Goal: Task Accomplishment & Management: Complete application form

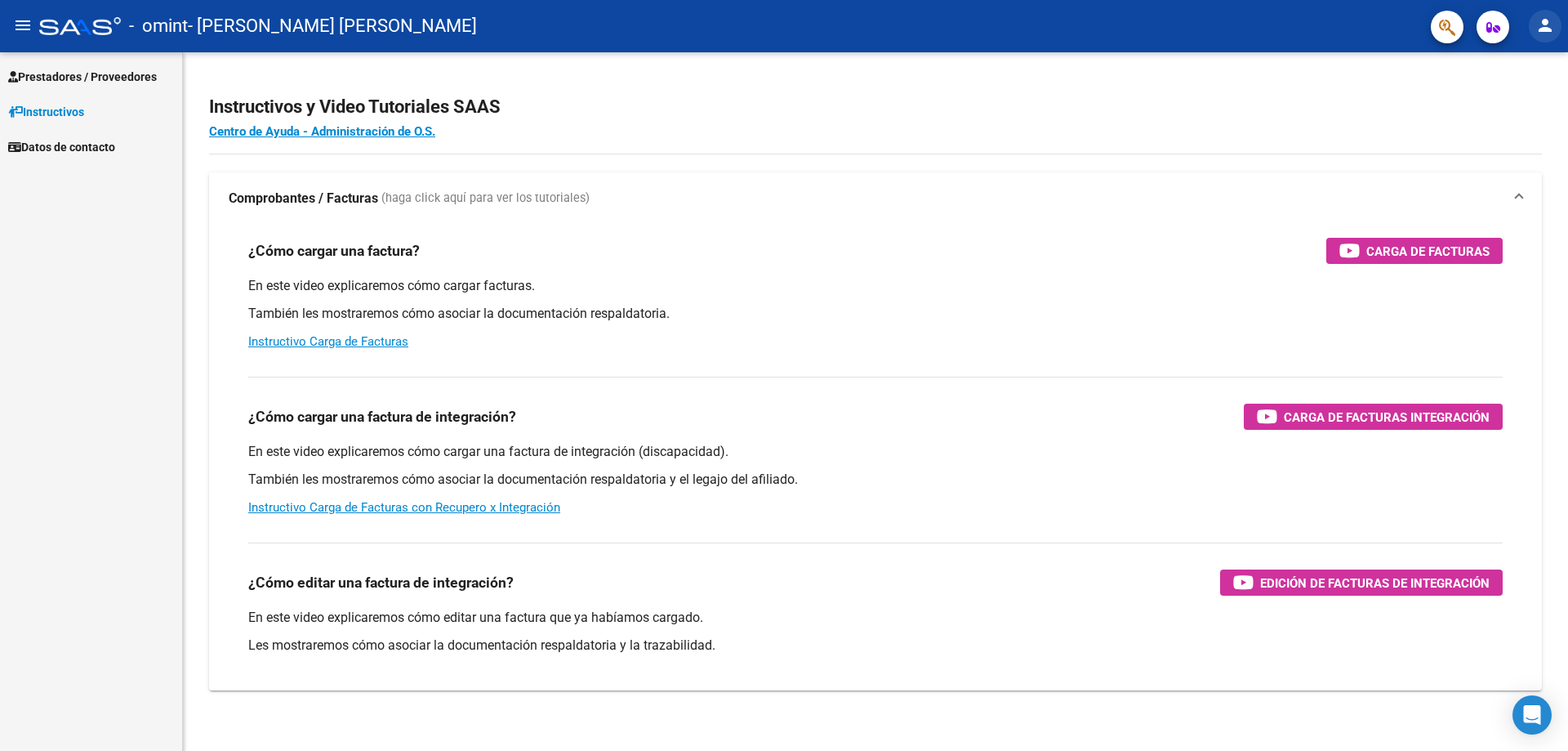
click at [1542, 23] on mat-icon "person" at bounding box center [1545, 25] width 20 height 20
click at [1539, 60] on button "person Mi Perfil" at bounding box center [1512, 69] width 100 height 39
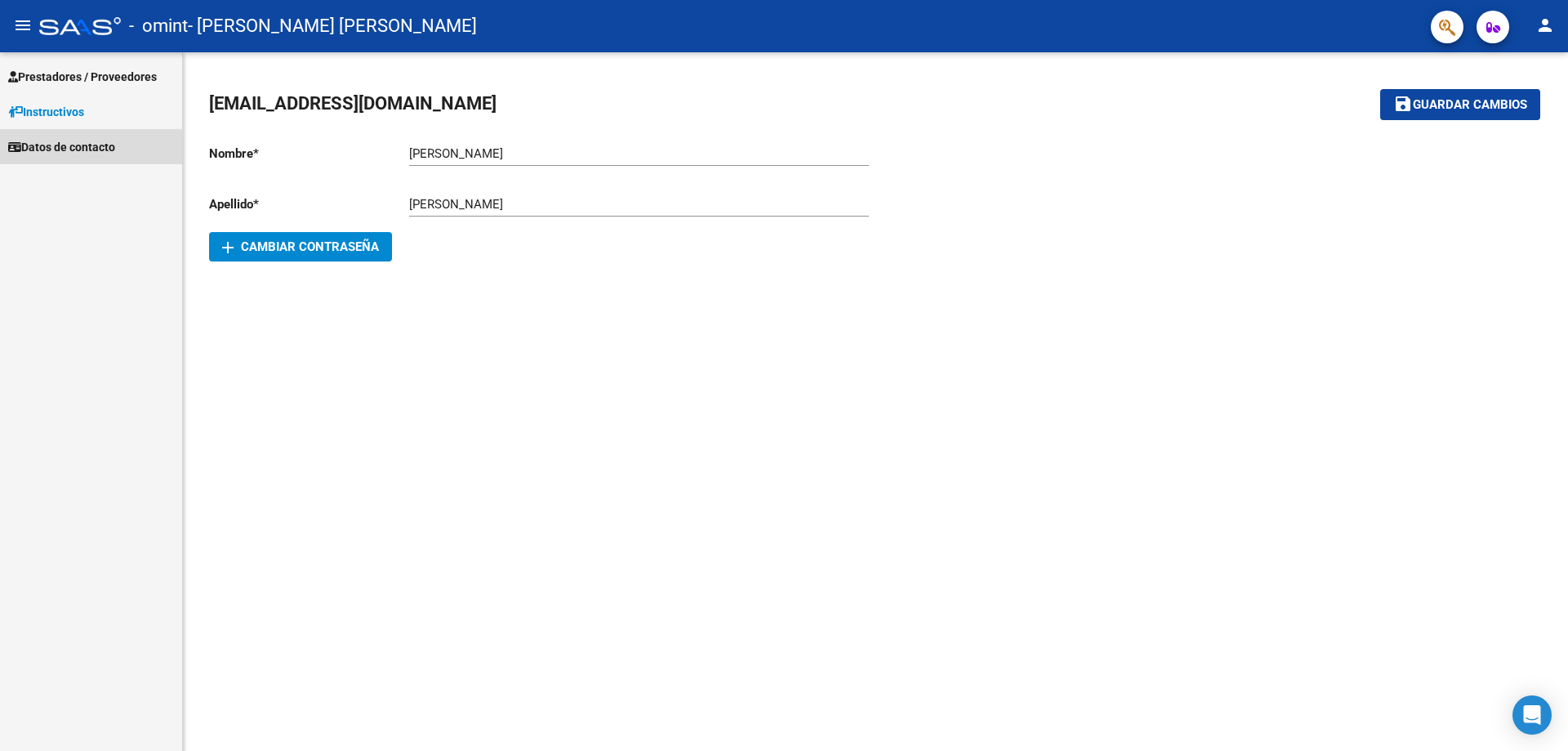
click at [27, 148] on span "Datos de contacto" at bounding box center [61, 147] width 107 height 18
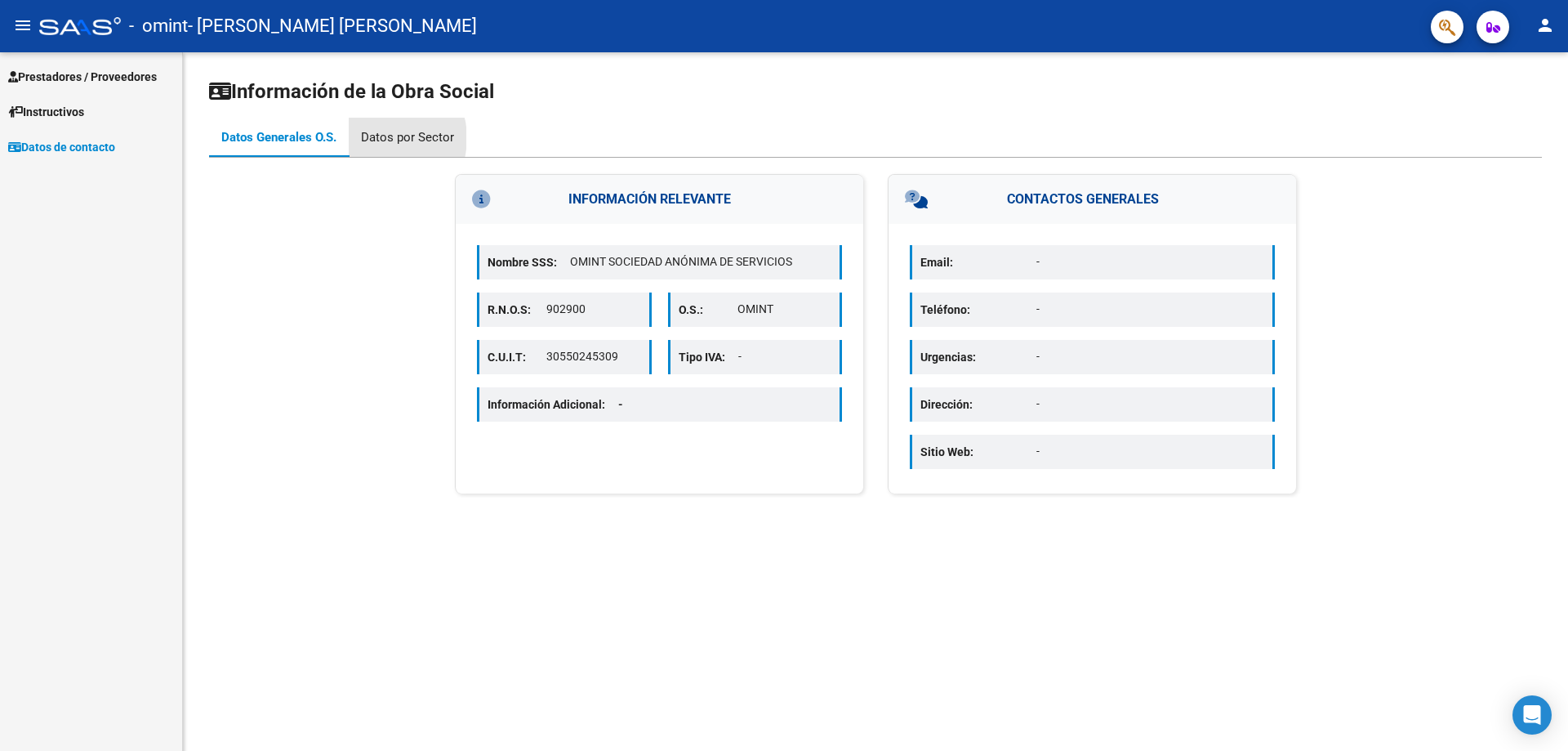
click at [382, 138] on div "Datos por Sector" at bounding box center [407, 137] width 93 height 18
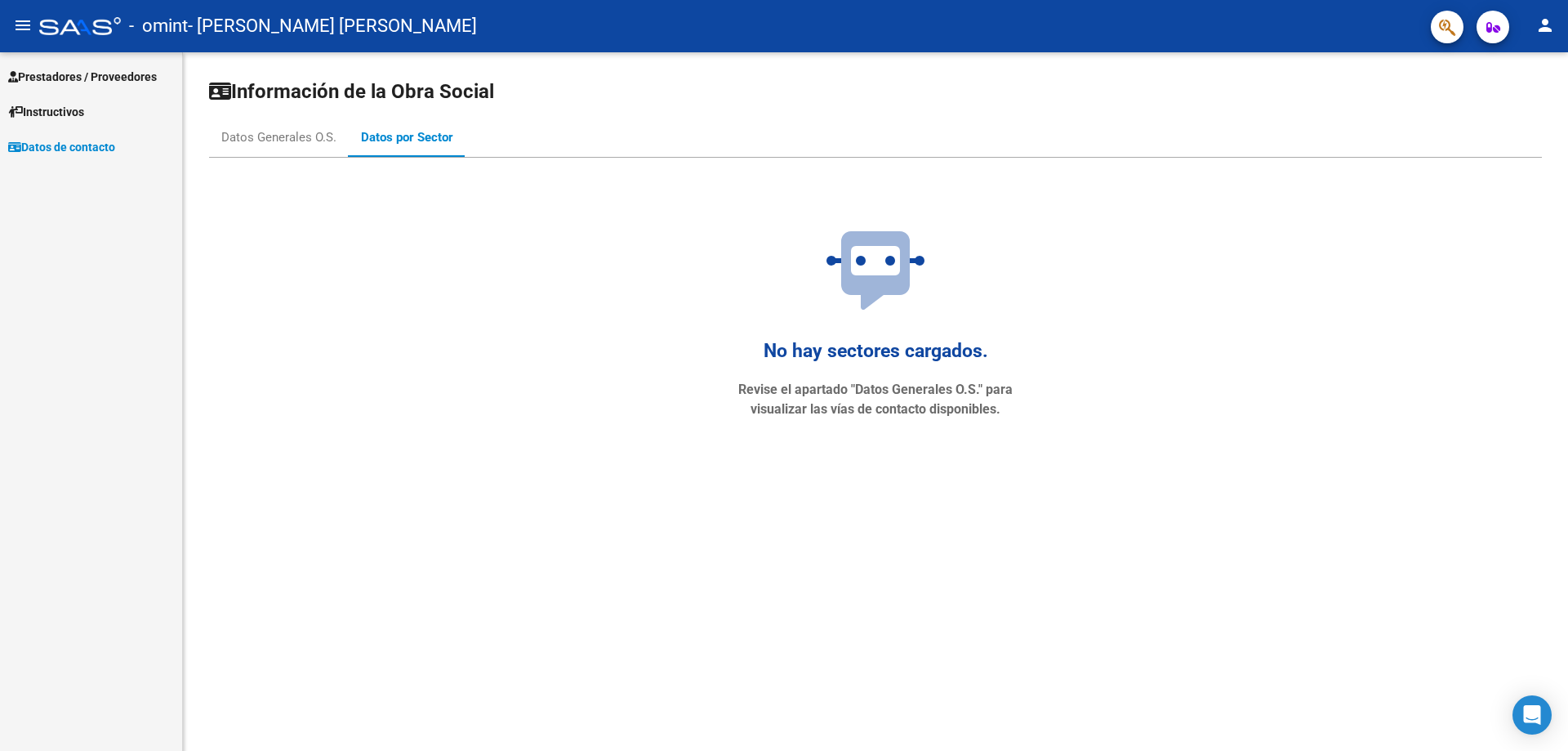
click at [1542, 24] on mat-icon "person" at bounding box center [1545, 25] width 20 height 20
click at [1523, 65] on button "person Mi Perfil" at bounding box center [1512, 69] width 100 height 39
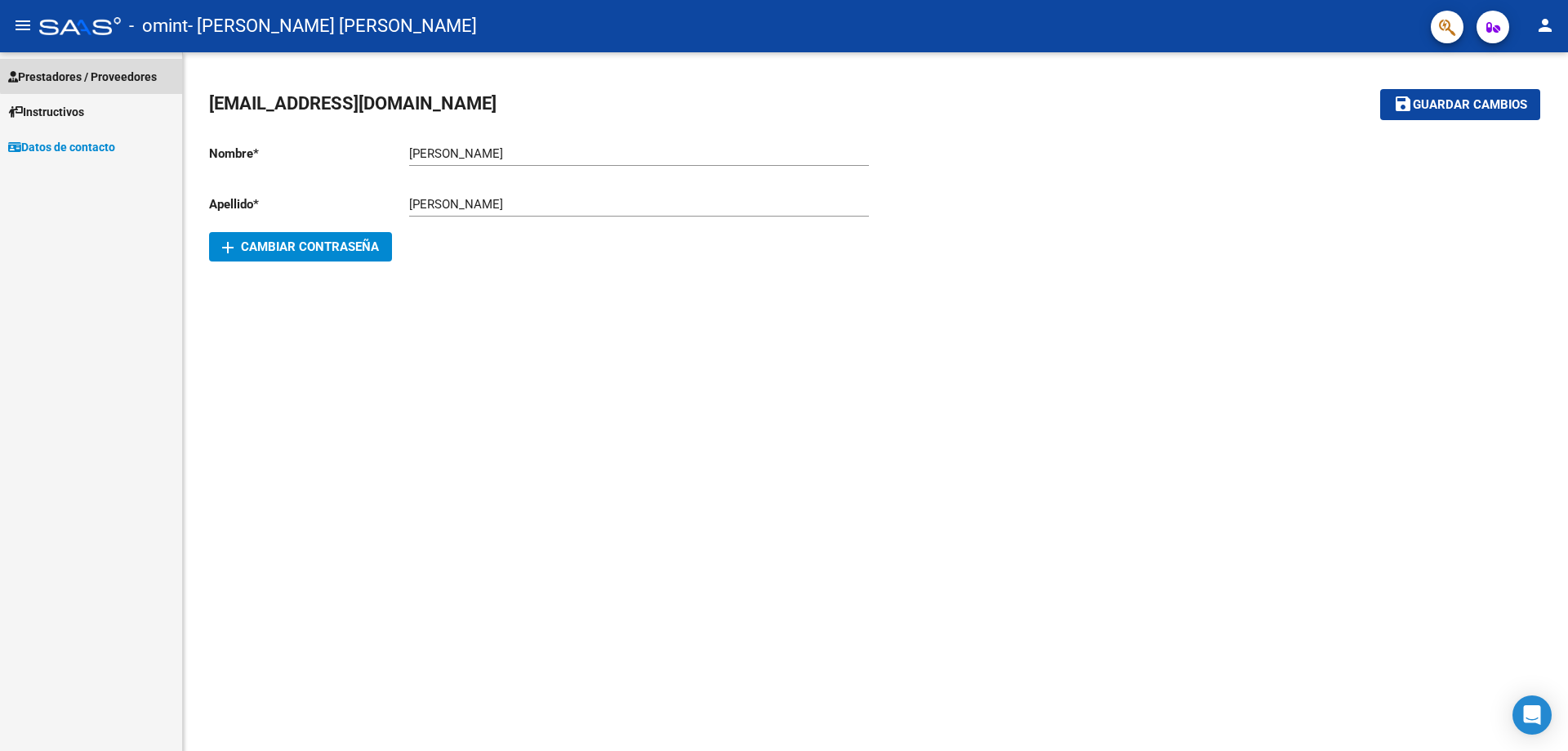
click at [100, 70] on span "Prestadores / Proveedores" at bounding box center [82, 76] width 149 height 18
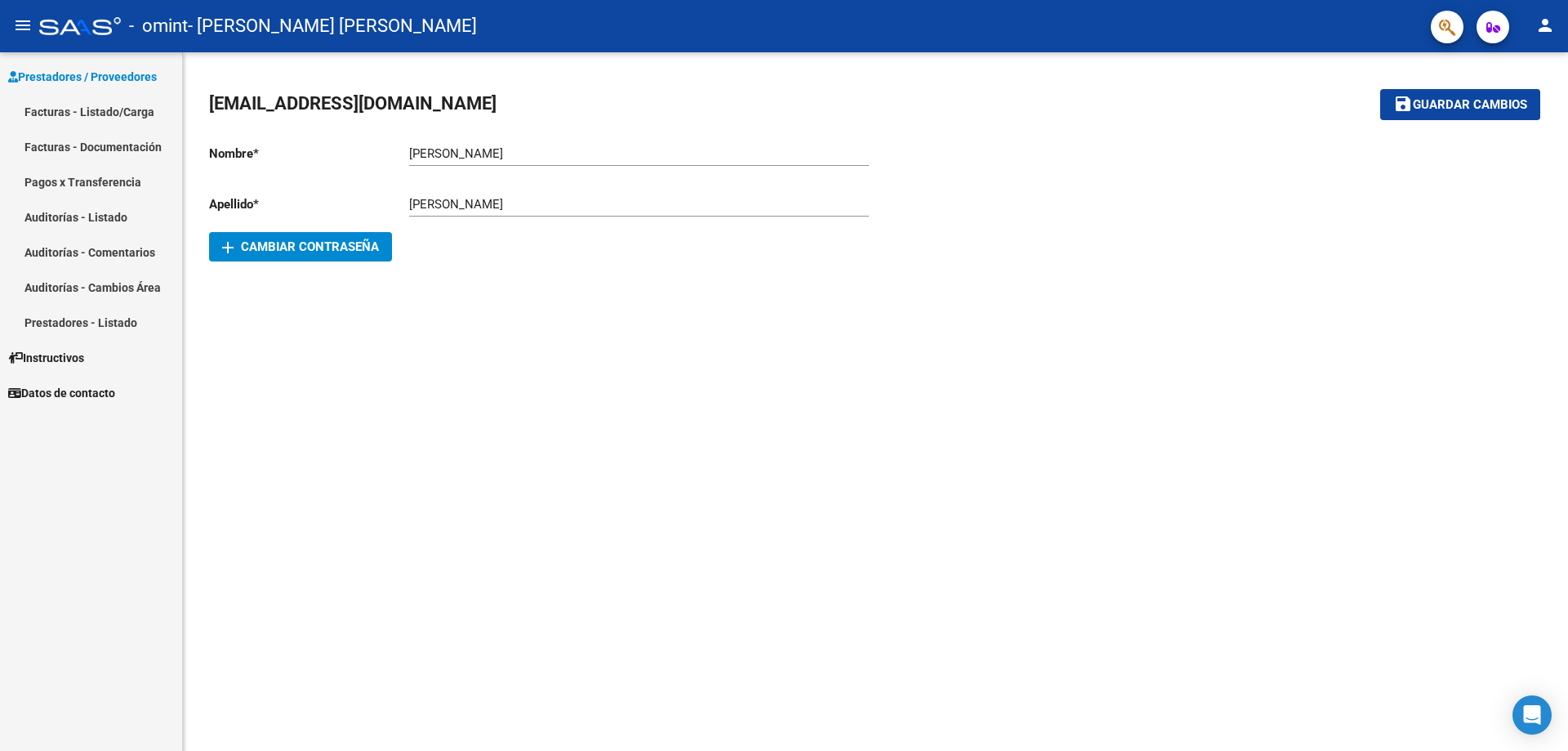
click at [95, 106] on link "Facturas - Listado/Carga" at bounding box center [91, 112] width 182 height 35
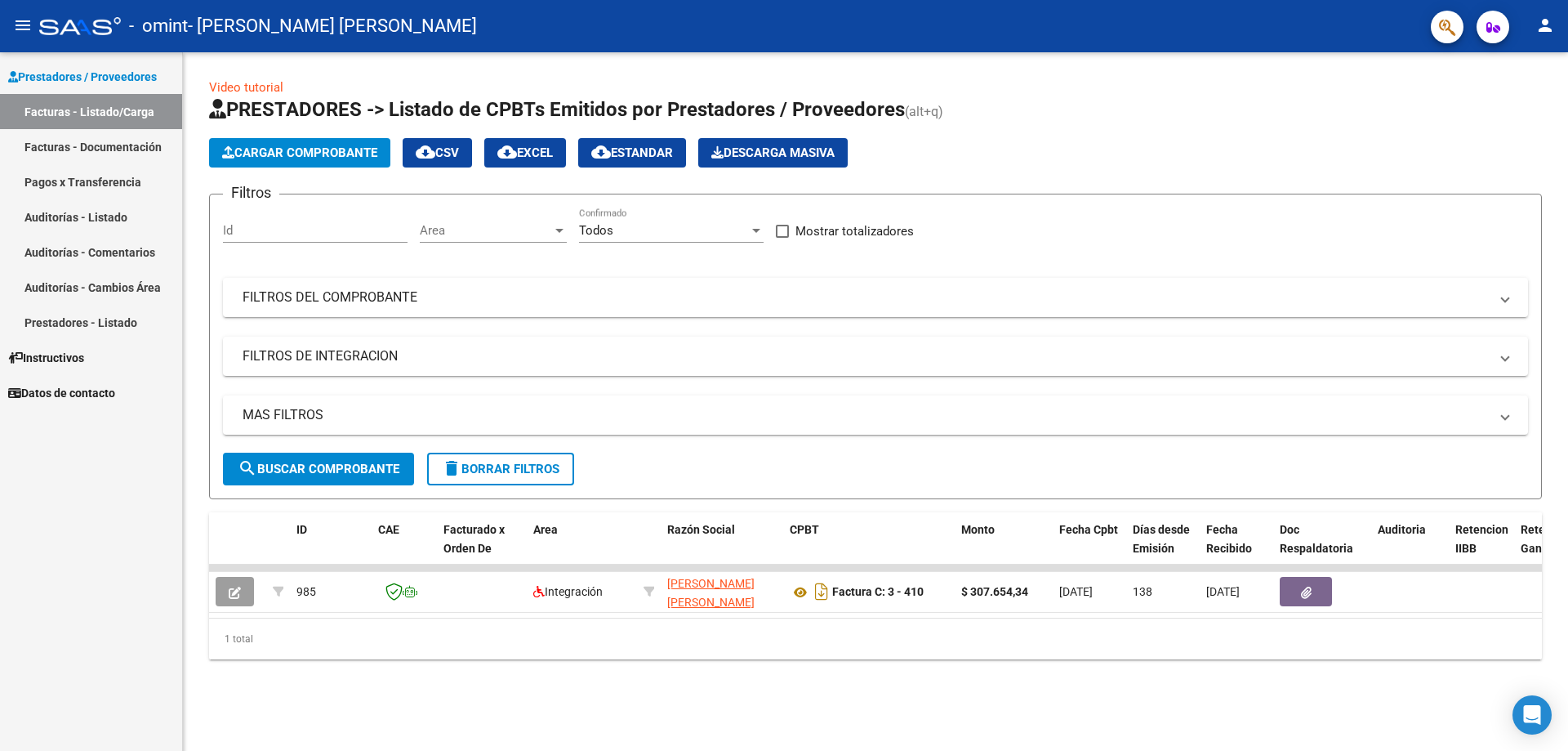
click at [549, 234] on span "Area" at bounding box center [486, 230] width 132 height 15
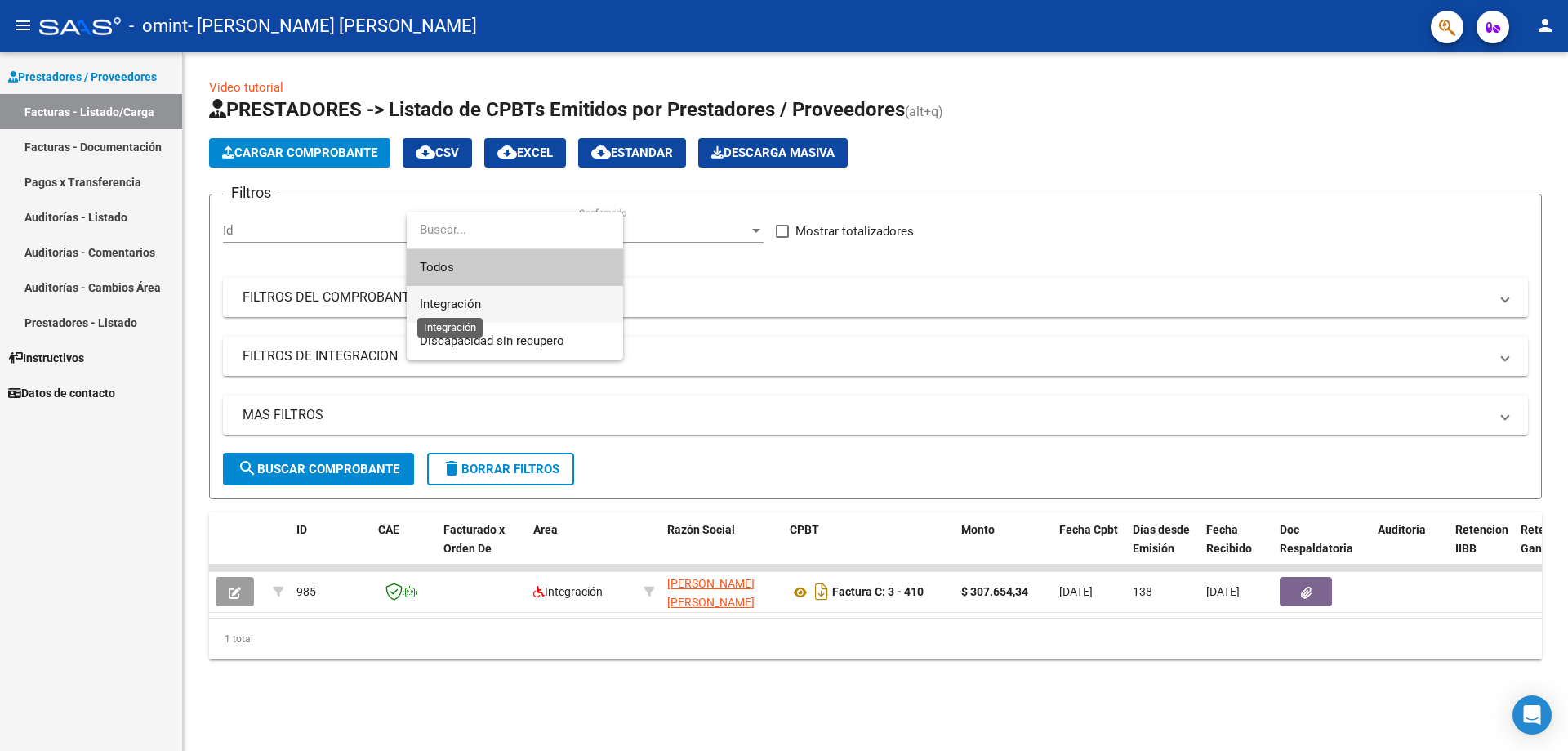
click at [468, 303] on span "Integración" at bounding box center [451, 304] width 62 height 15
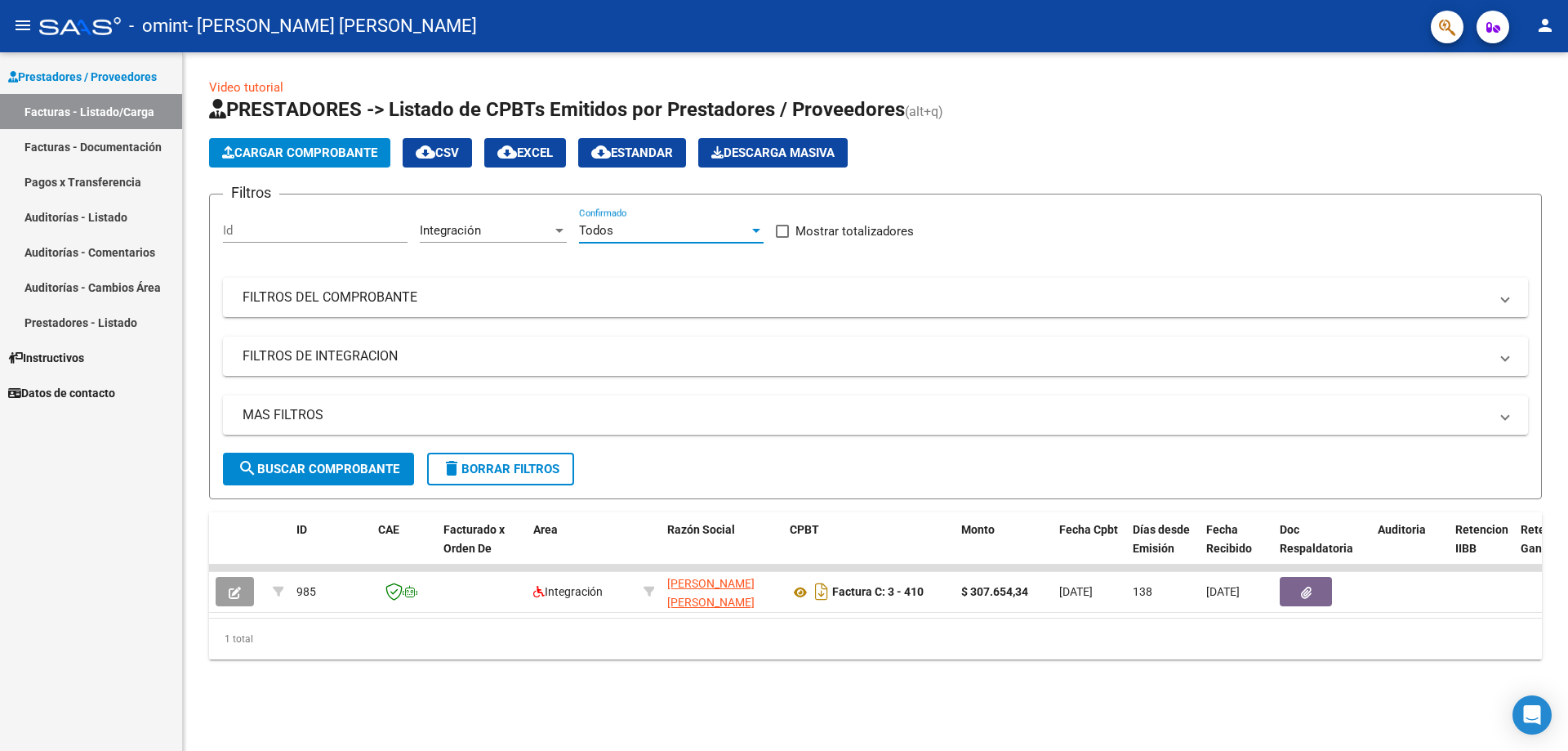
click at [755, 230] on div at bounding box center [756, 231] width 8 height 4
click at [755, 230] on span "Todos" at bounding box center [671, 231] width 184 height 37
click at [681, 304] on mat-panel-title "FILTROS DEL COMPROBANTE" at bounding box center [866, 297] width 1247 height 18
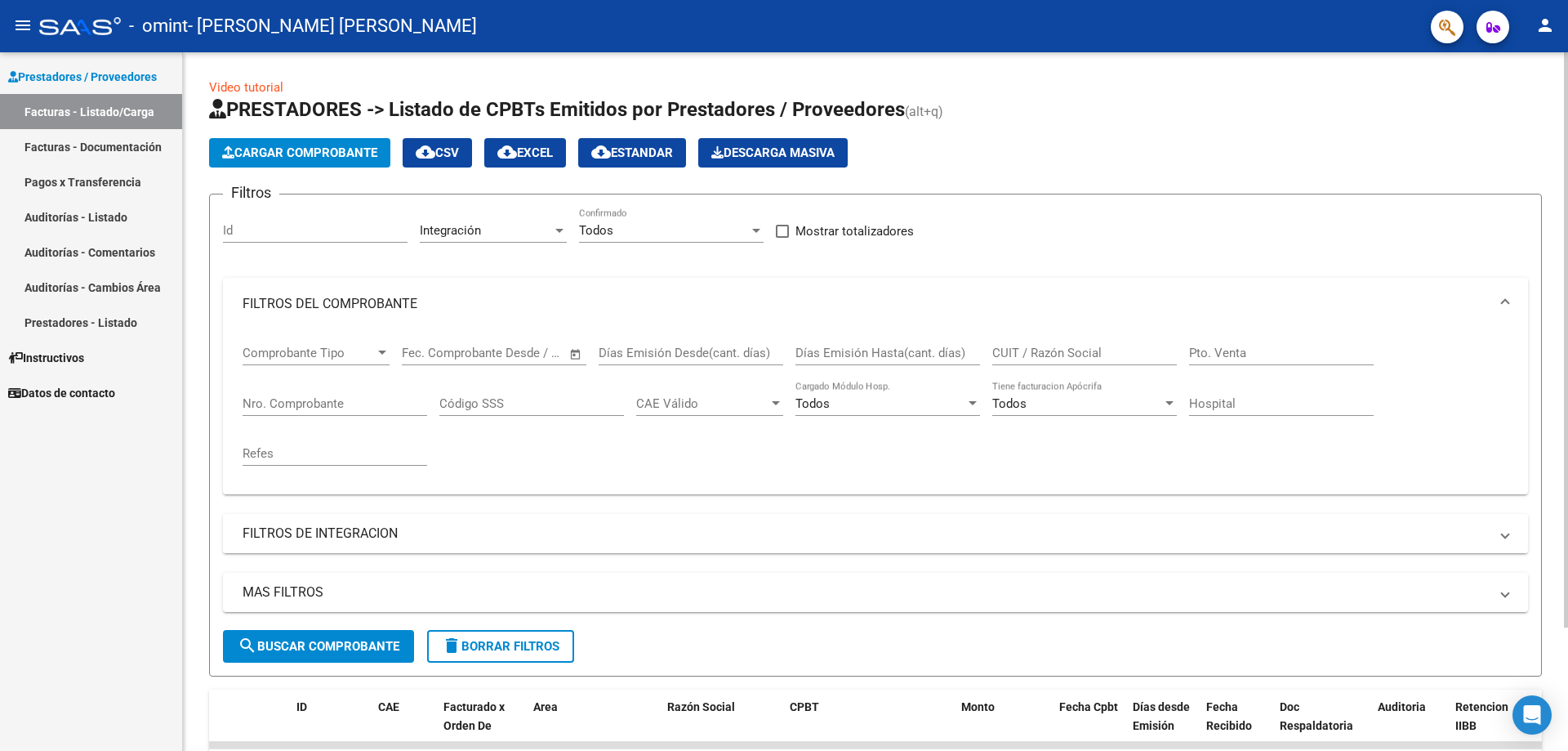
click at [449, 532] on mat-panel-title "FILTROS DE INTEGRACION" at bounding box center [866, 533] width 1247 height 18
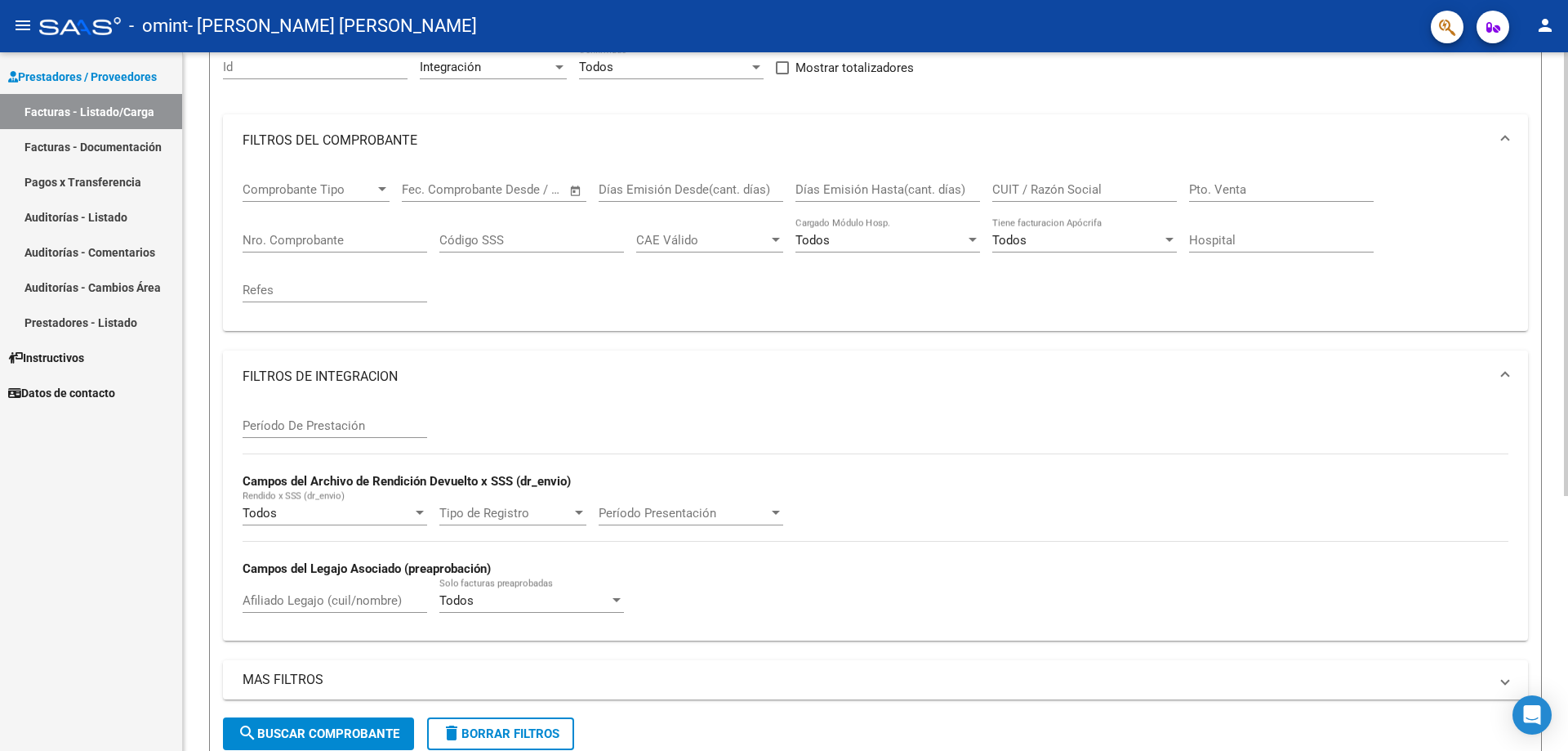
scroll to position [245, 0]
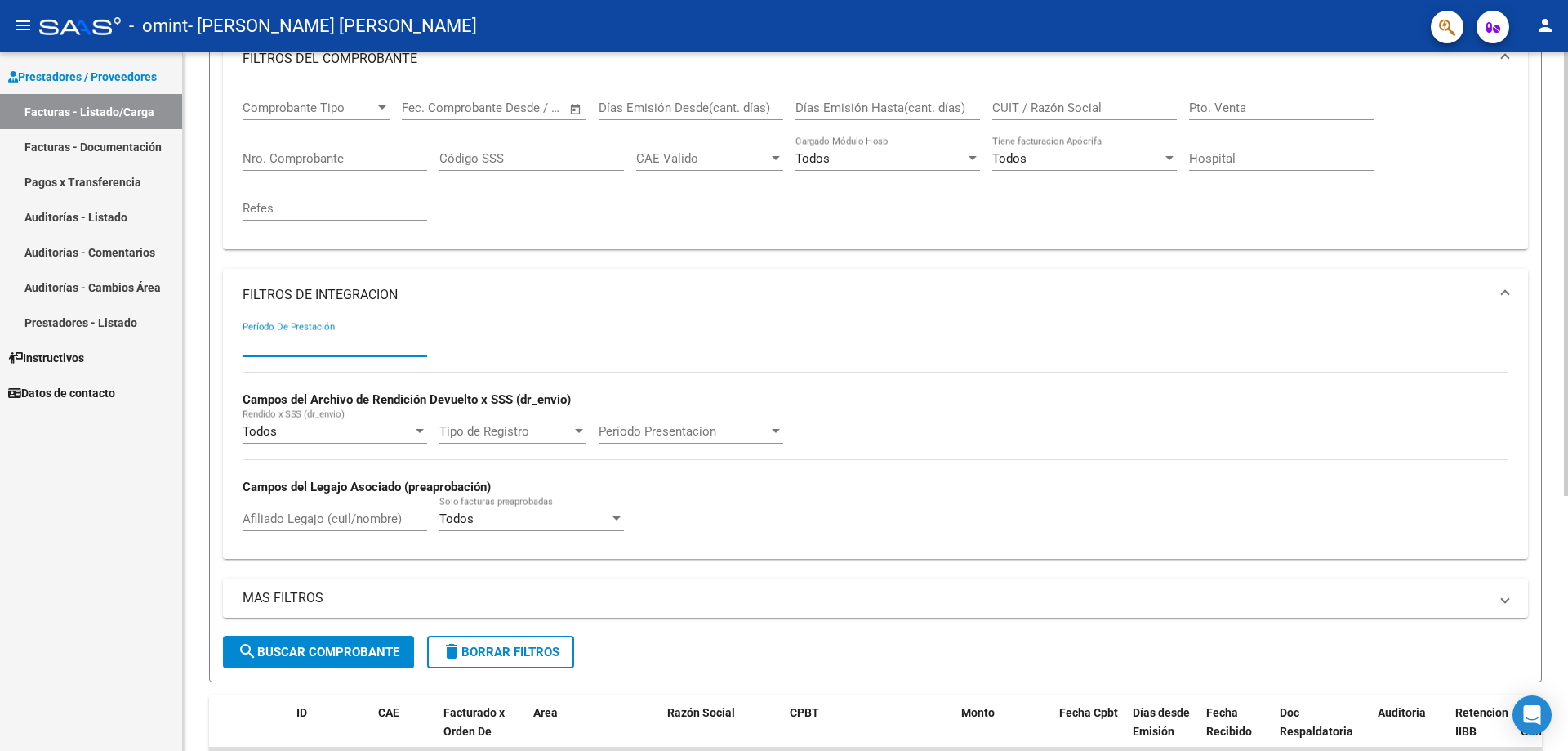
click at [388, 338] on input "Período De Prestación" at bounding box center [335, 344] width 184 height 15
click at [390, 338] on input "Período De Prestación" at bounding box center [335, 344] width 184 height 15
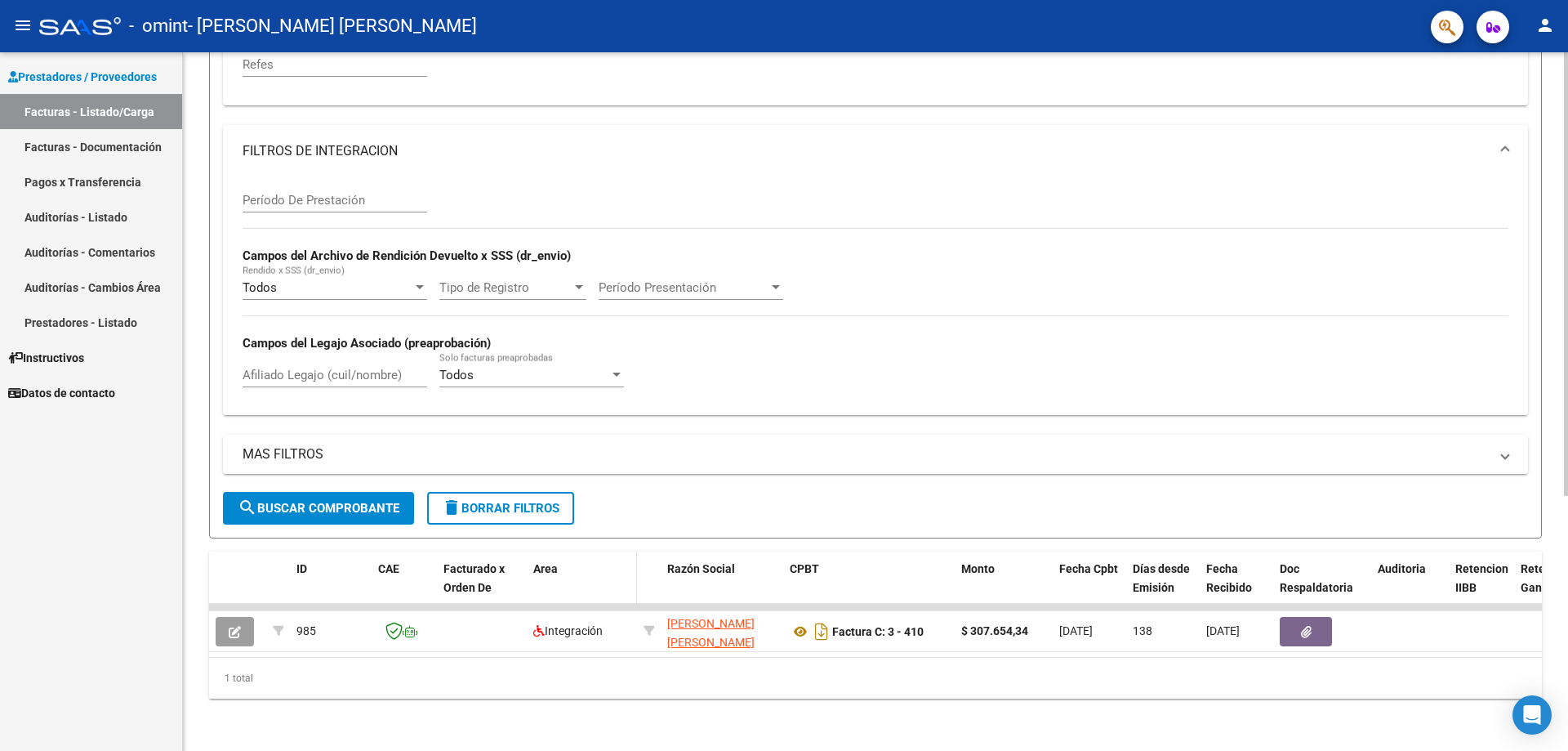
click at [583, 565] on div "Area" at bounding box center [582, 568] width 97 height 19
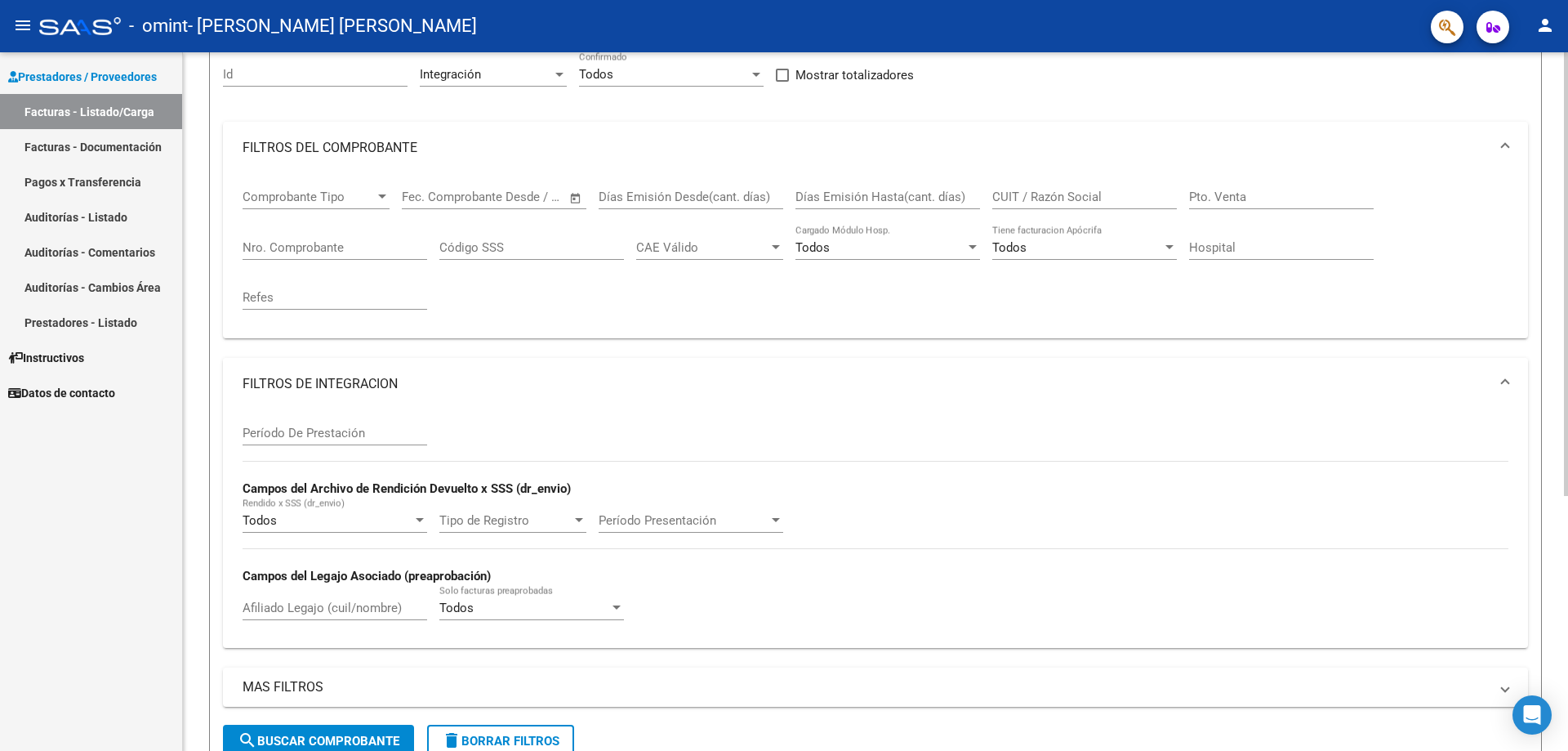
scroll to position [0, 0]
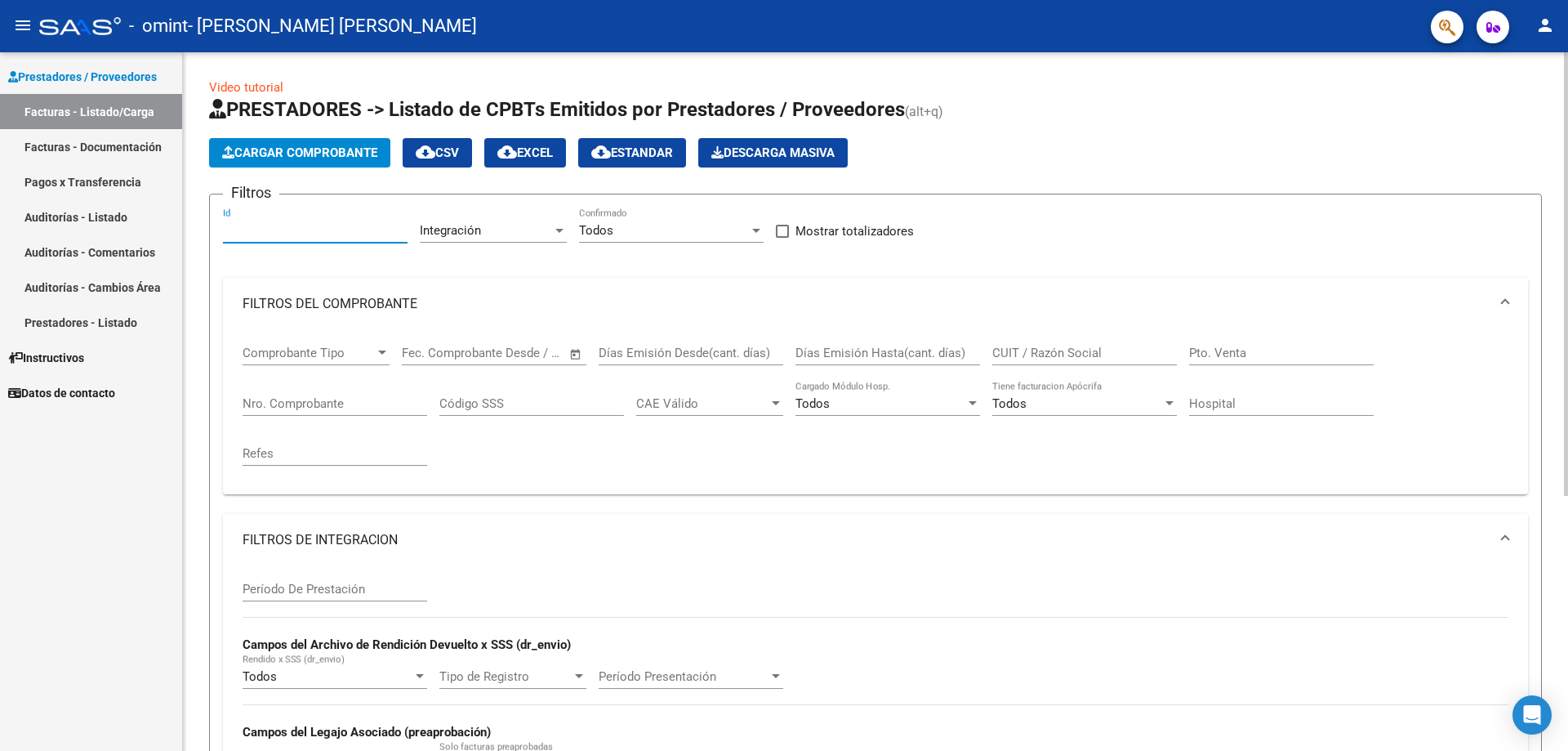
click at [259, 231] on input "Id" at bounding box center [315, 230] width 184 height 15
click at [269, 81] on link "Video tutorial" at bounding box center [247, 87] width 74 height 15
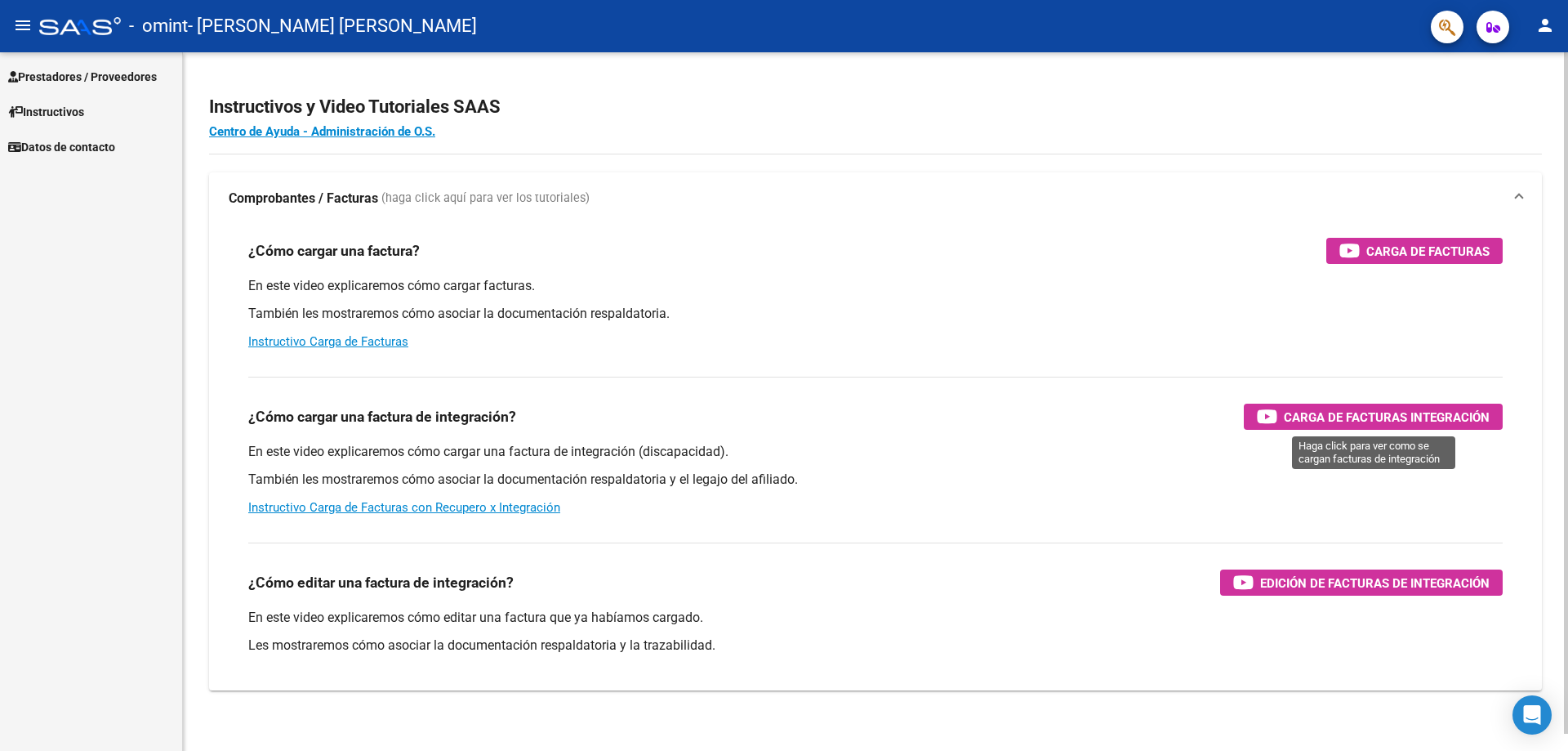
click at [1443, 405] on div "Carga de Facturas Integración" at bounding box center [1374, 416] width 233 height 26
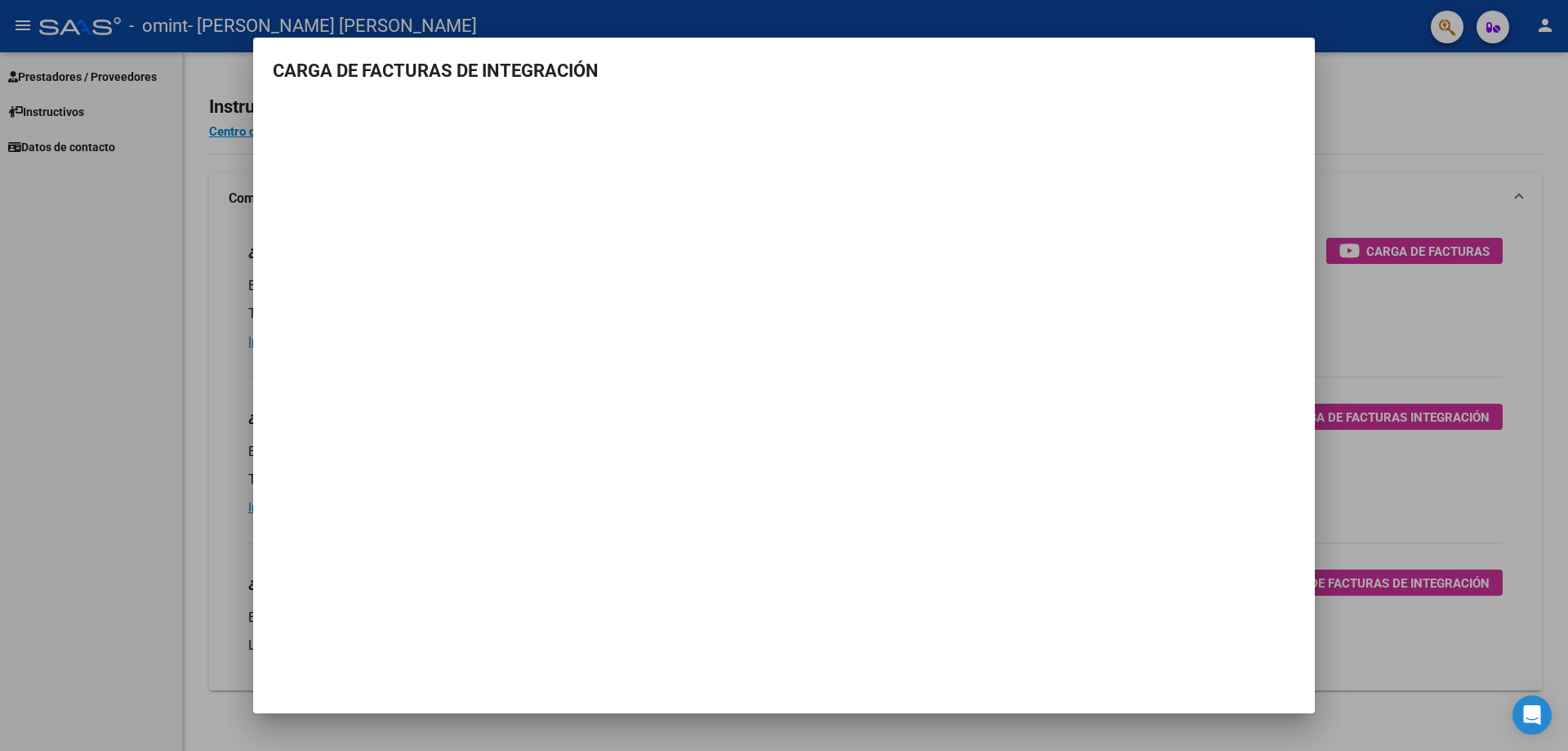
click at [138, 212] on div at bounding box center [784, 375] width 1568 height 751
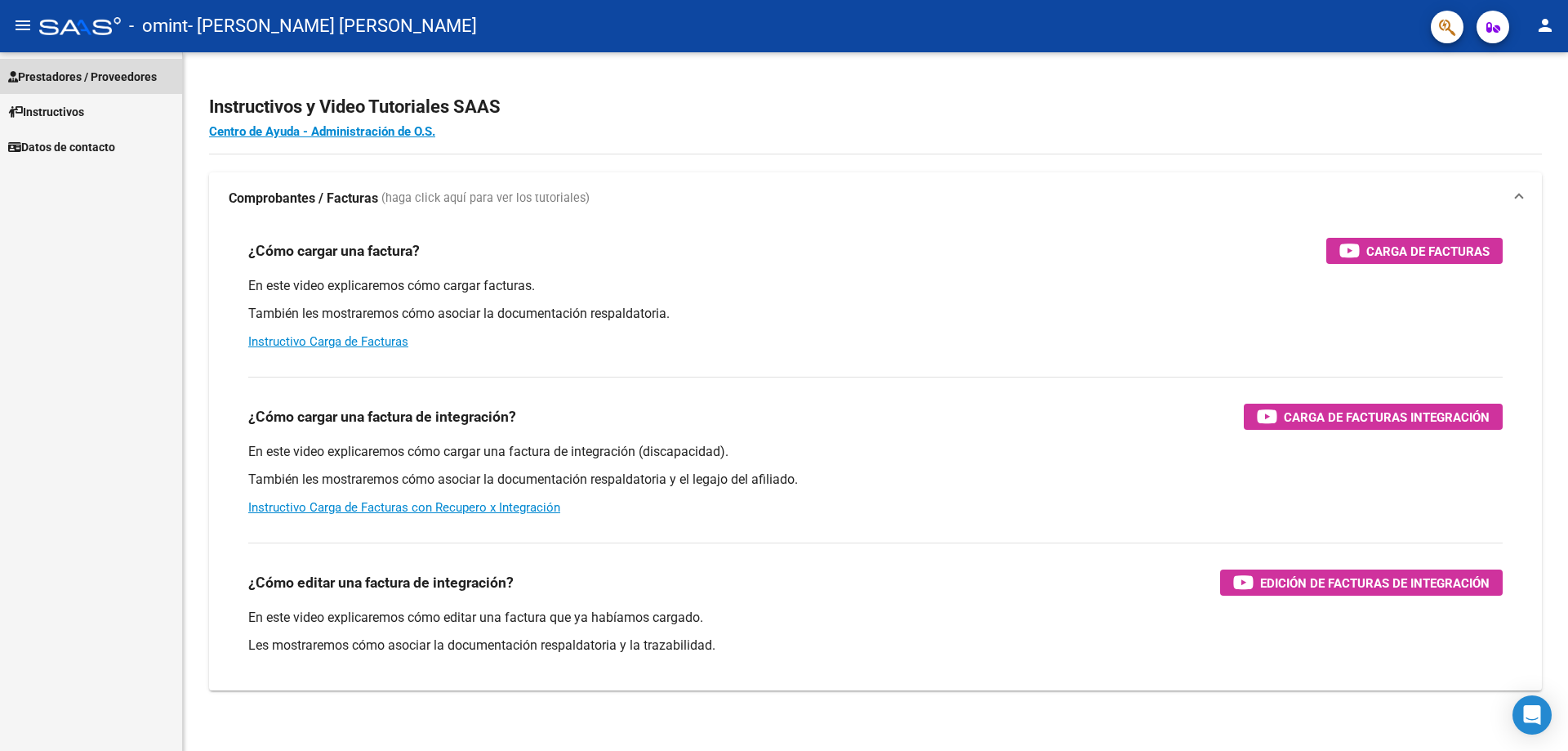
click at [101, 71] on span "Prestadores / Proveedores" at bounding box center [82, 76] width 149 height 18
click at [103, 70] on span "Prestadores / Proveedores" at bounding box center [82, 76] width 149 height 18
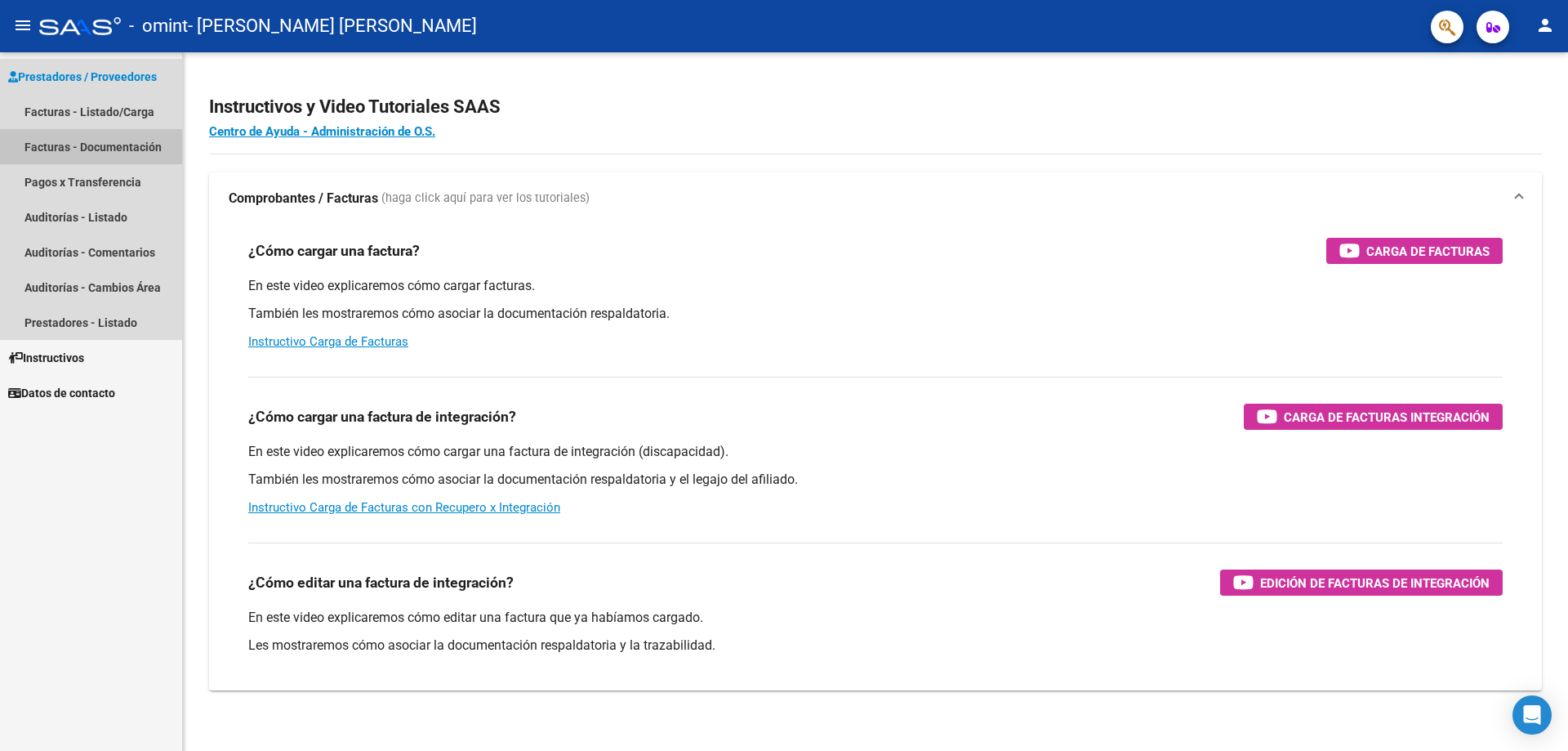
click at [114, 145] on link "Facturas - Documentación" at bounding box center [91, 147] width 182 height 35
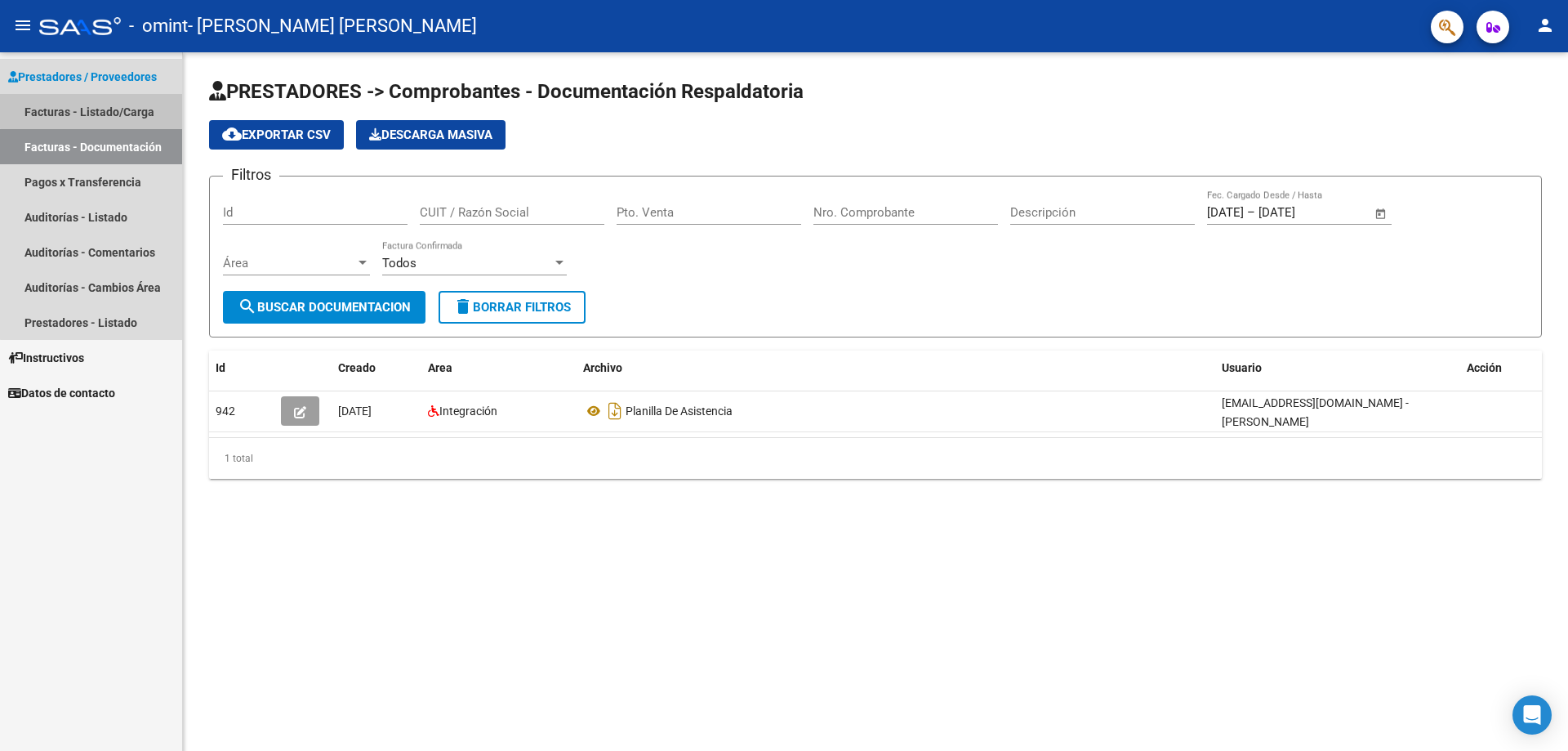
click at [121, 104] on link "Facturas - Listado/Carga" at bounding box center [91, 112] width 182 height 35
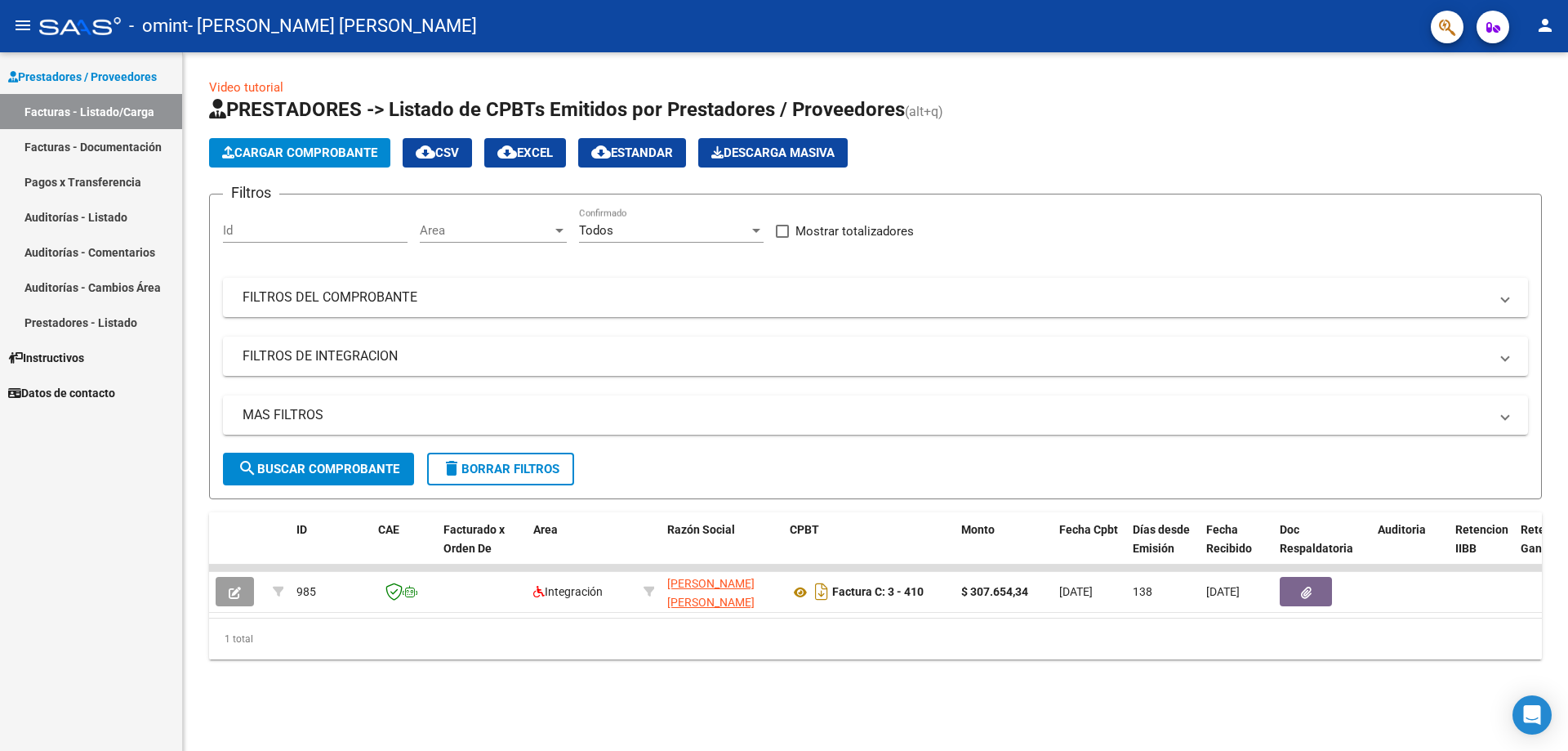
click at [254, 154] on span "Cargar Comprobante" at bounding box center [300, 152] width 155 height 15
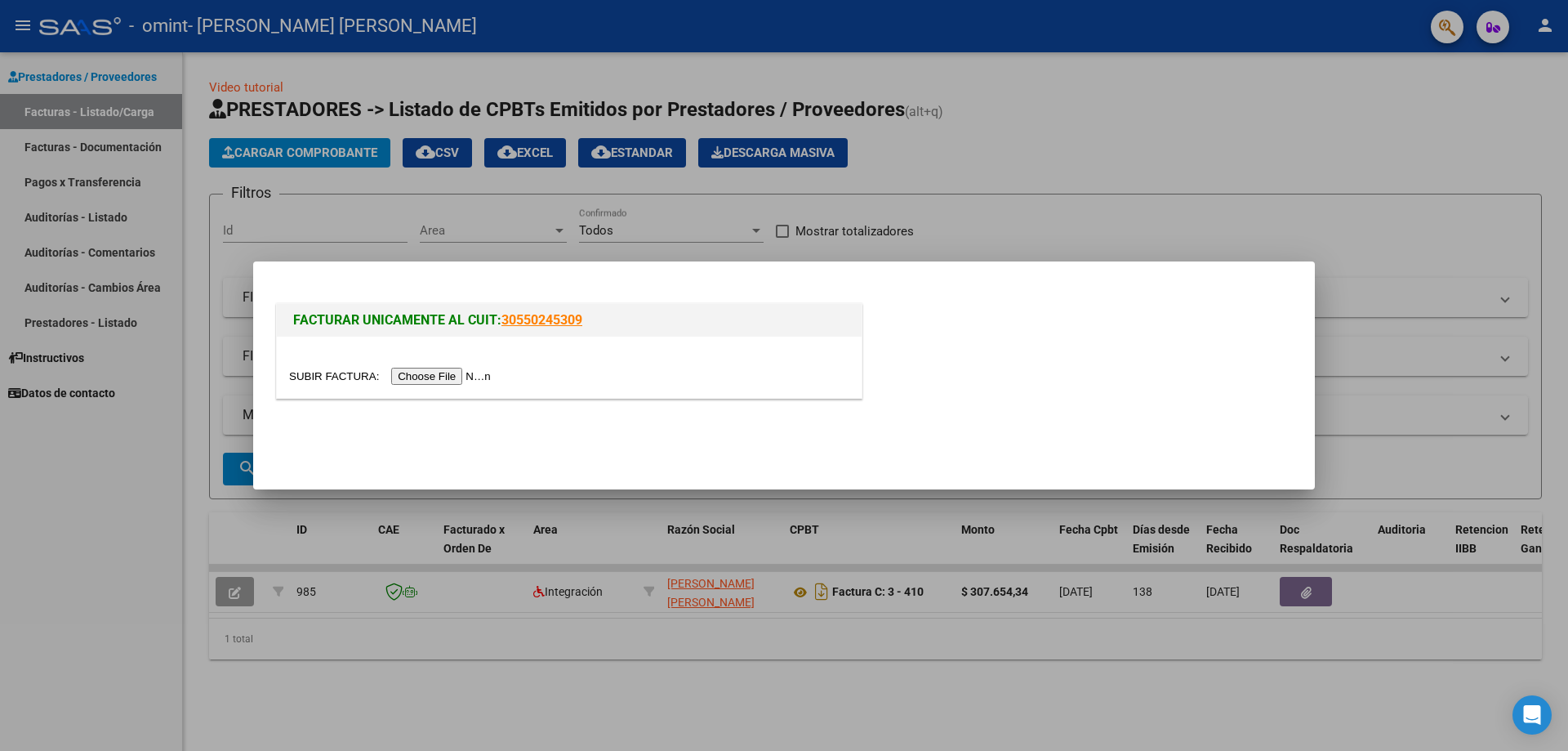
click at [413, 376] on input "file" at bounding box center [392, 376] width 207 height 18
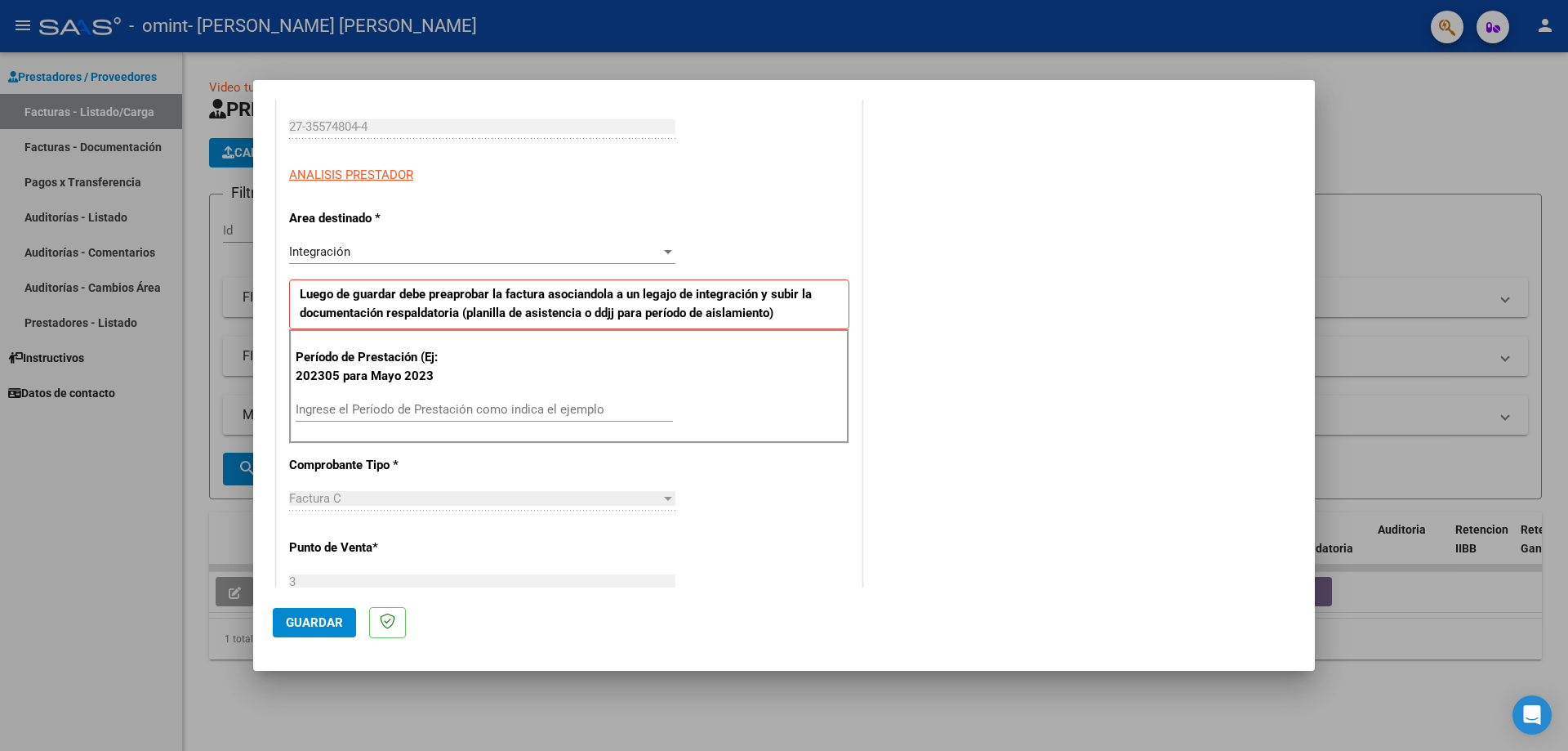
scroll to position [327, 0]
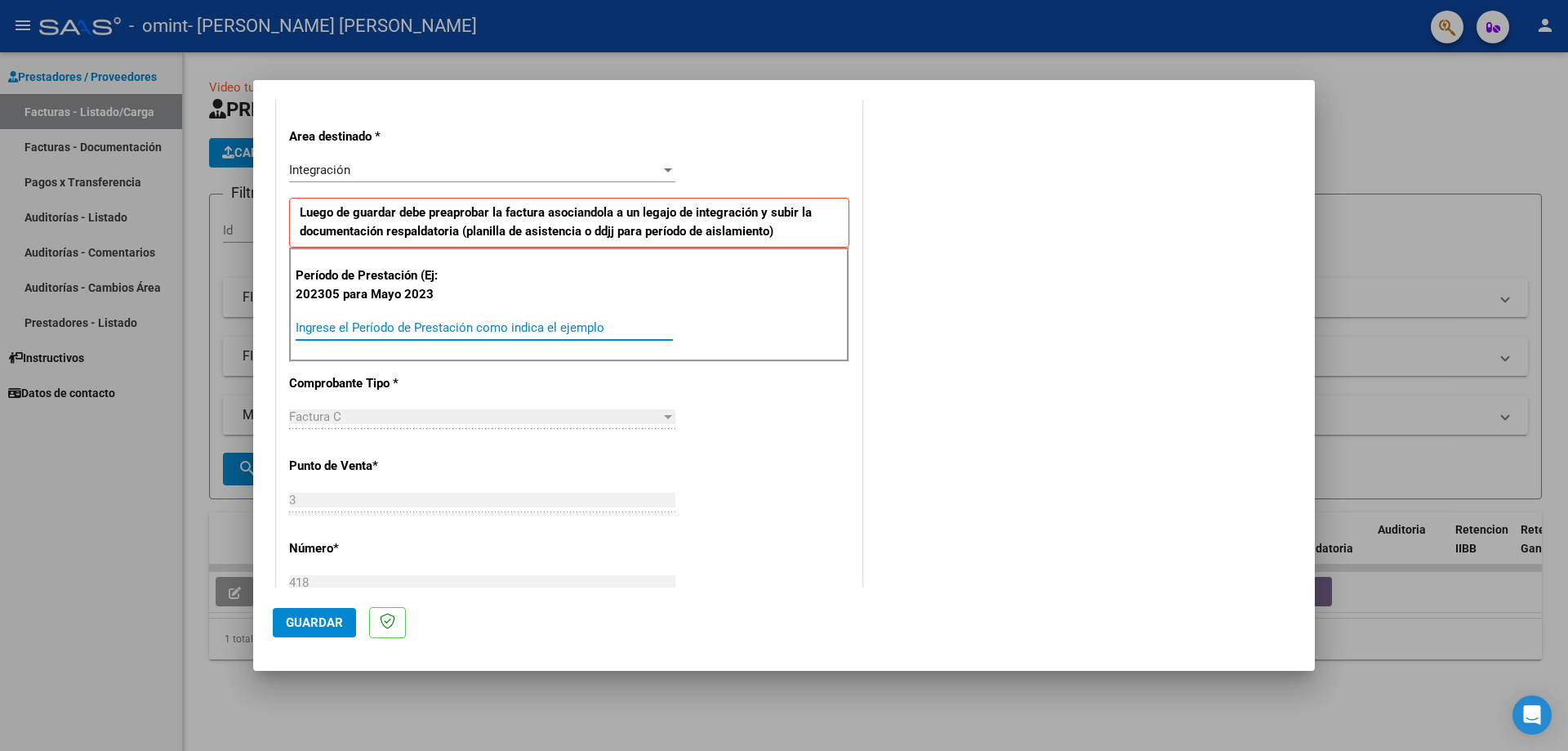
click at [569, 323] on input "Ingrese el Período de Prestación como indica el ejemplo" at bounding box center [484, 327] width 377 height 15
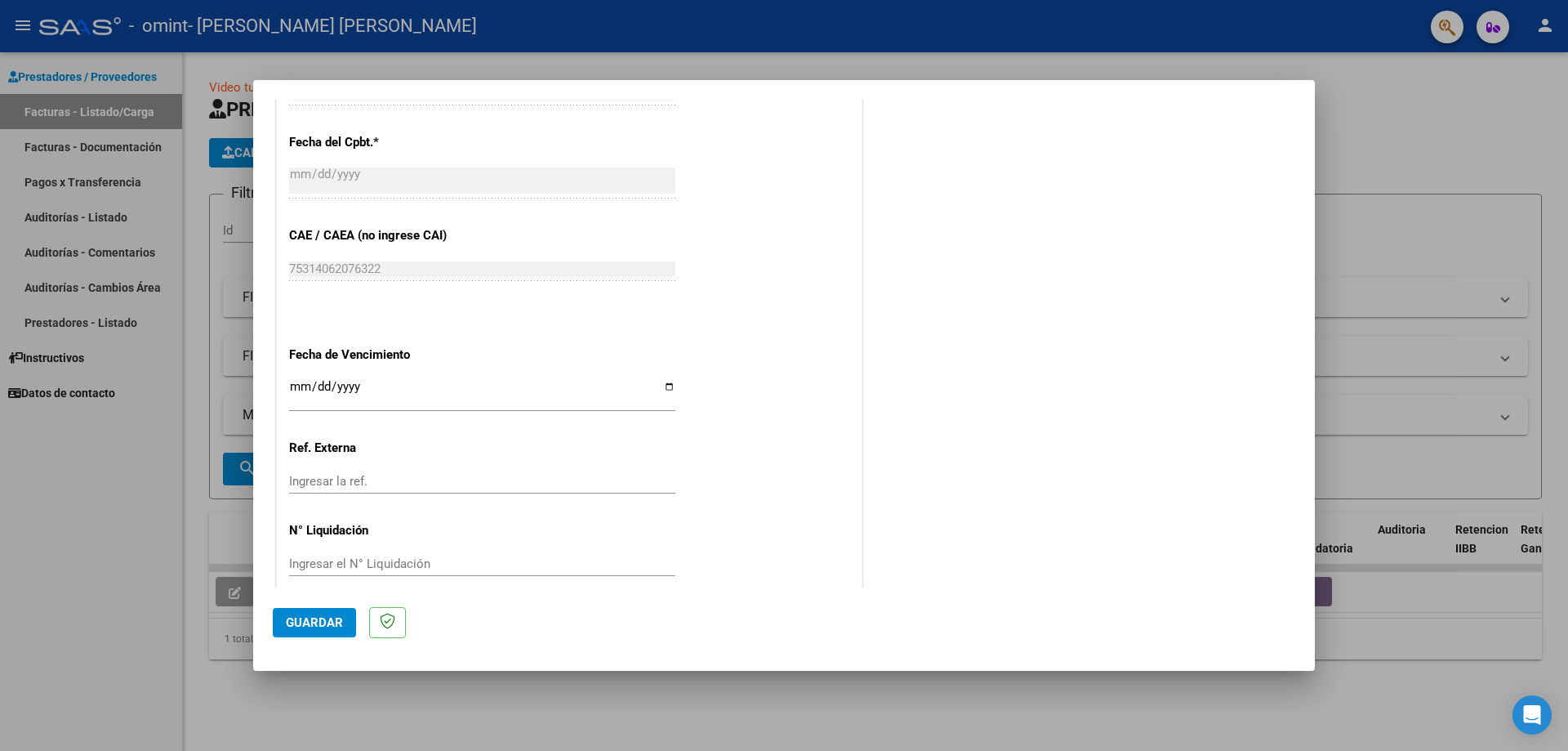
scroll to position [918, 0]
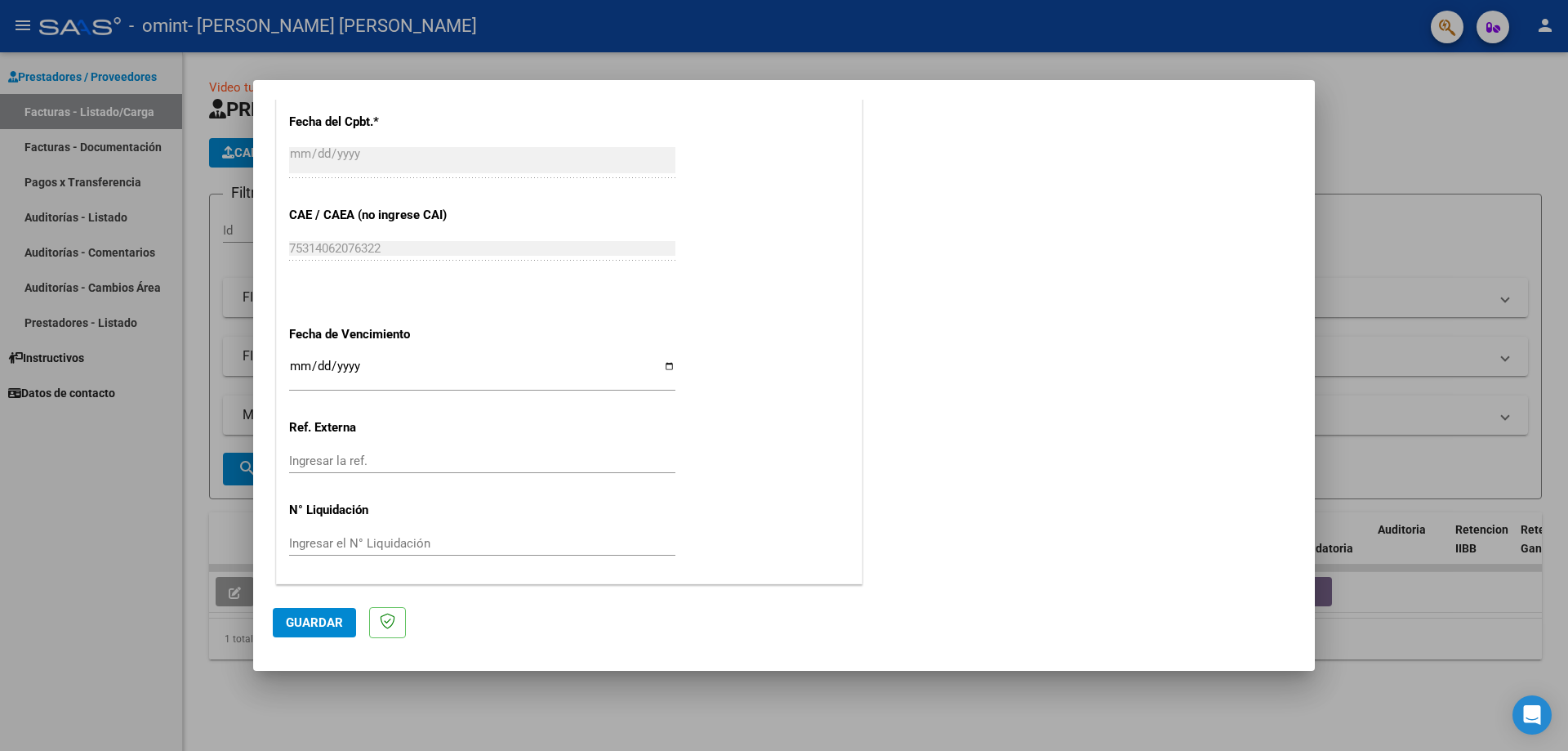
type input "202507"
click at [291, 620] on span "Guardar" at bounding box center [314, 622] width 57 height 15
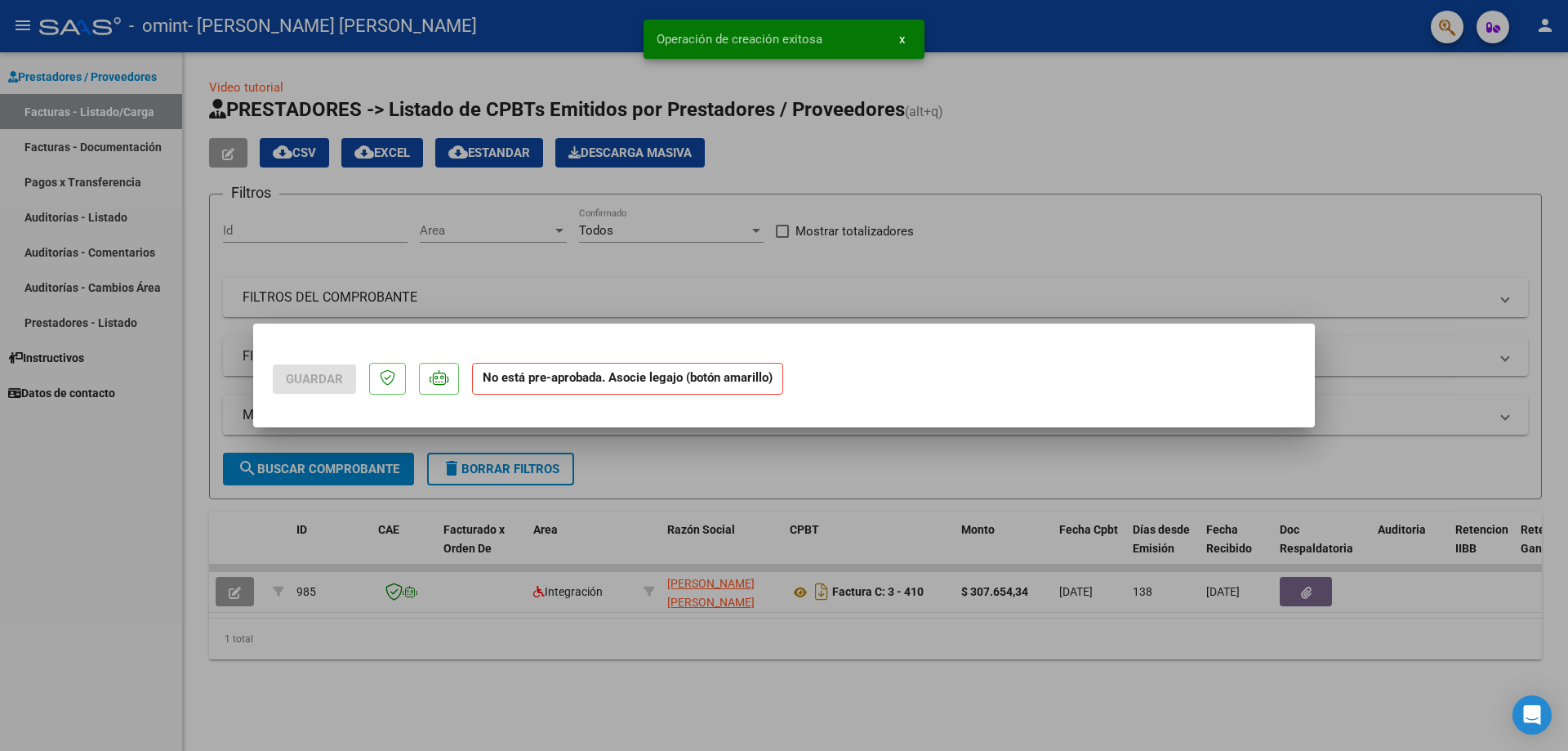
scroll to position [0, 0]
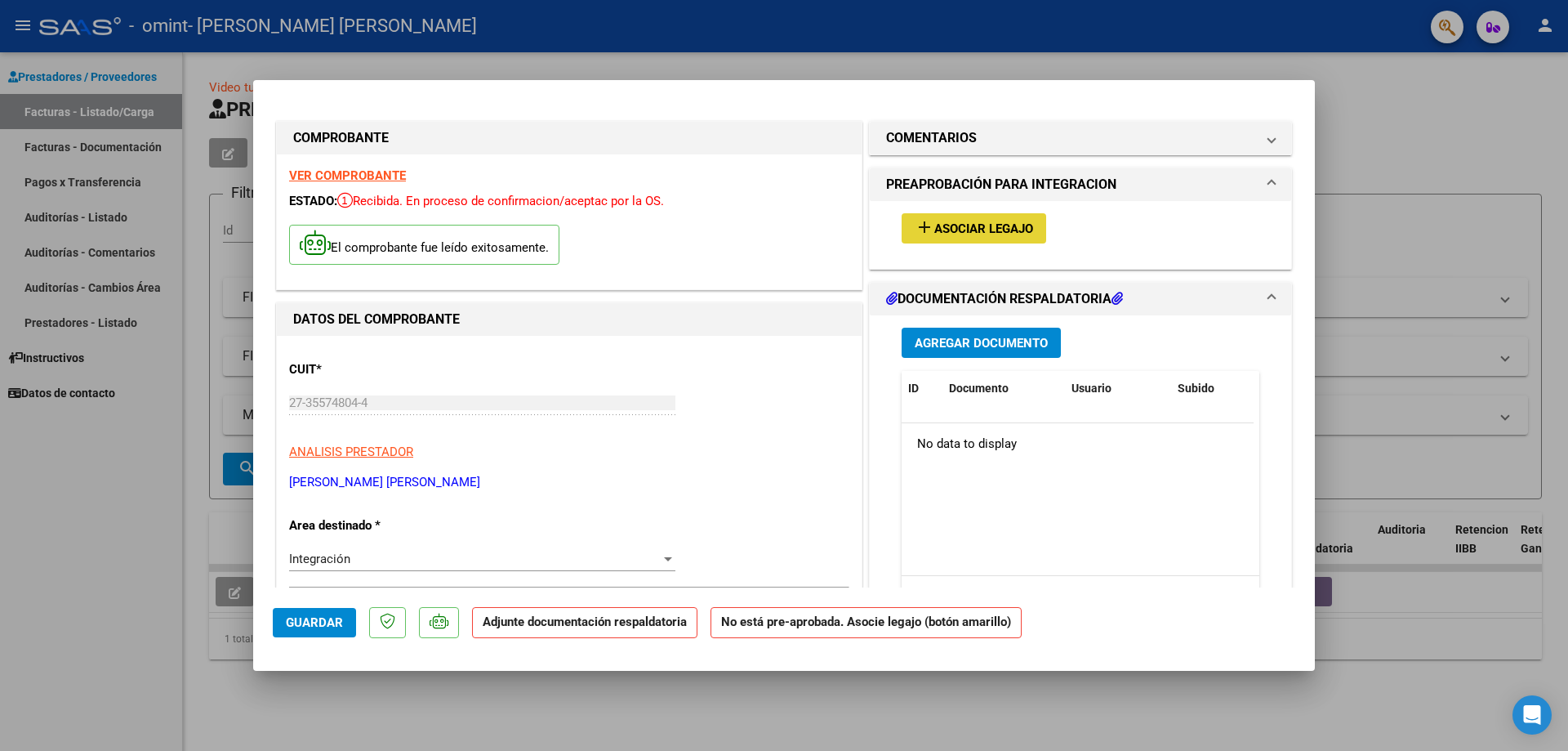
click at [915, 232] on mat-icon "add" at bounding box center [925, 227] width 20 height 20
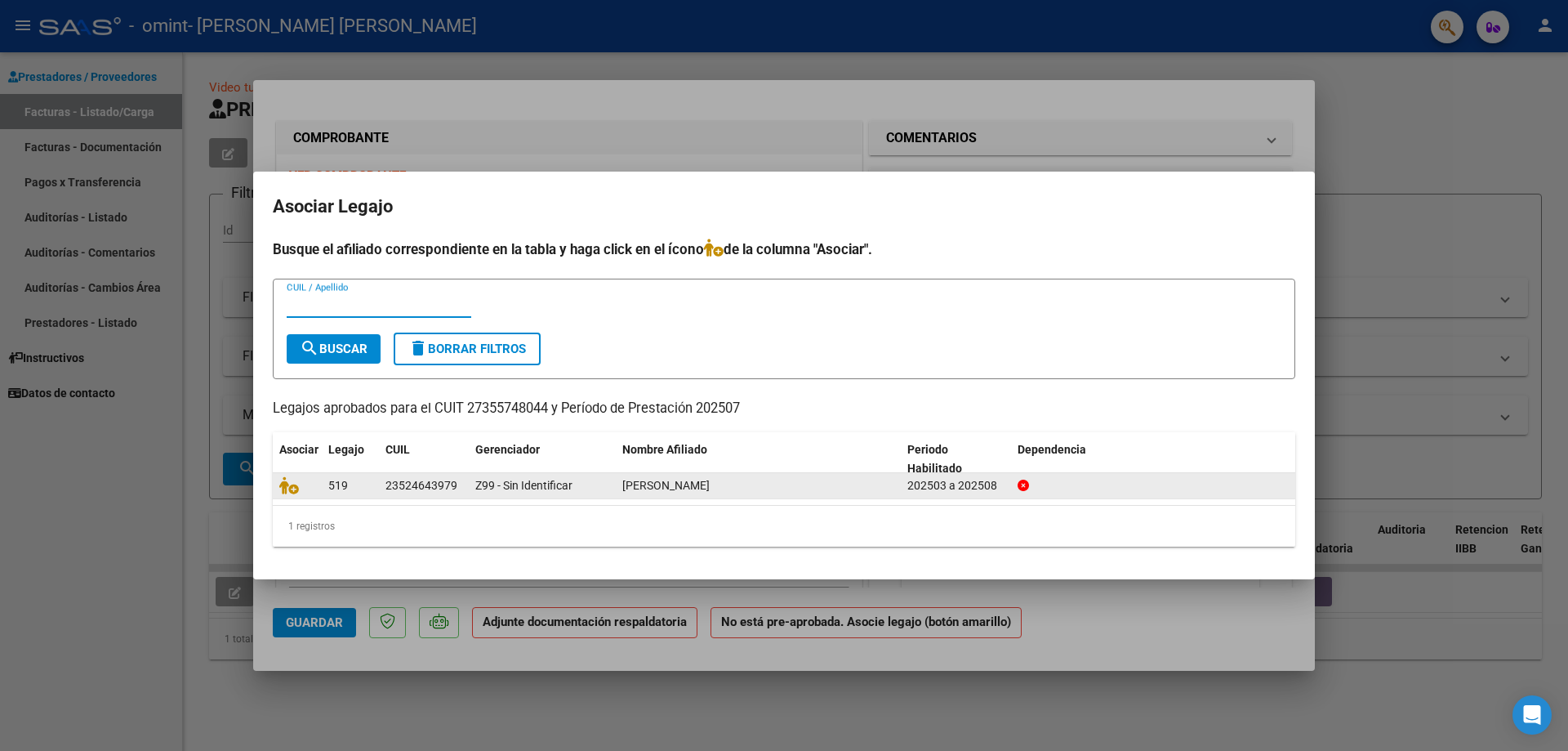
click at [617, 486] on datatable-body-cell "[PERSON_NAME]" at bounding box center [758, 486] width 285 height 25
click at [288, 488] on icon at bounding box center [289, 485] width 20 height 18
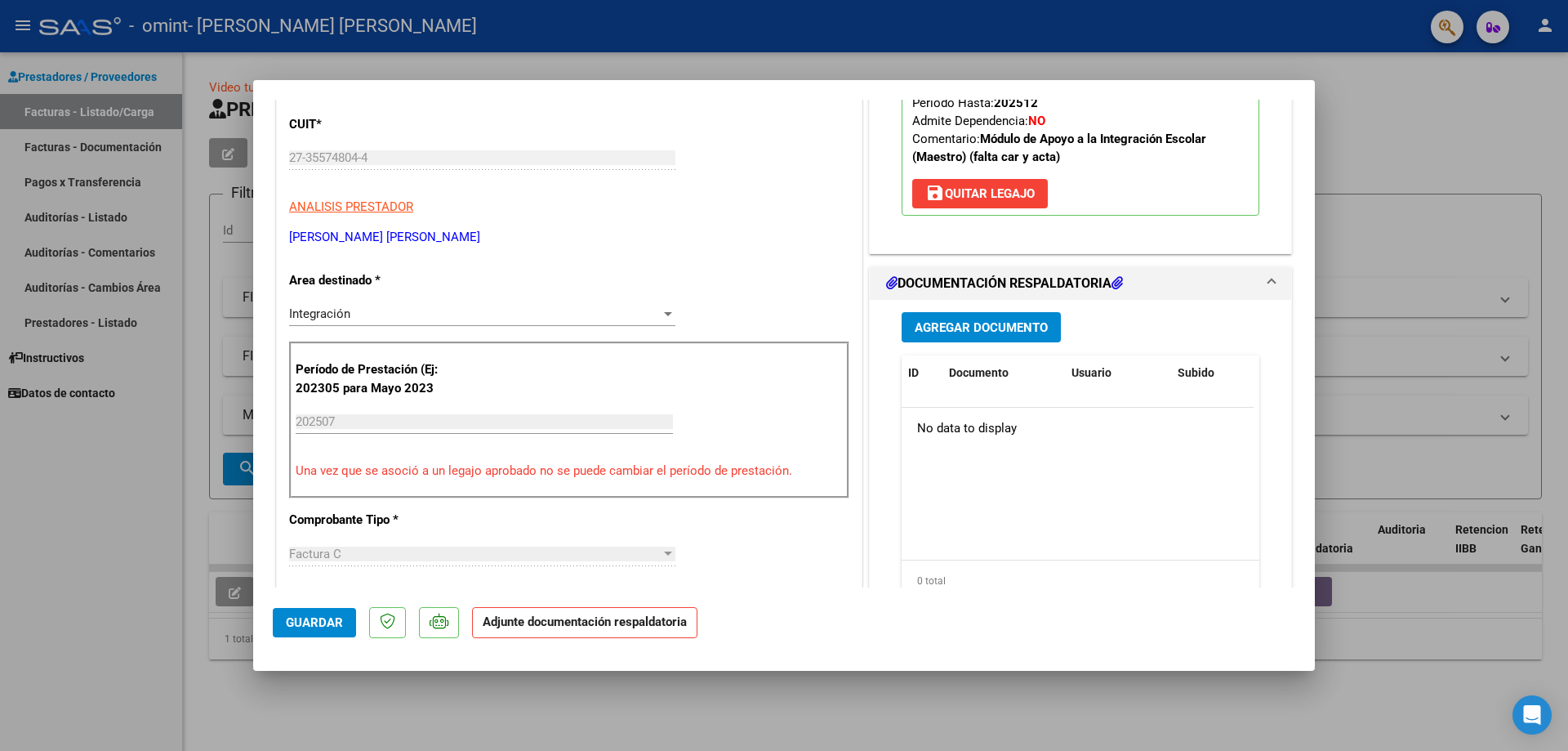
scroll to position [327, 0]
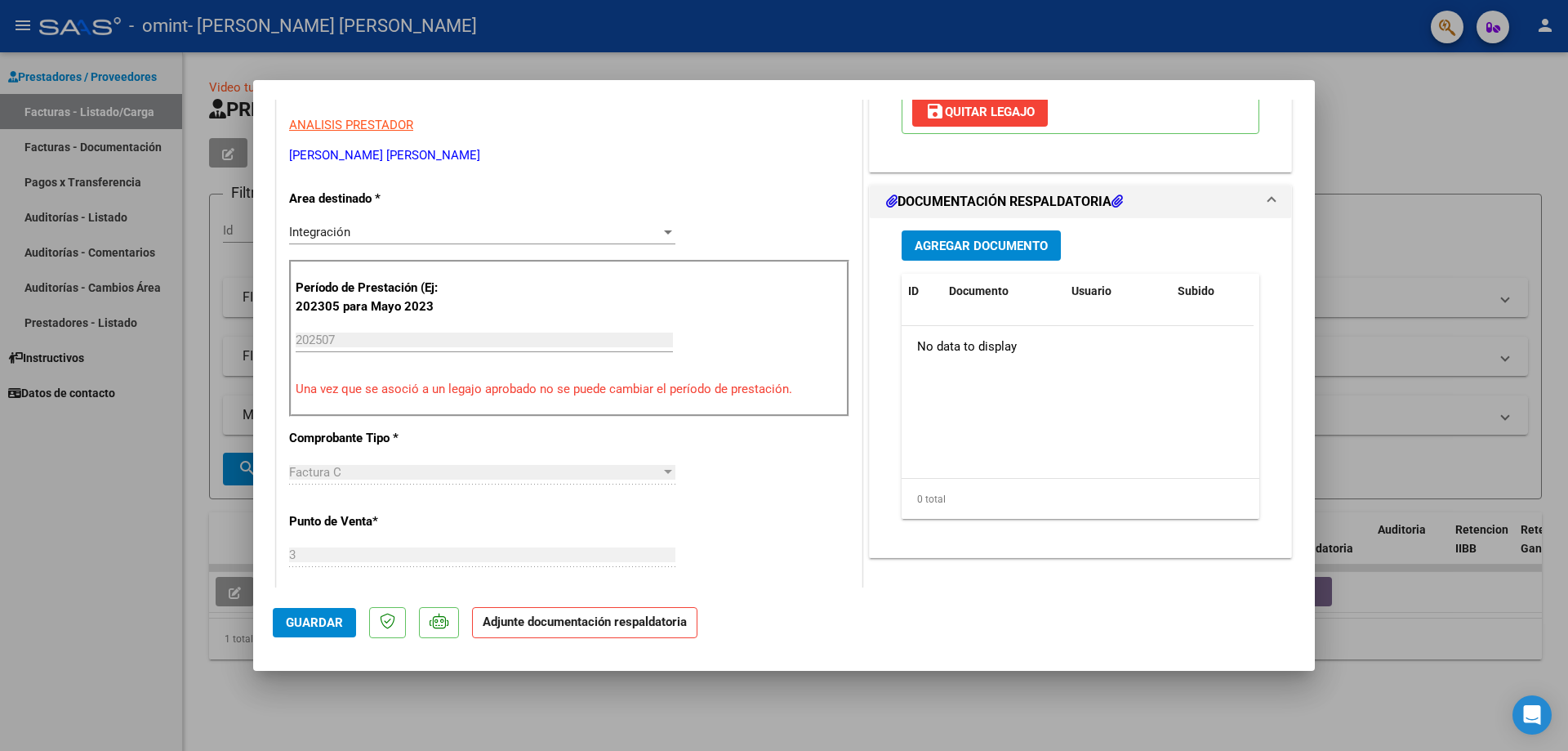
click at [976, 244] on span "Agregar Documento" at bounding box center [981, 246] width 133 height 15
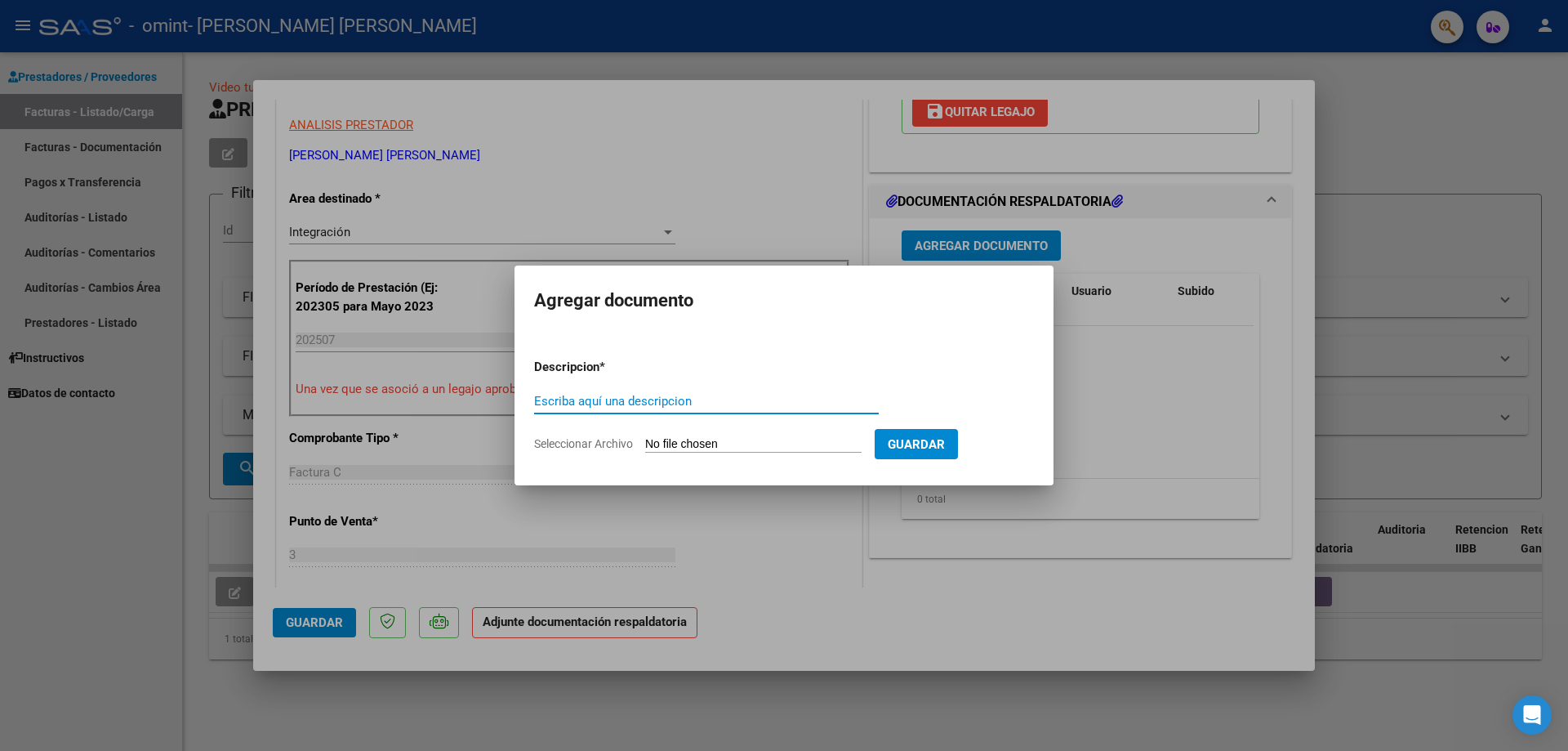
click at [718, 399] on input "Escriba aquí una descripcion" at bounding box center [706, 400] width 345 height 15
type input "planilla de asistencia julio"
click at [640, 443] on app-file-uploader "Seleccionar Archivo" at bounding box center [704, 443] width 341 height 15
click at [612, 441] on span "Seleccionar Archivo" at bounding box center [583, 443] width 99 height 13
click at [645, 441] on input "Seleccionar Archivo" at bounding box center [753, 445] width 216 height 16
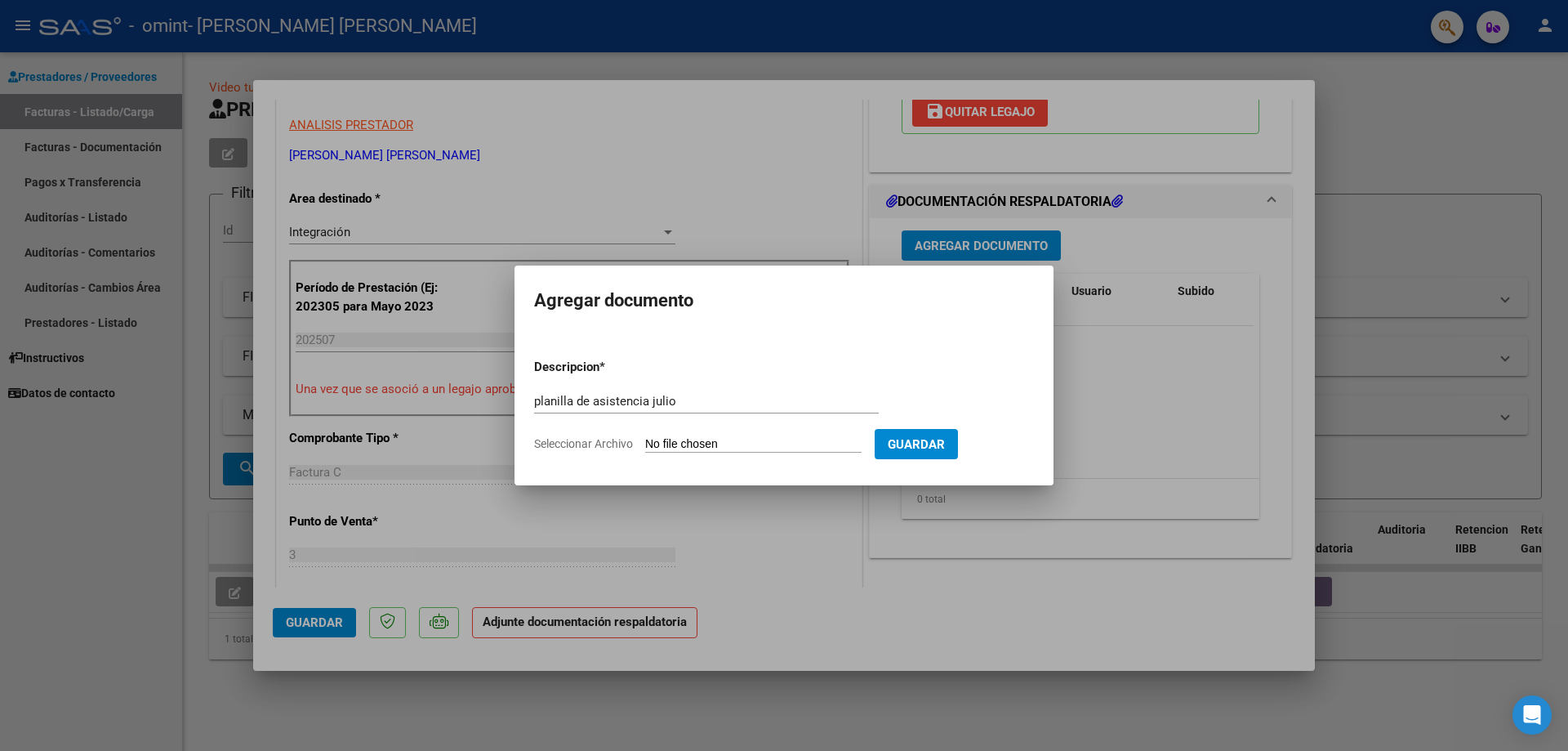
type input "C:\fakepath\planilla de asistencia- [DATE]- [PERSON_NAME].pdf"
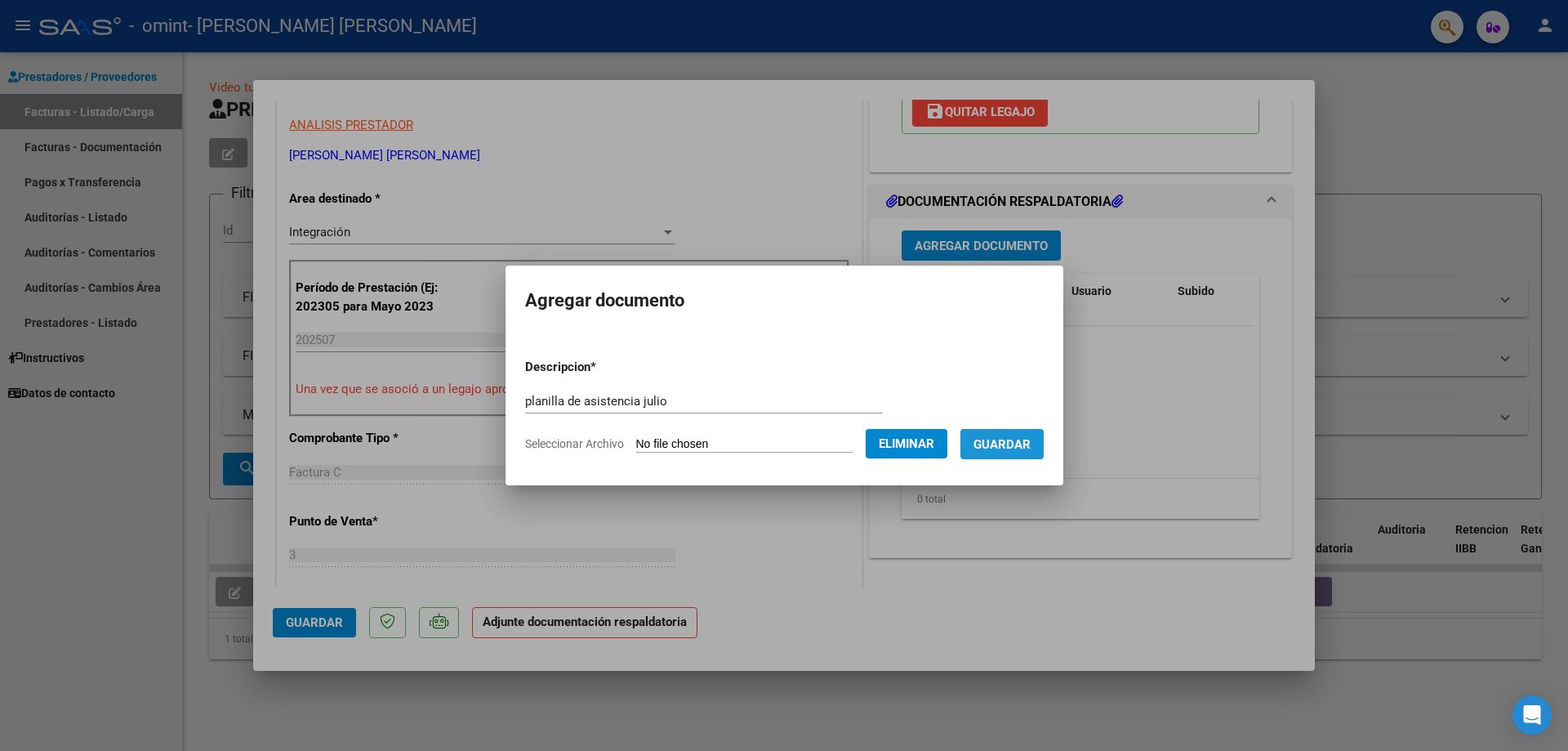
click at [1031, 442] on span "Guardar" at bounding box center [1002, 444] width 57 height 15
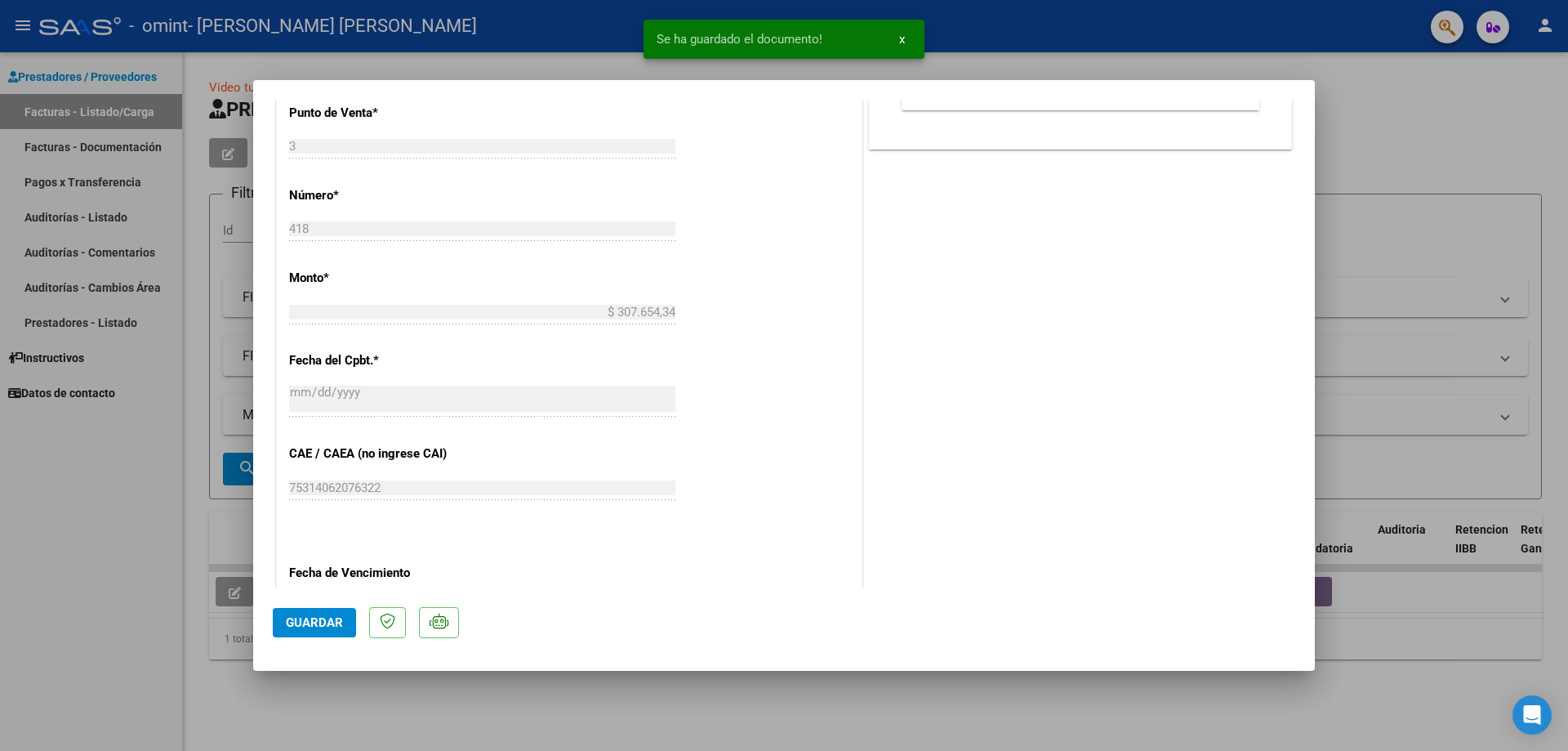
scroll to position [974, 0]
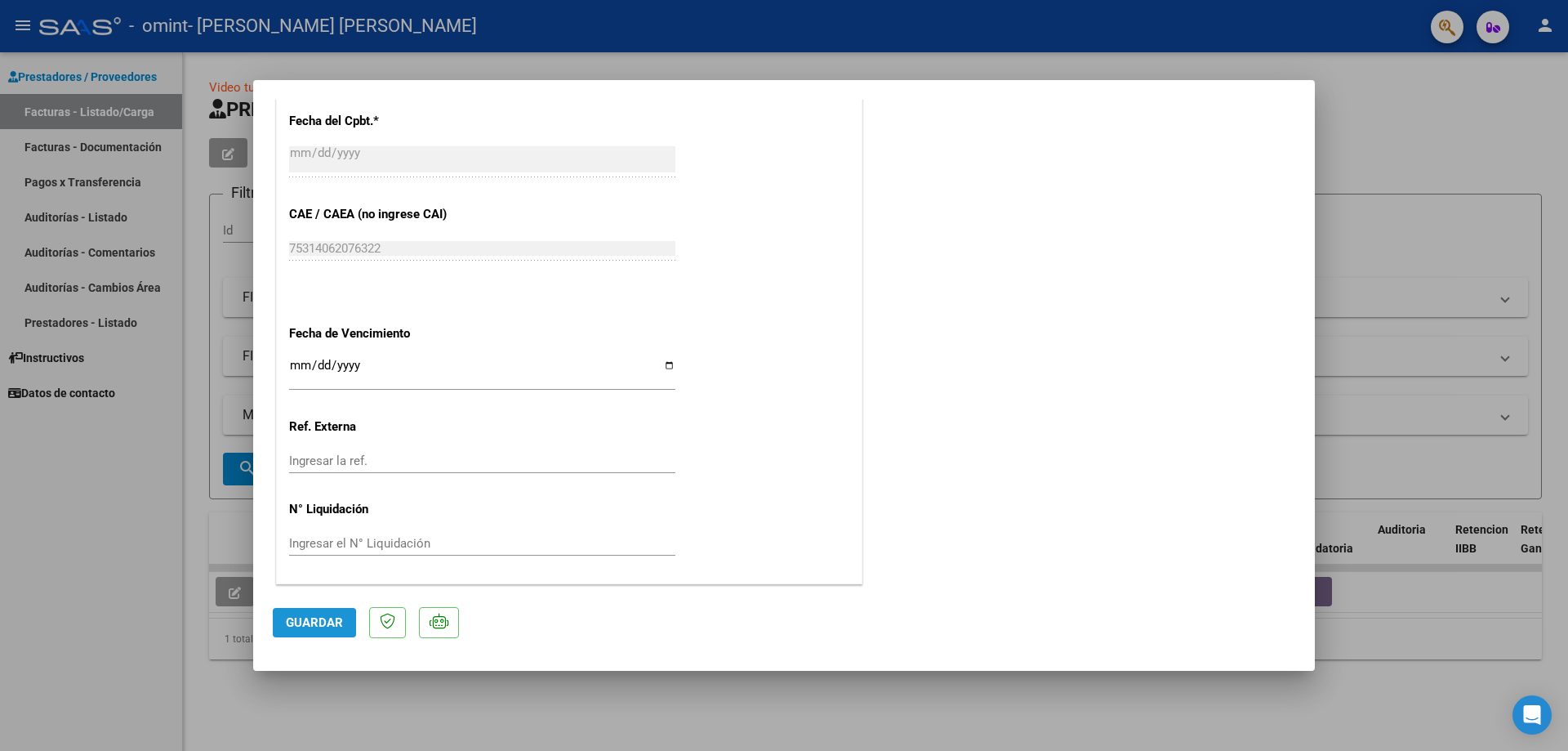
click at [283, 624] on button "Guardar" at bounding box center [314, 623] width 83 height 29
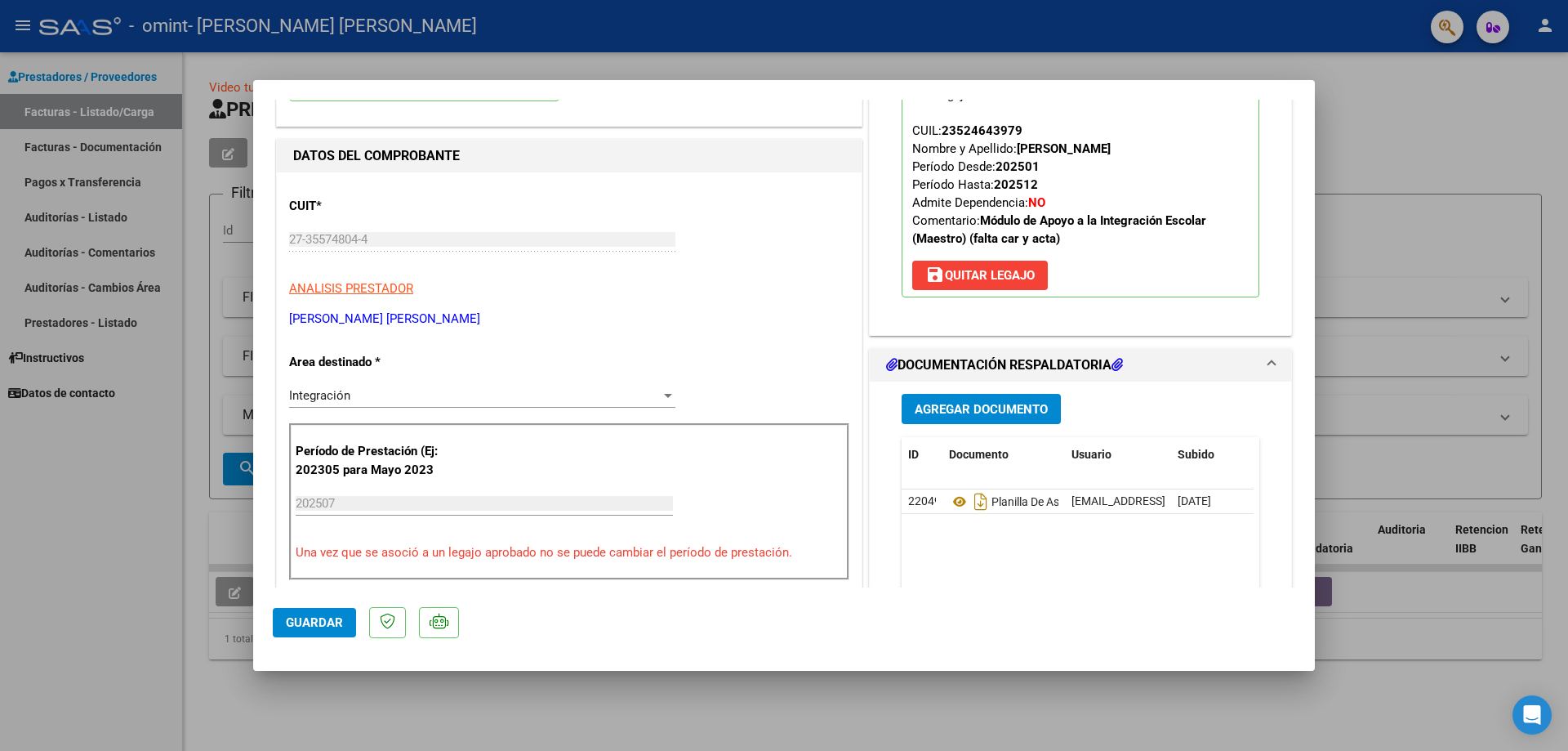
scroll to position [0, 0]
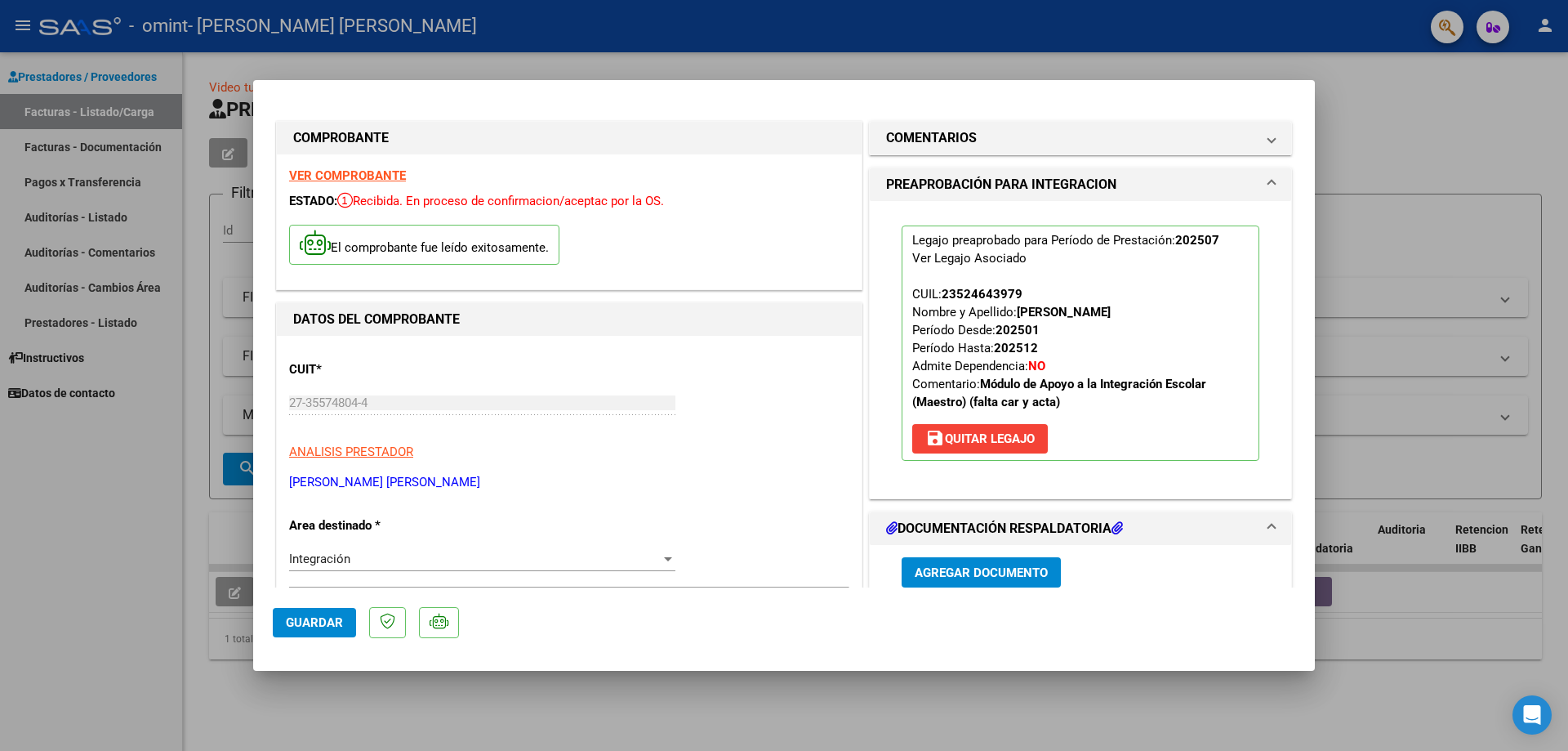
click at [1356, 644] on div at bounding box center [784, 375] width 1568 height 751
type input "$ 0,00"
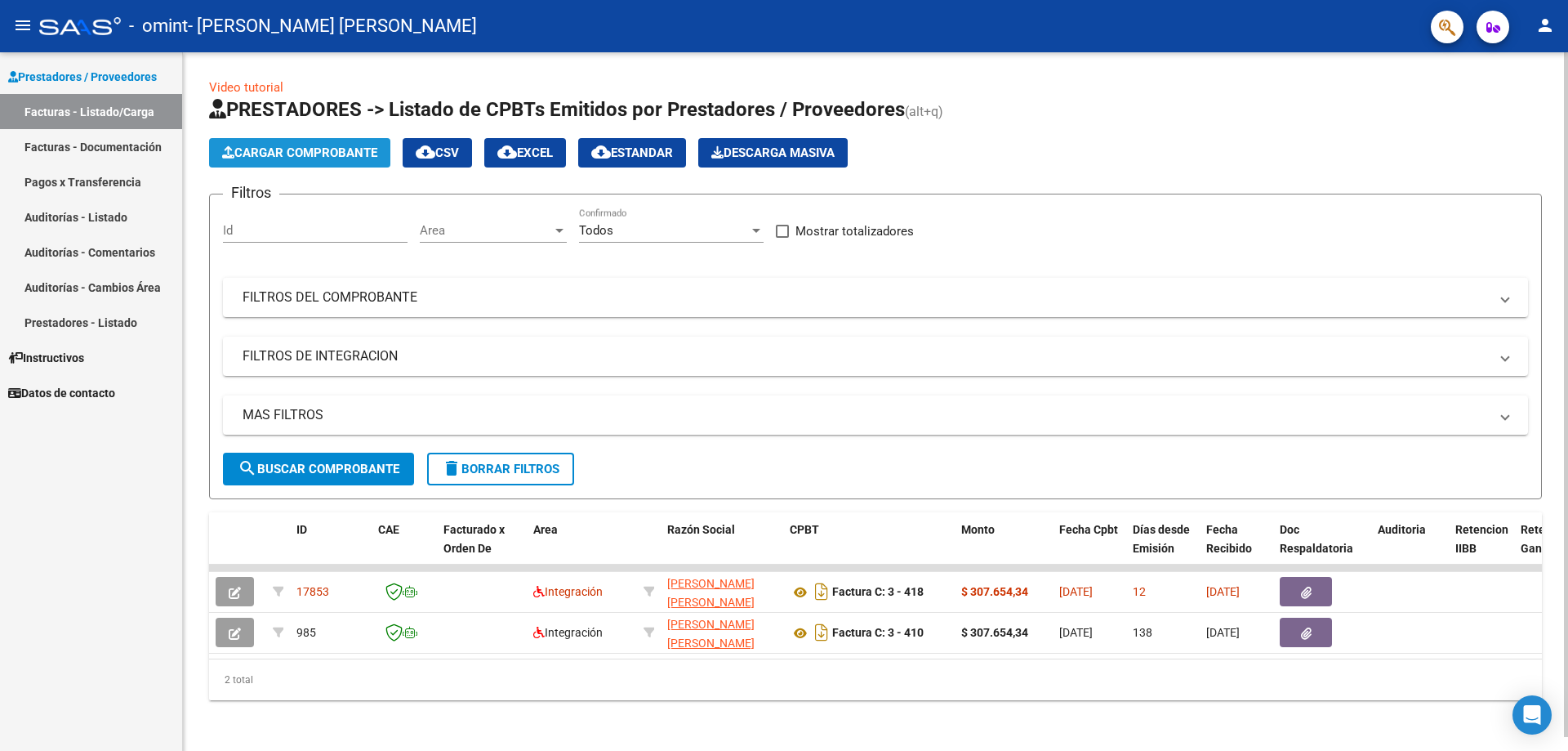
click at [235, 145] on span "Cargar Comprobante" at bounding box center [300, 152] width 155 height 15
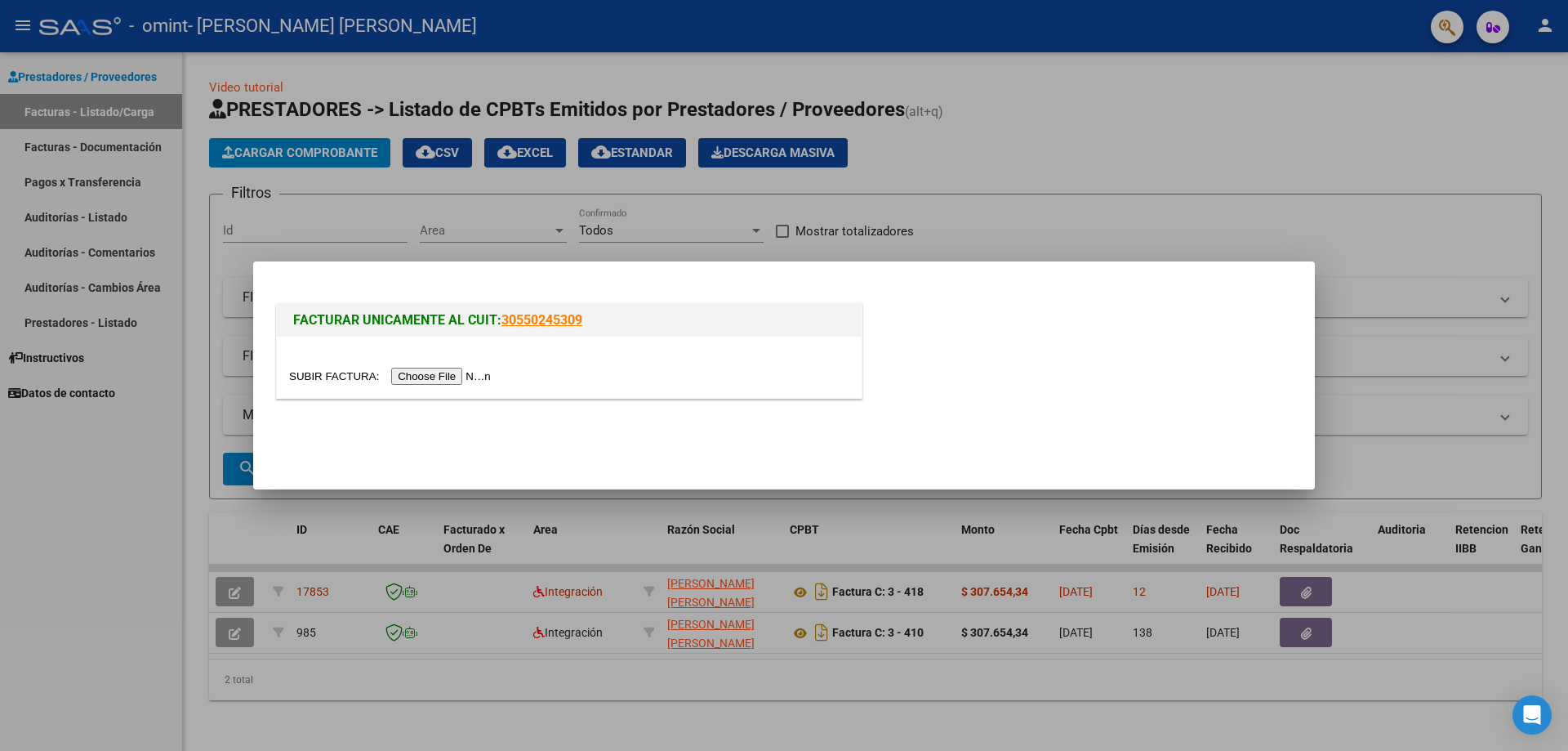
click at [414, 377] on input "file" at bounding box center [392, 376] width 207 height 18
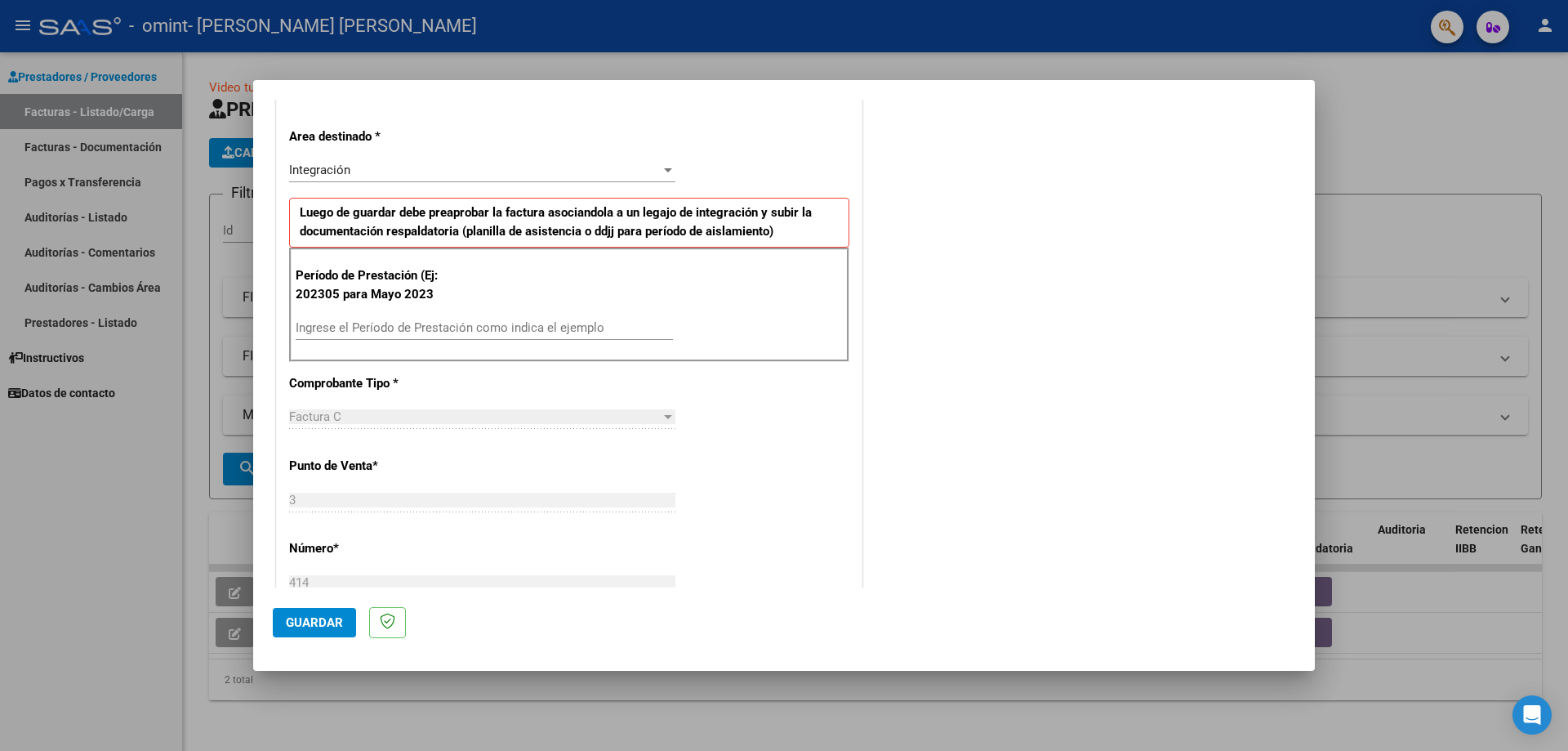
scroll to position [408, 0]
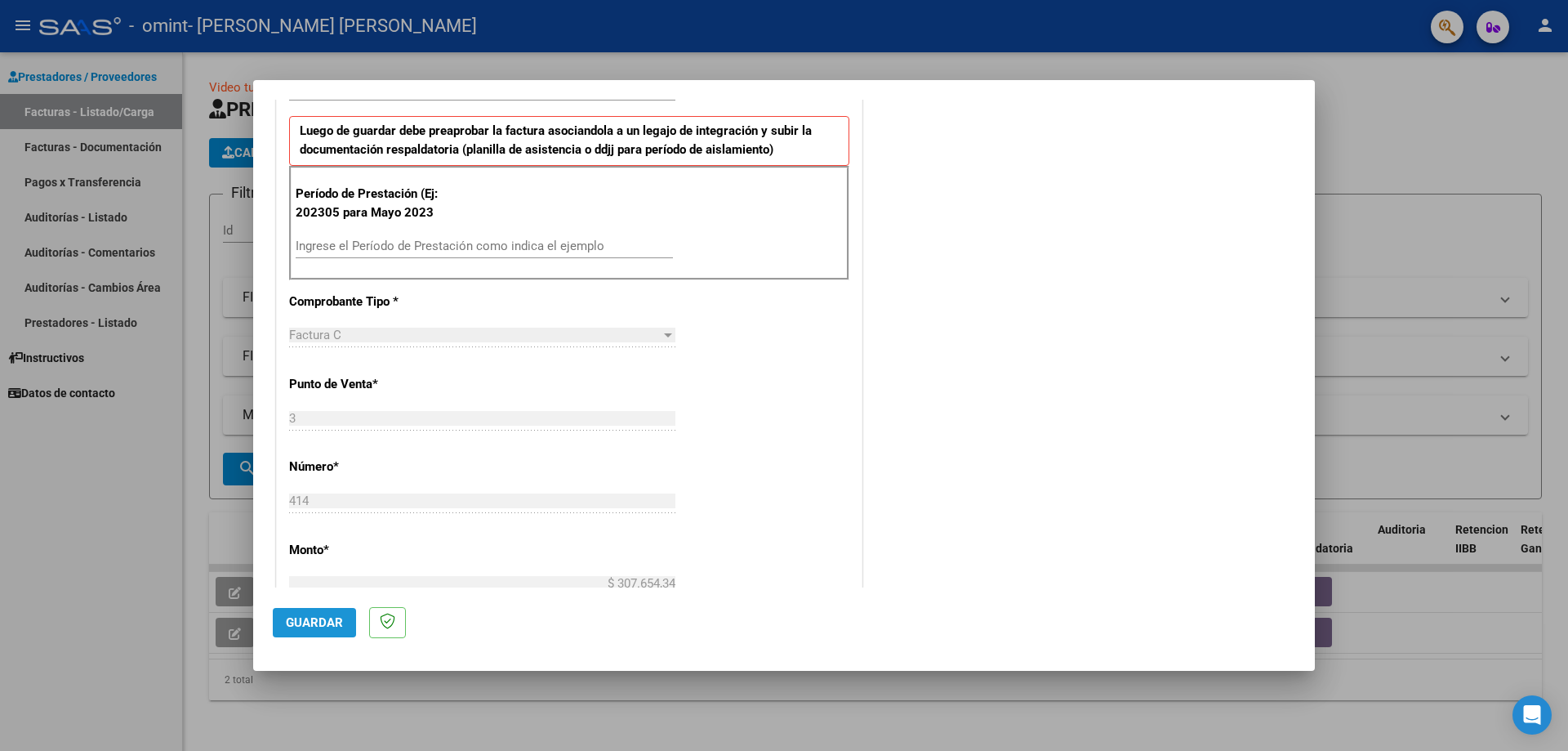
click at [307, 618] on span "Guardar" at bounding box center [314, 622] width 57 height 15
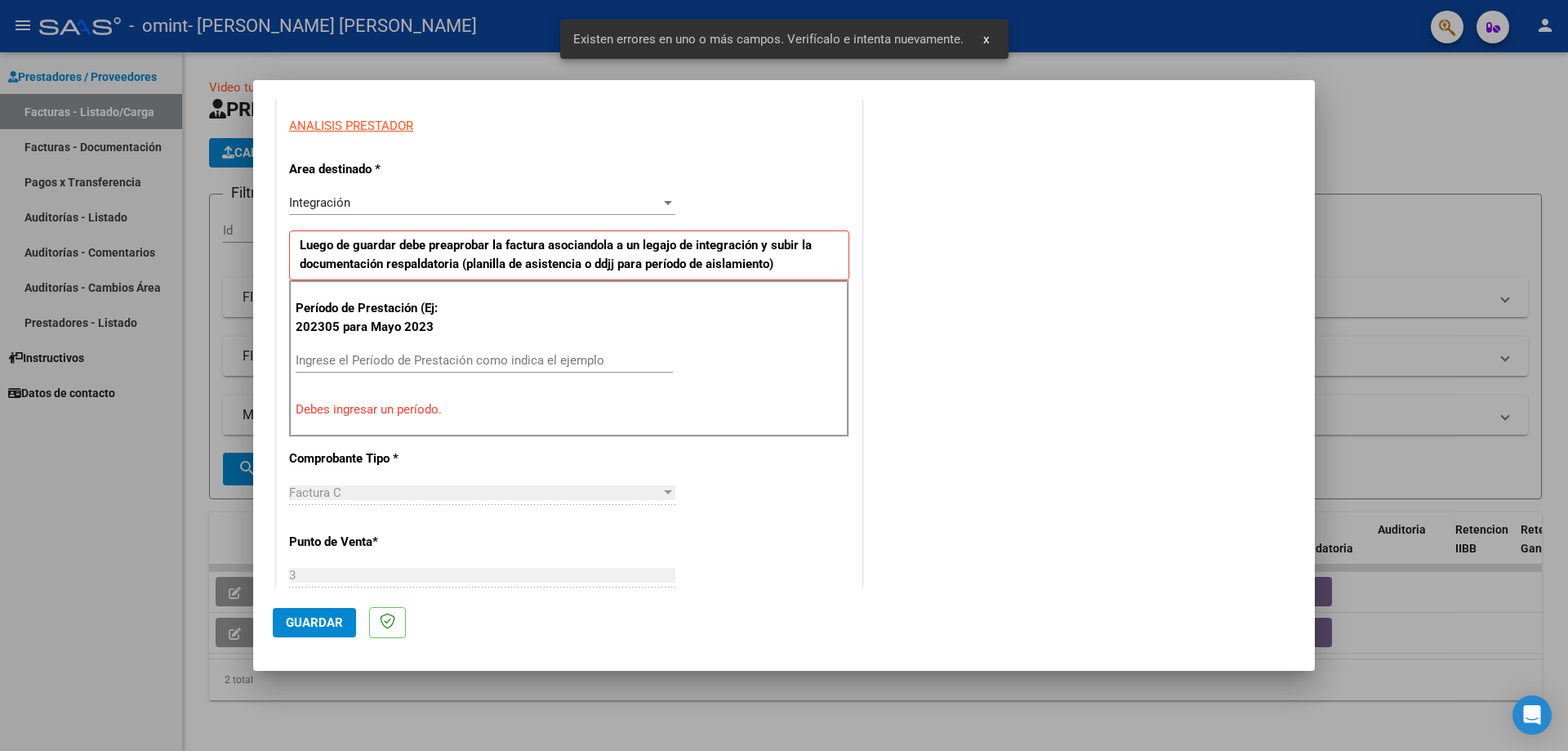
click at [491, 409] on p "Debes ingresar un período." at bounding box center [569, 409] width 547 height 19
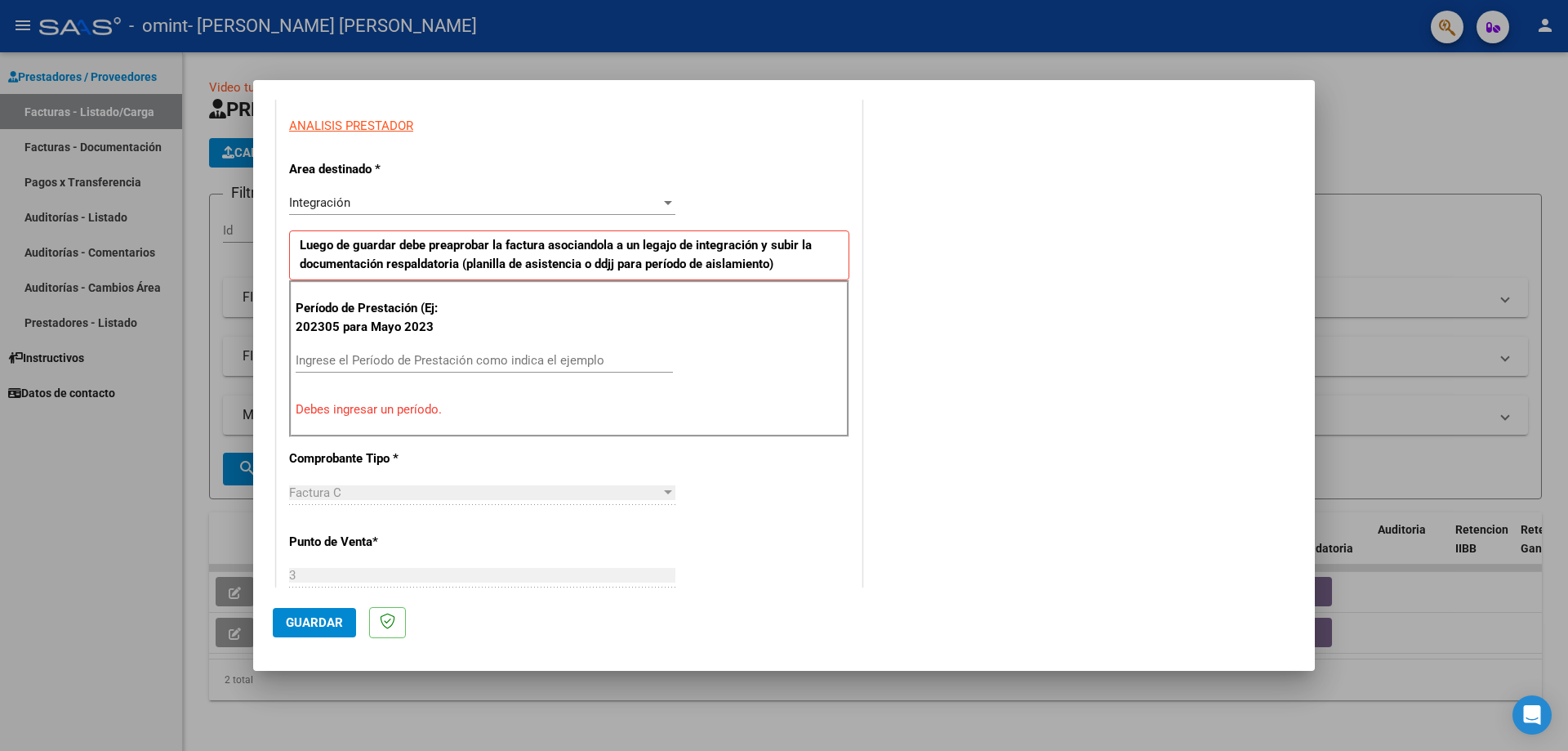
click at [555, 336] on div "Período de Prestación (Ej: 202305 para [DATE] Ingrese el Período de Prestación …" at bounding box center [569, 358] width 560 height 157
click at [553, 361] on input "Ingrese el Período de Prestación como indica el ejemplo" at bounding box center [484, 359] width 377 height 15
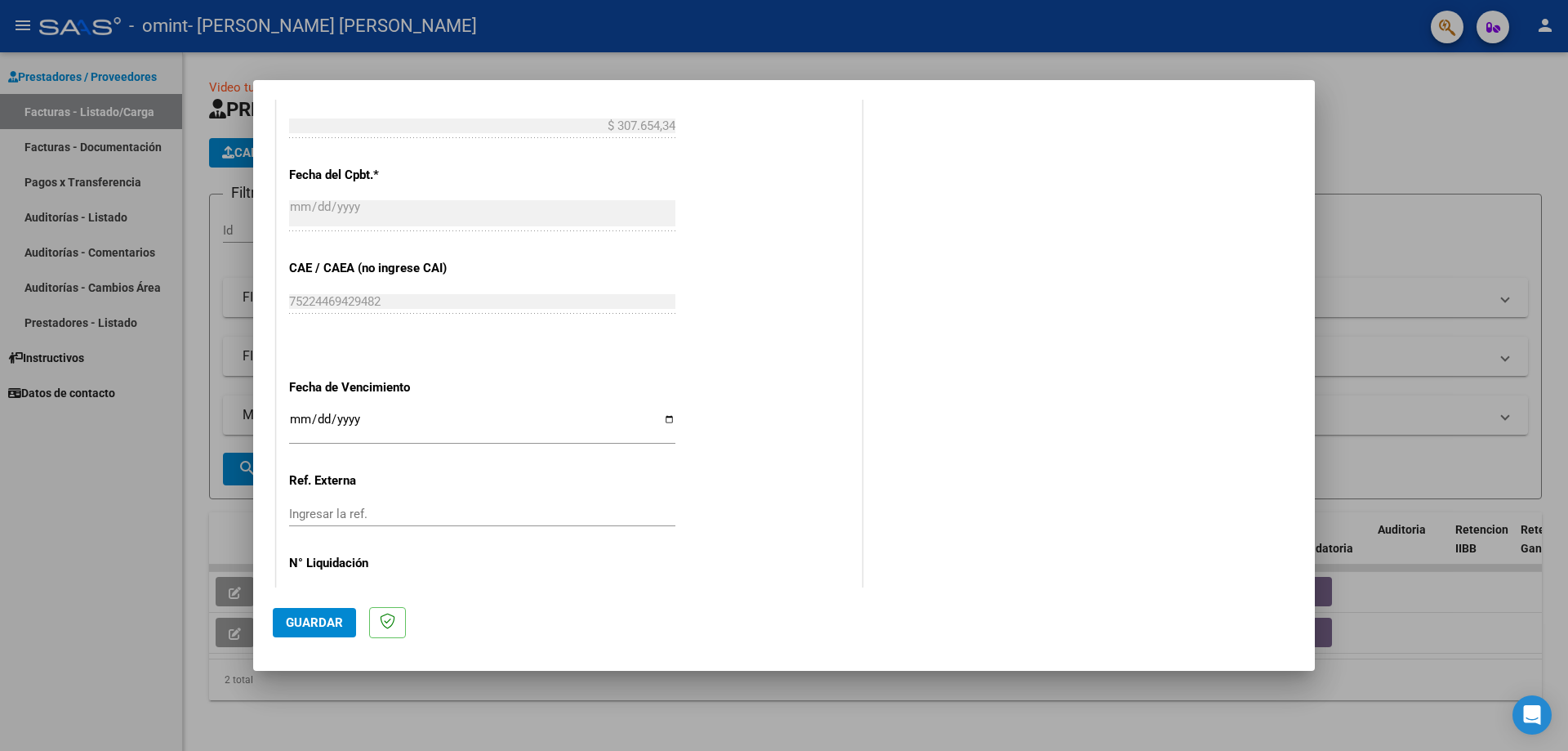
scroll to position [918, 0]
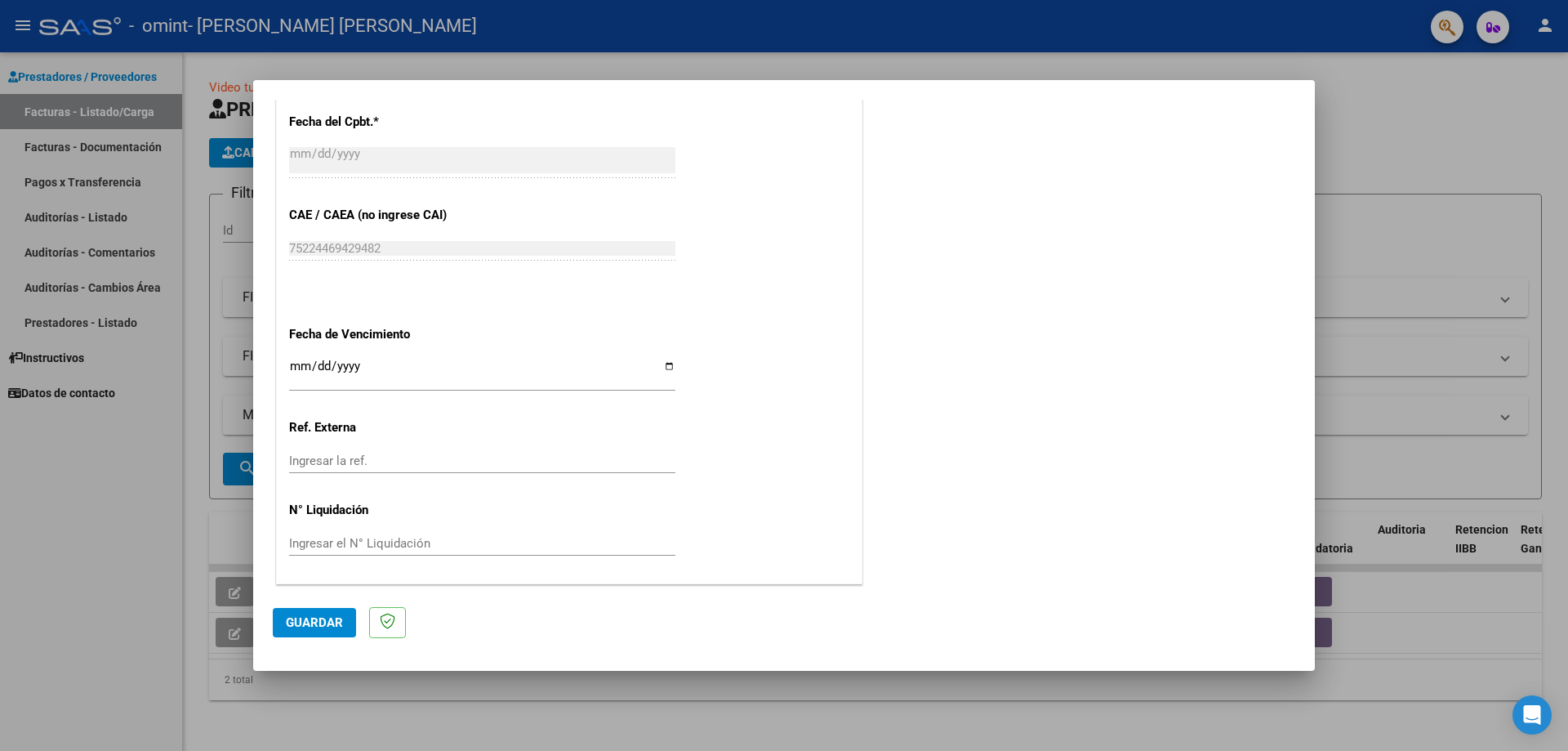
type input "202505"
click at [293, 608] on button "Guardar" at bounding box center [314, 623] width 83 height 29
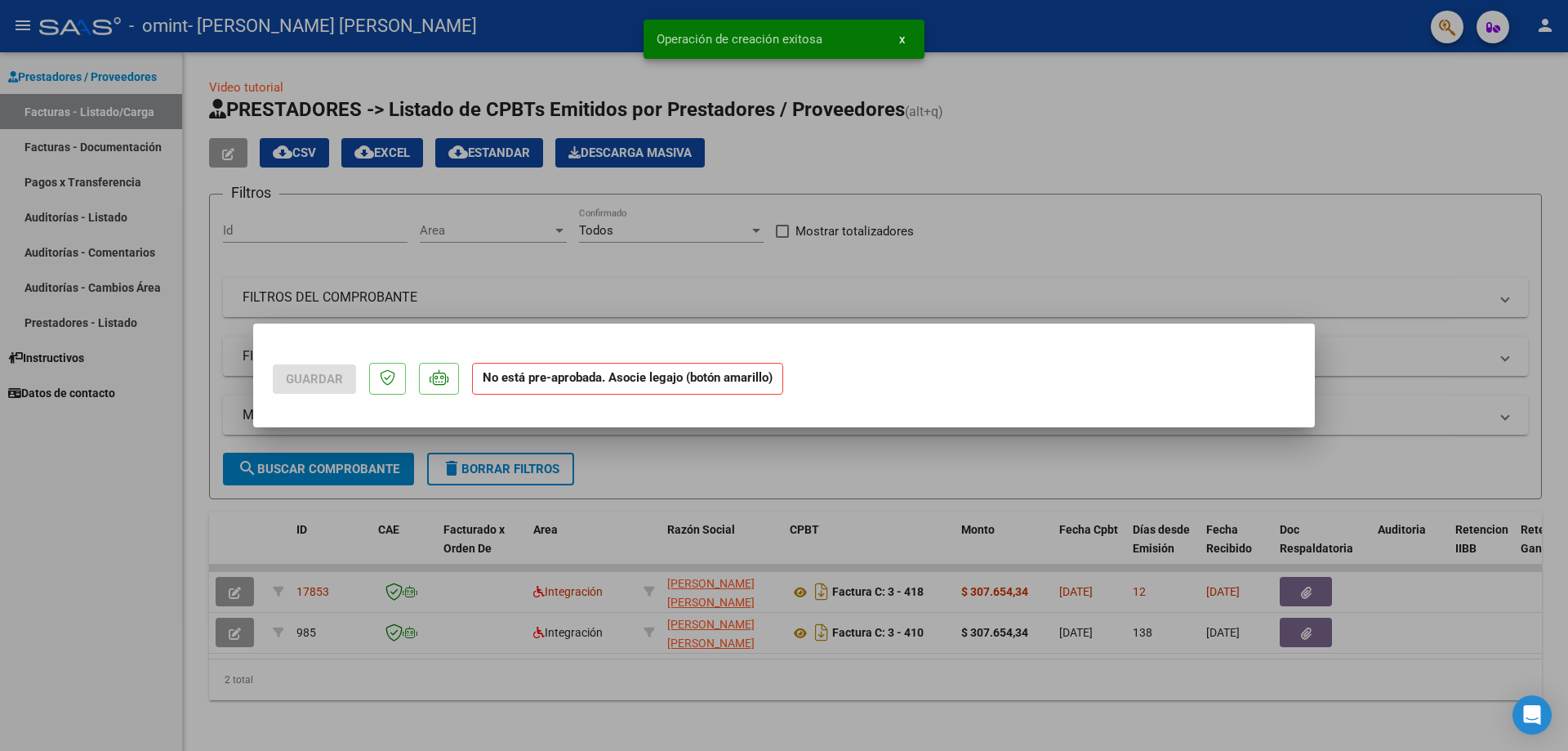
scroll to position [0, 0]
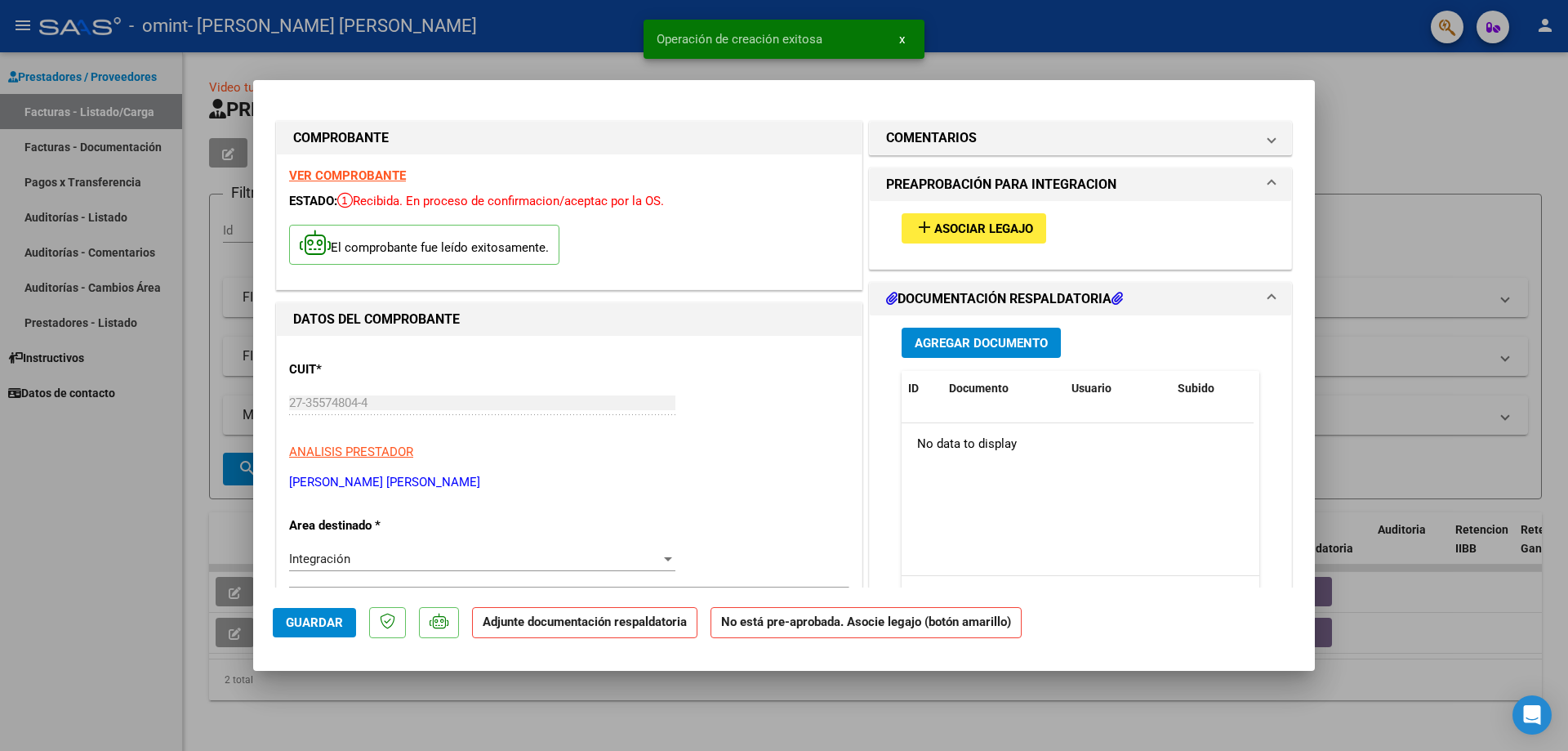
click at [934, 224] on span "Asociar Legajo" at bounding box center [983, 228] width 99 height 15
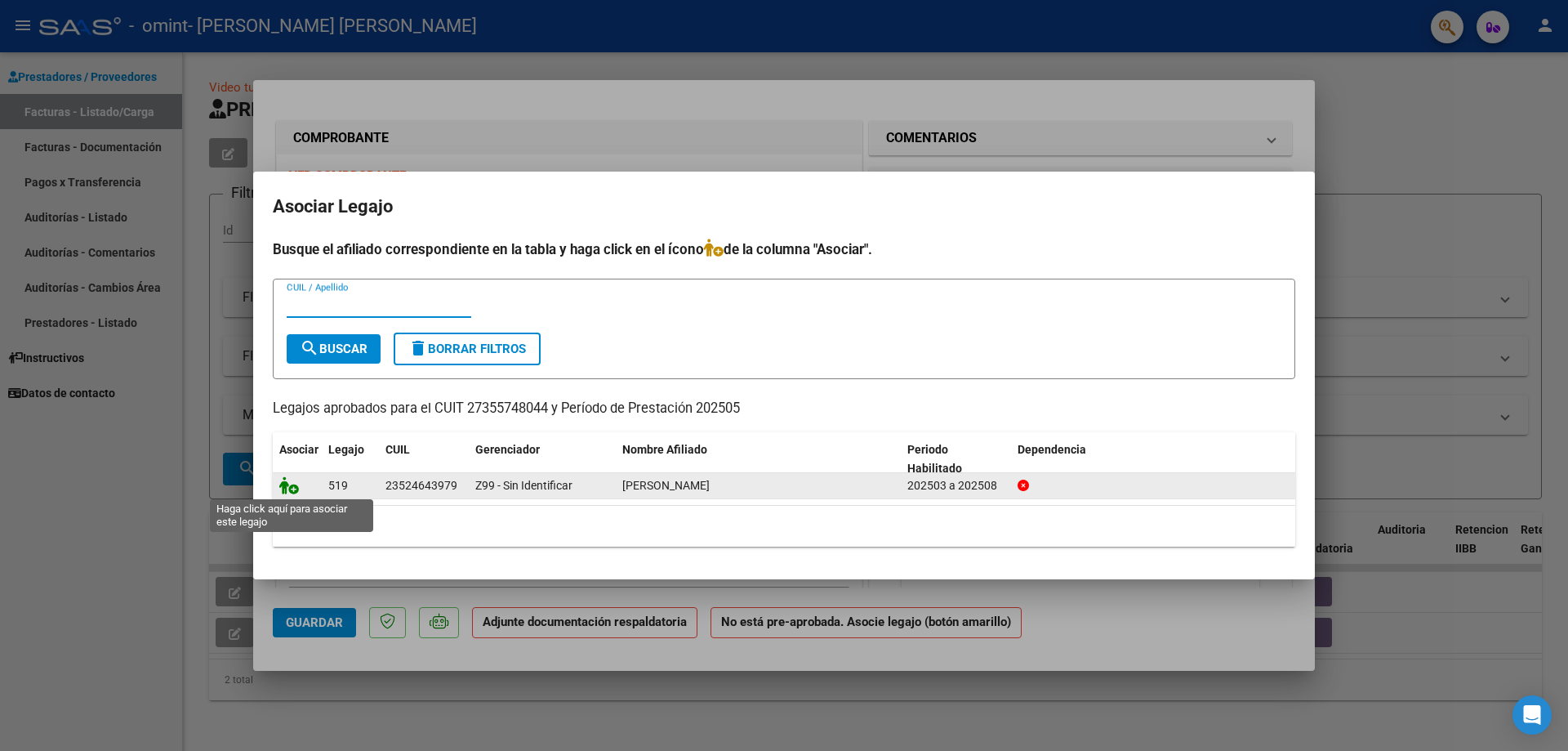
click at [282, 486] on icon at bounding box center [289, 485] width 20 height 18
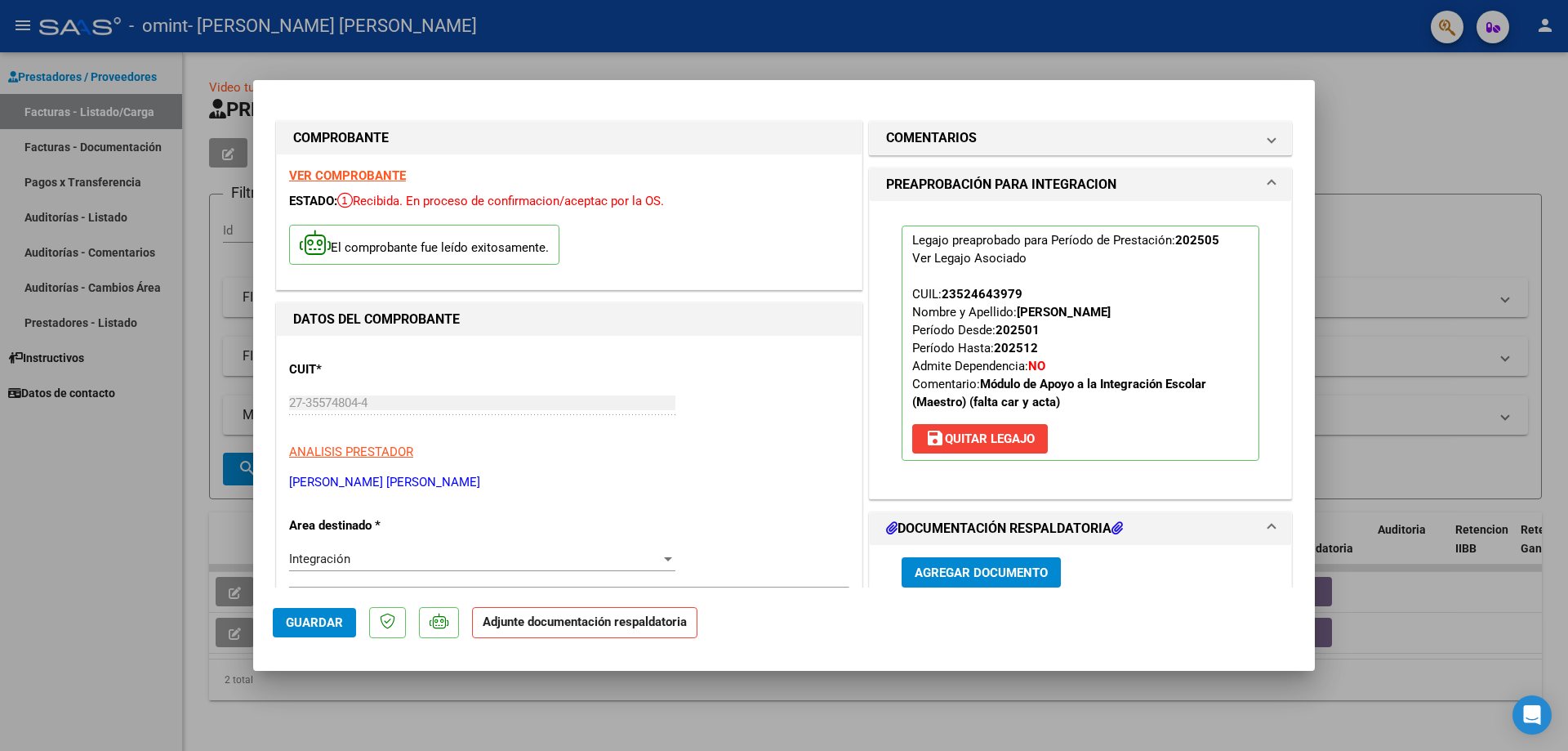
click at [1075, 519] on h1 "DOCUMENTACIÓN RESPALDATORIA" at bounding box center [1005, 529] width 237 height 20
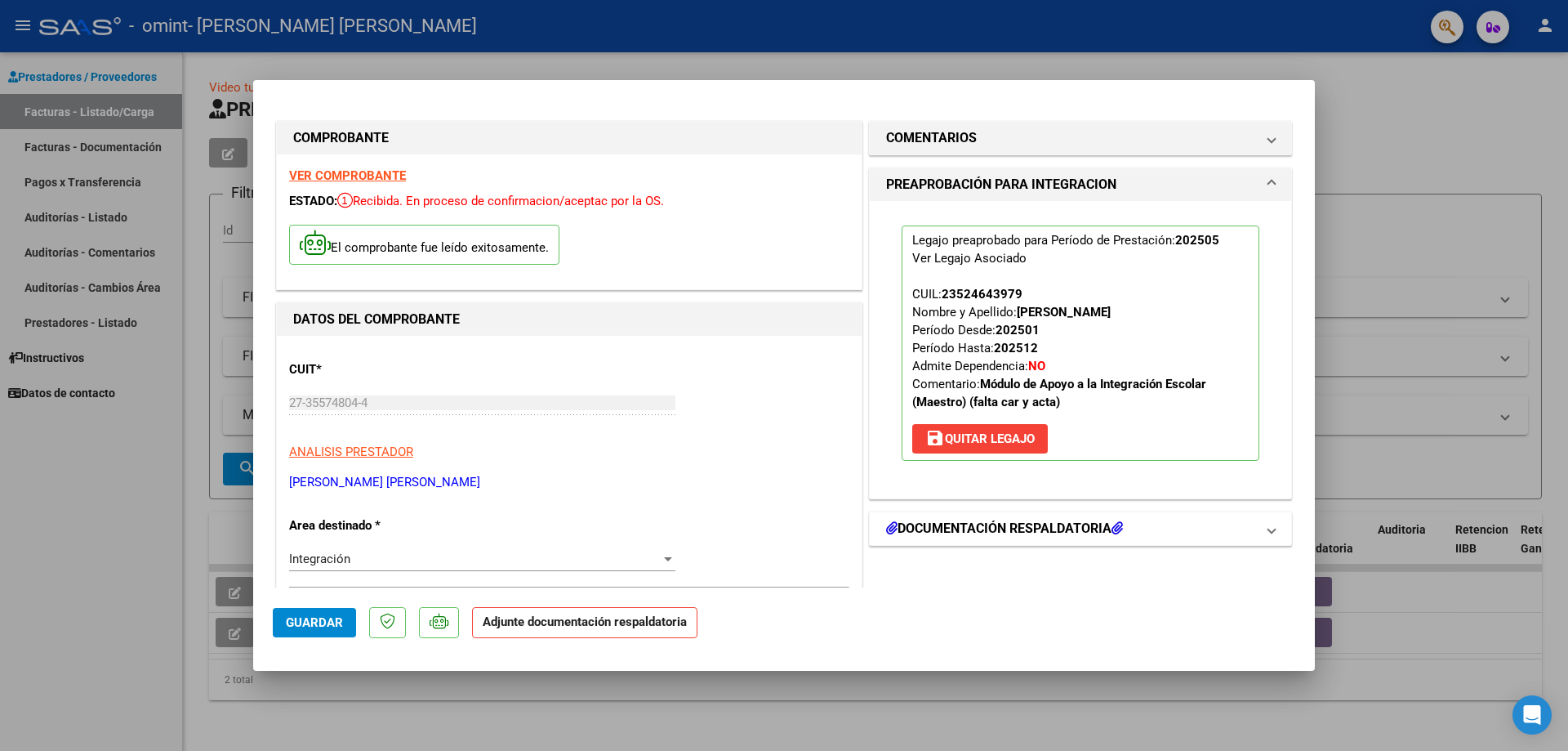
click at [1075, 519] on h1 "DOCUMENTACIÓN RESPALDATORIA" at bounding box center [1005, 529] width 237 height 20
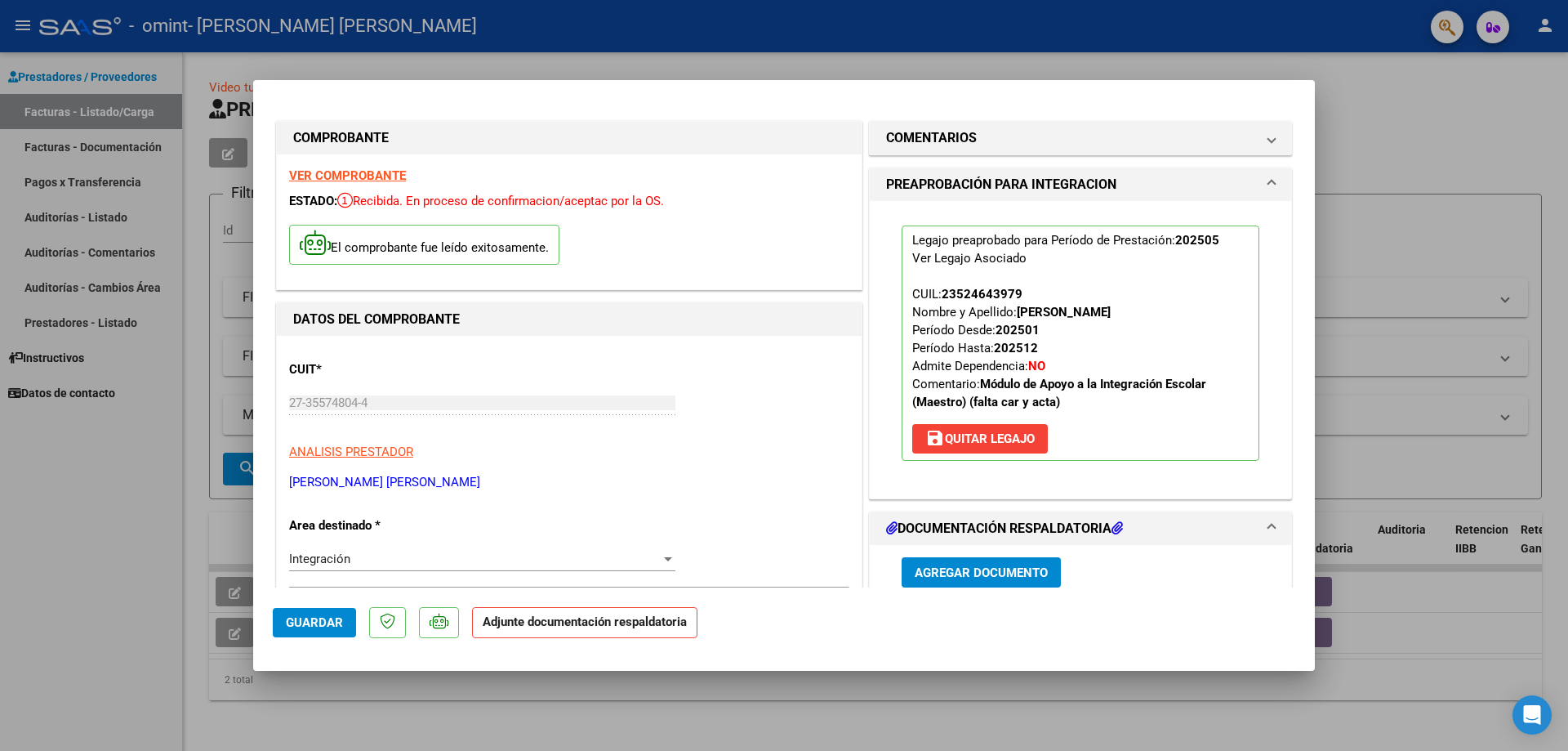
click at [969, 566] on span "Agregar Documento" at bounding box center [981, 572] width 133 height 15
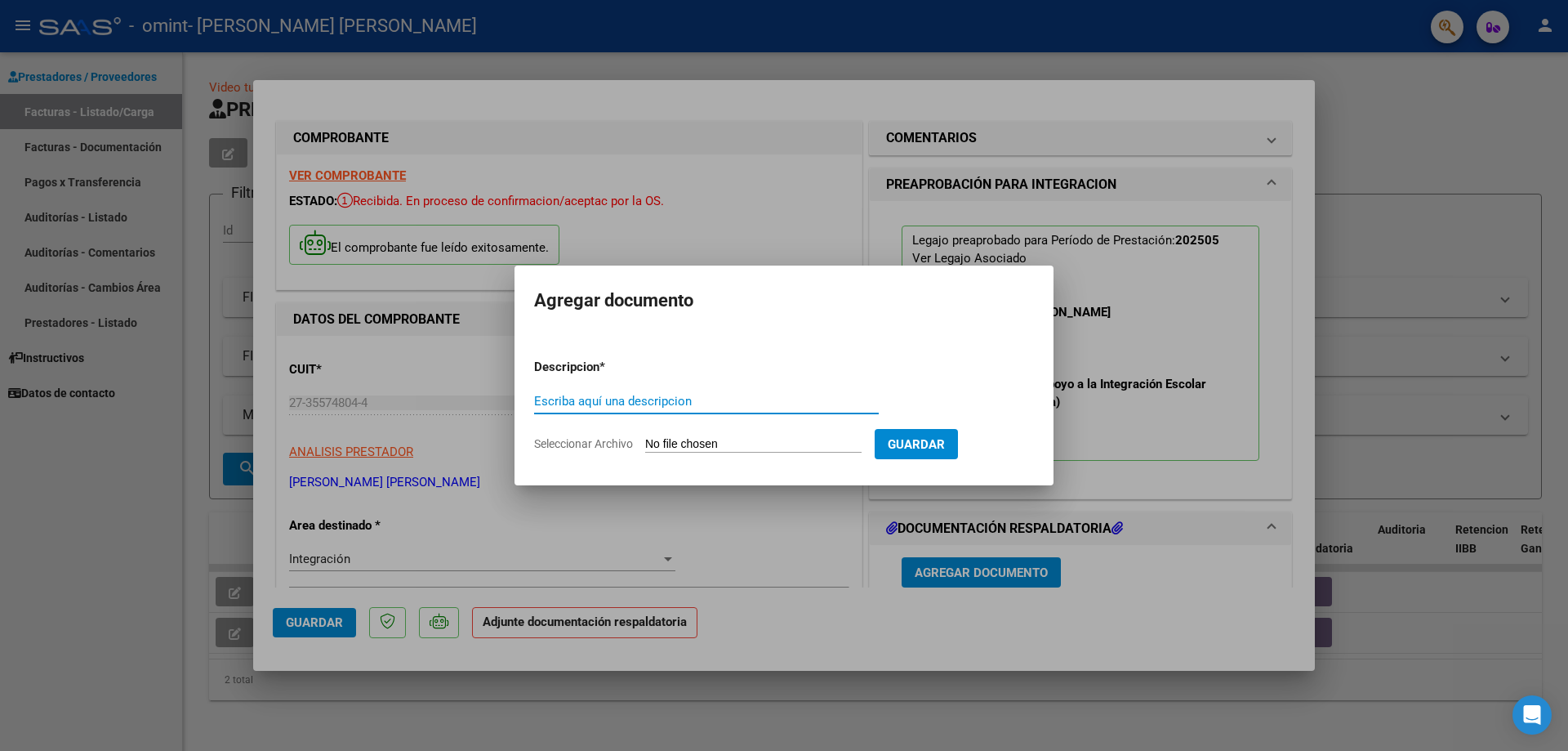
click at [758, 395] on input "Escriba aquí una descripcion" at bounding box center [706, 400] width 345 height 15
type input "planilla de asistencia"
click at [654, 440] on input "Seleccionar Archivo" at bounding box center [753, 445] width 216 height 16
type input "C:\fakepath\planilla de asistencia- [DATE]- [PERSON_NAME].pdf"
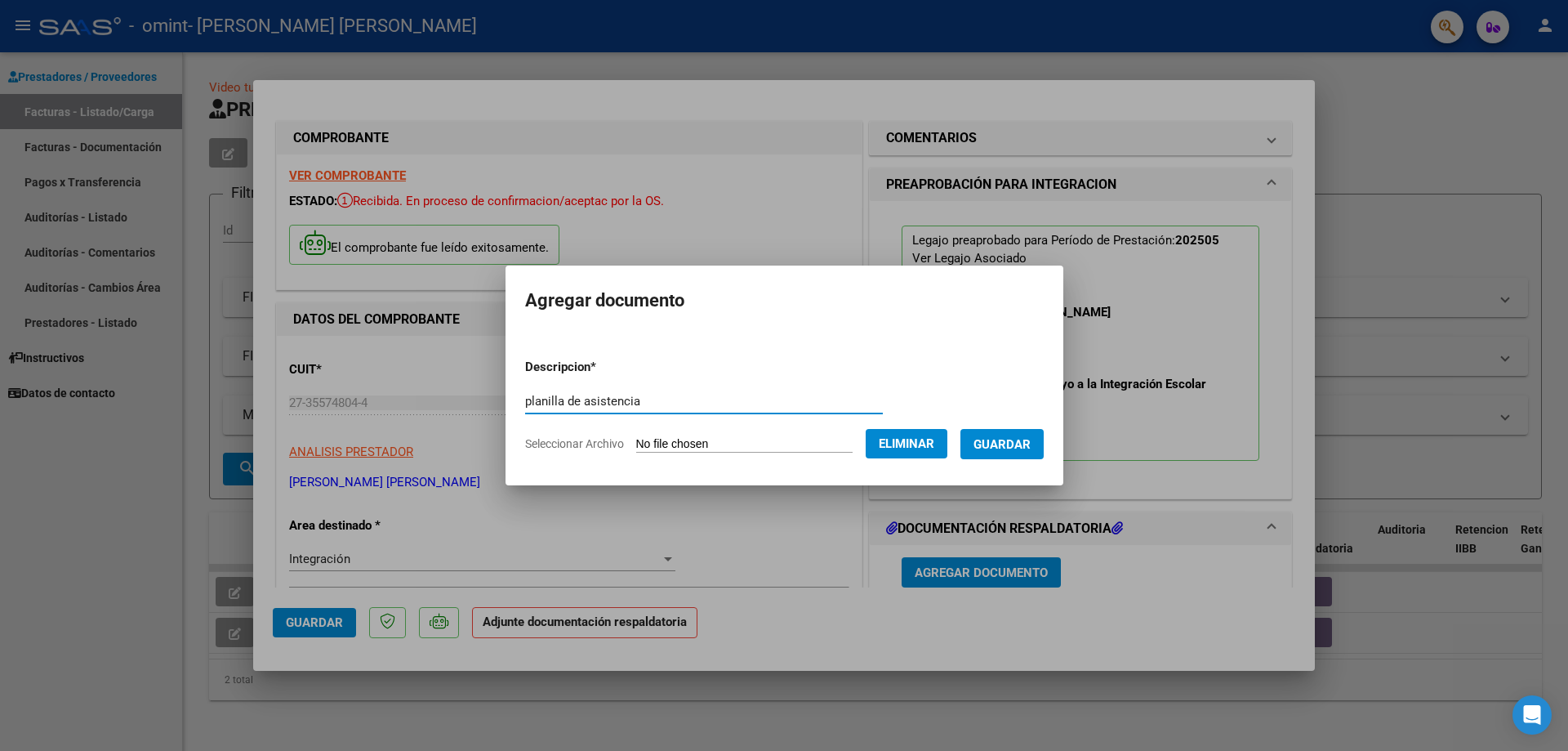
click at [640, 397] on input "planilla de asistencia" at bounding box center [703, 400] width 357 height 15
type input "planilla de asistencia mayo"
click at [1030, 439] on span "Guardar" at bounding box center [1002, 444] width 57 height 15
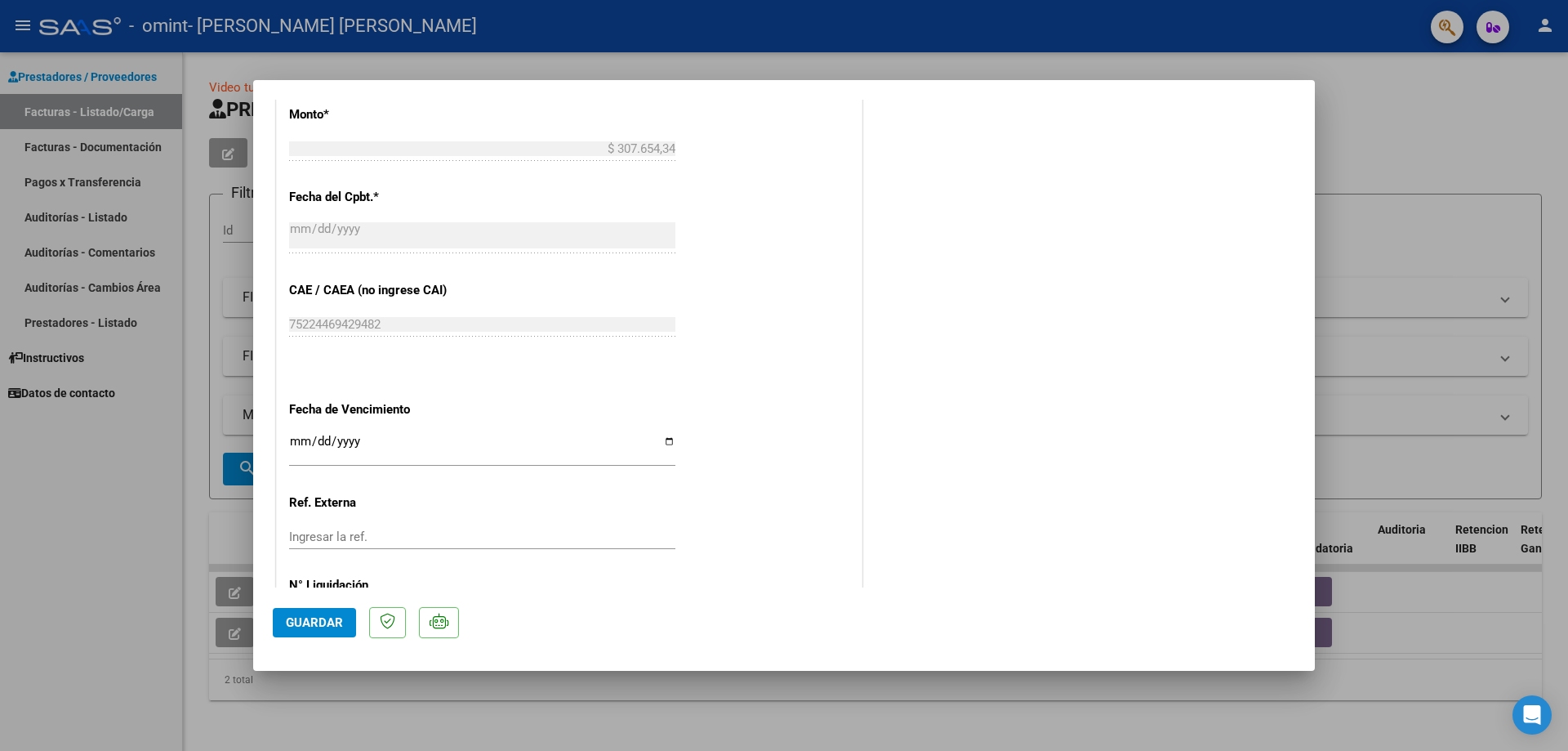
scroll to position [974, 0]
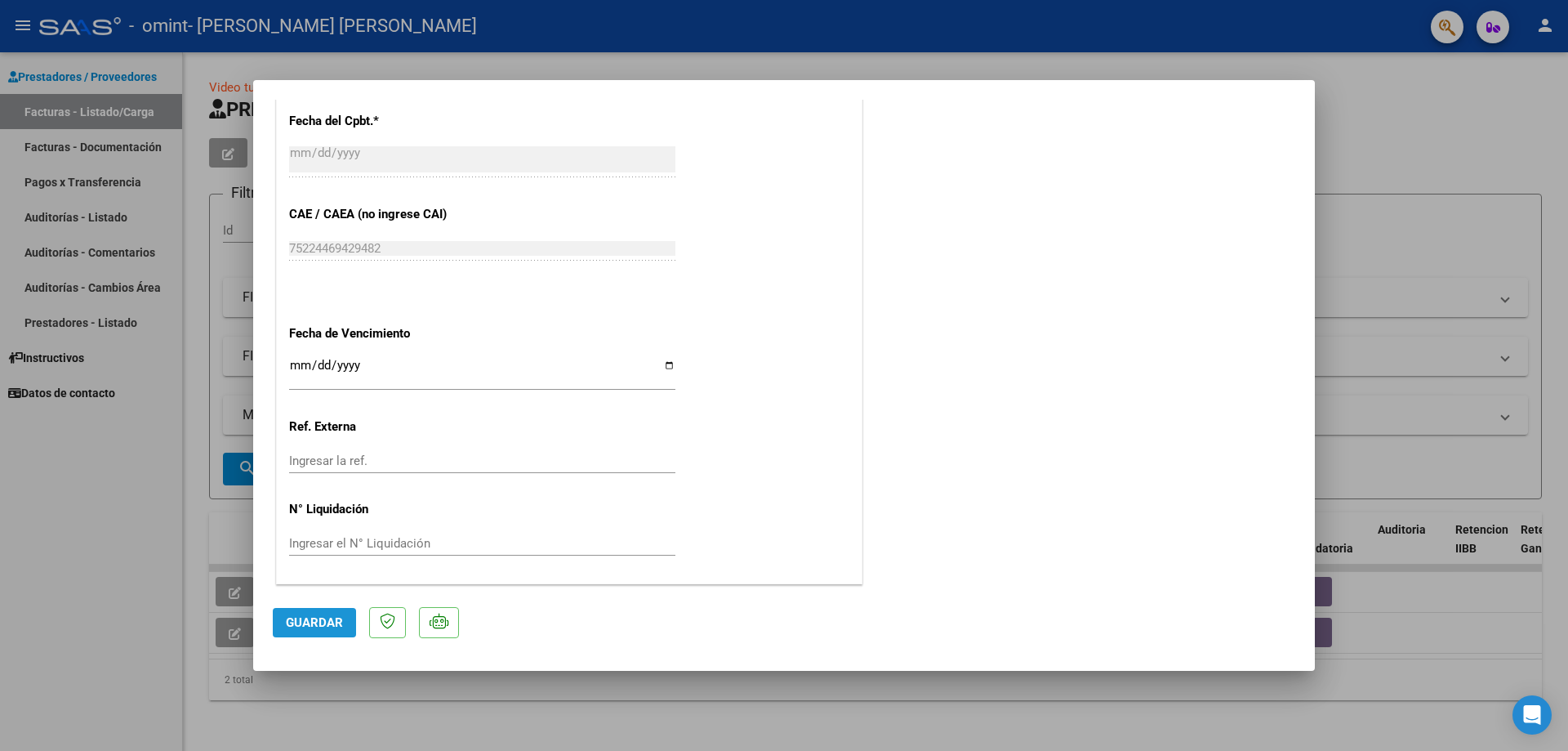
click at [309, 625] on span "Guardar" at bounding box center [314, 622] width 57 height 15
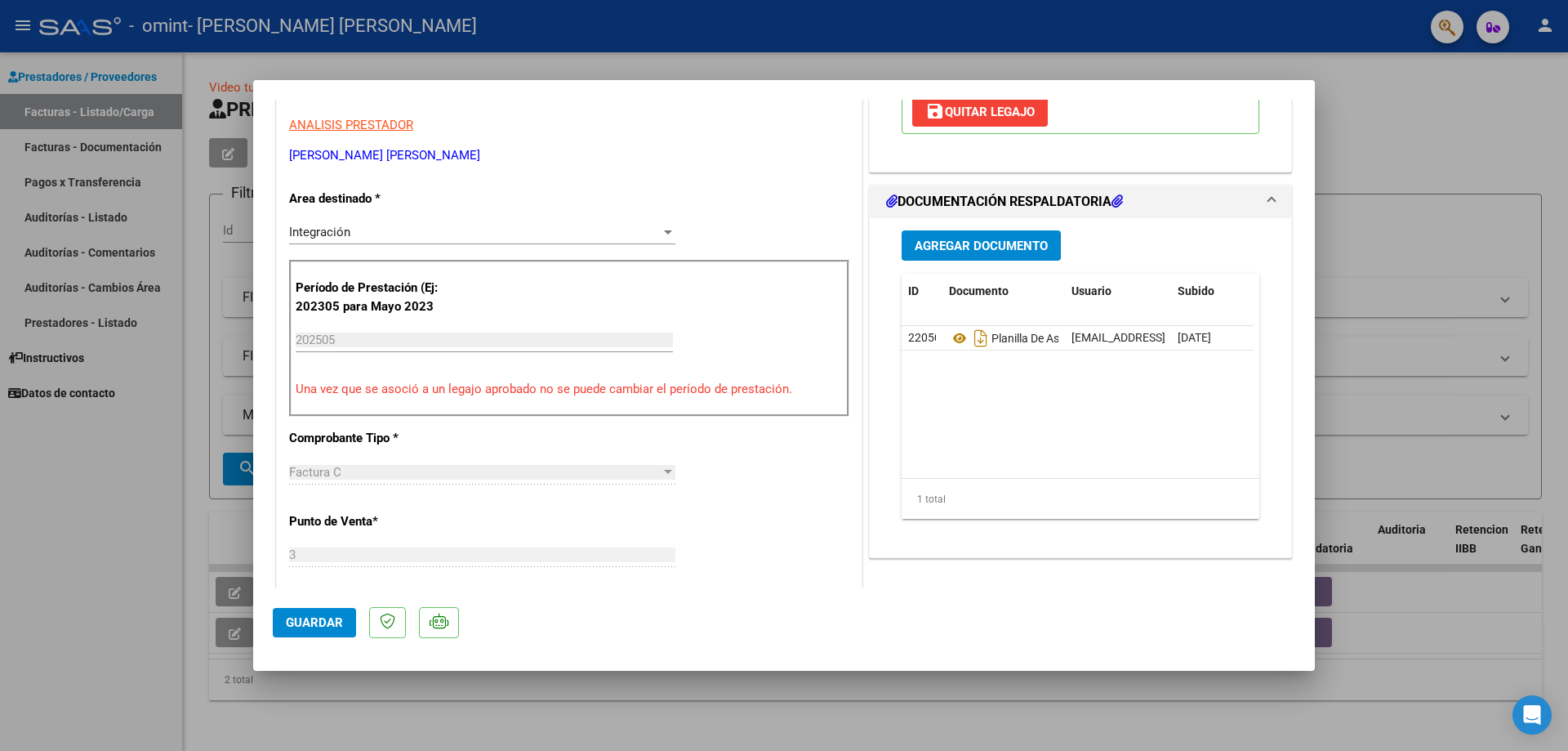
scroll to position [0, 0]
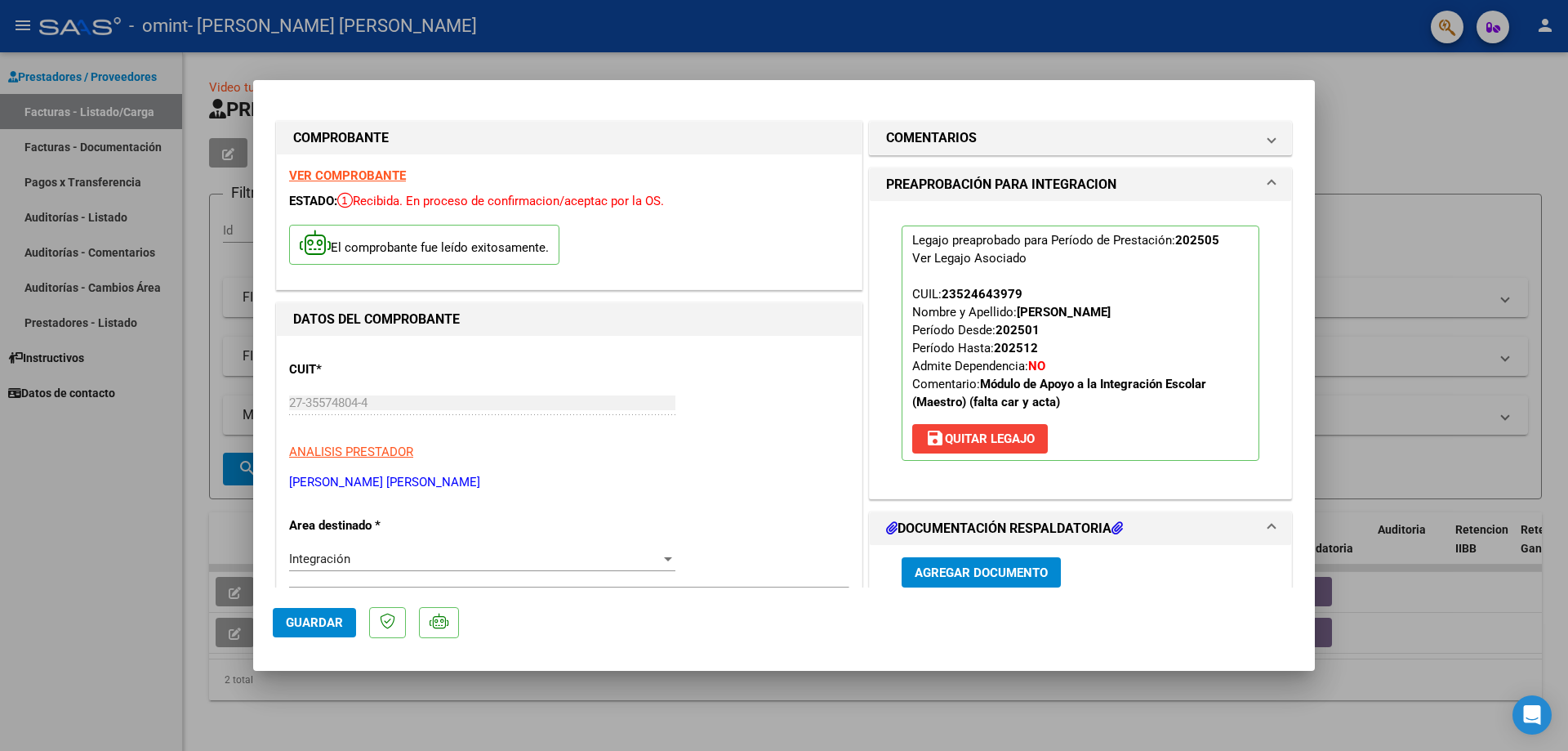
click at [1189, 61] on div at bounding box center [784, 375] width 1568 height 751
type input "$ 0,00"
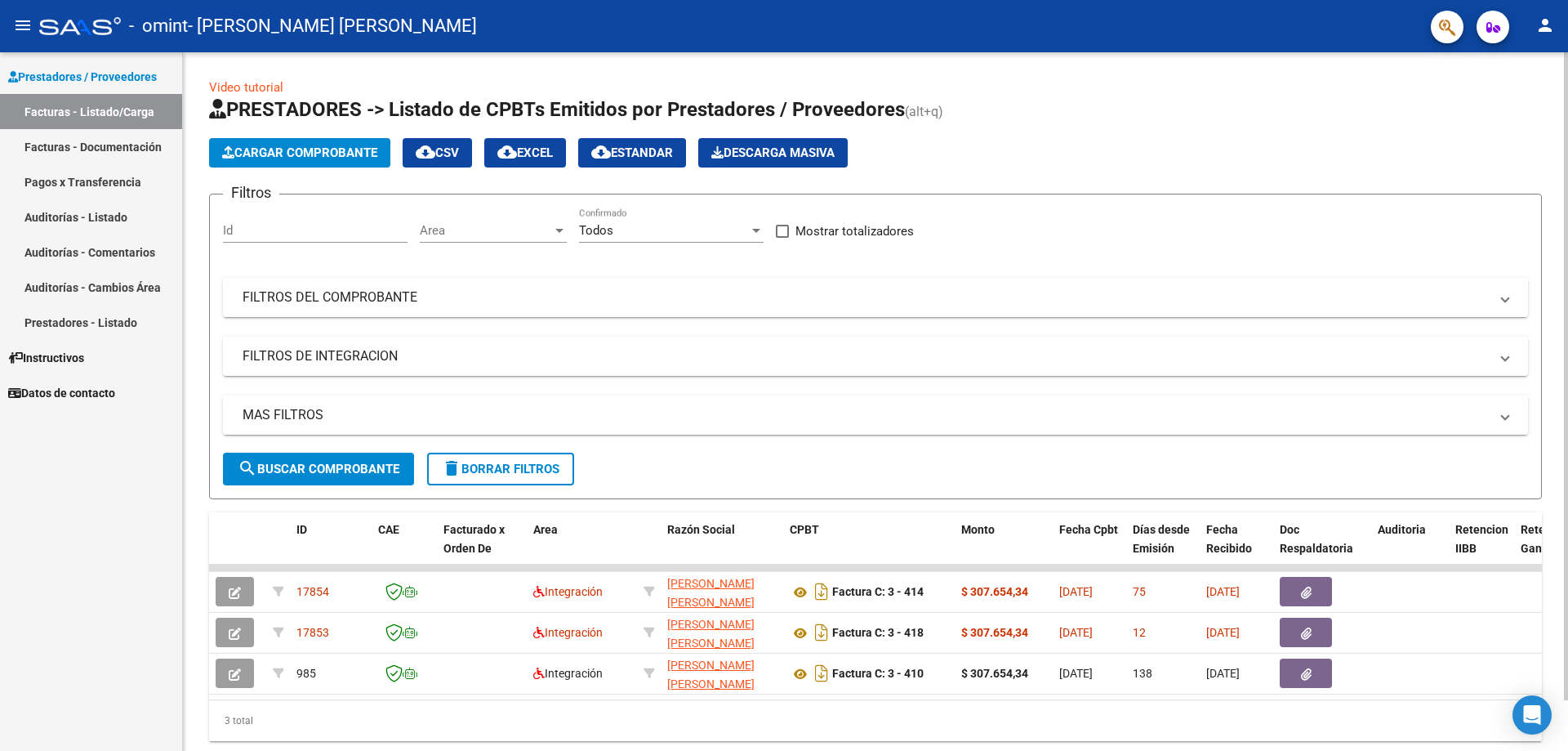
scroll to position [55, 0]
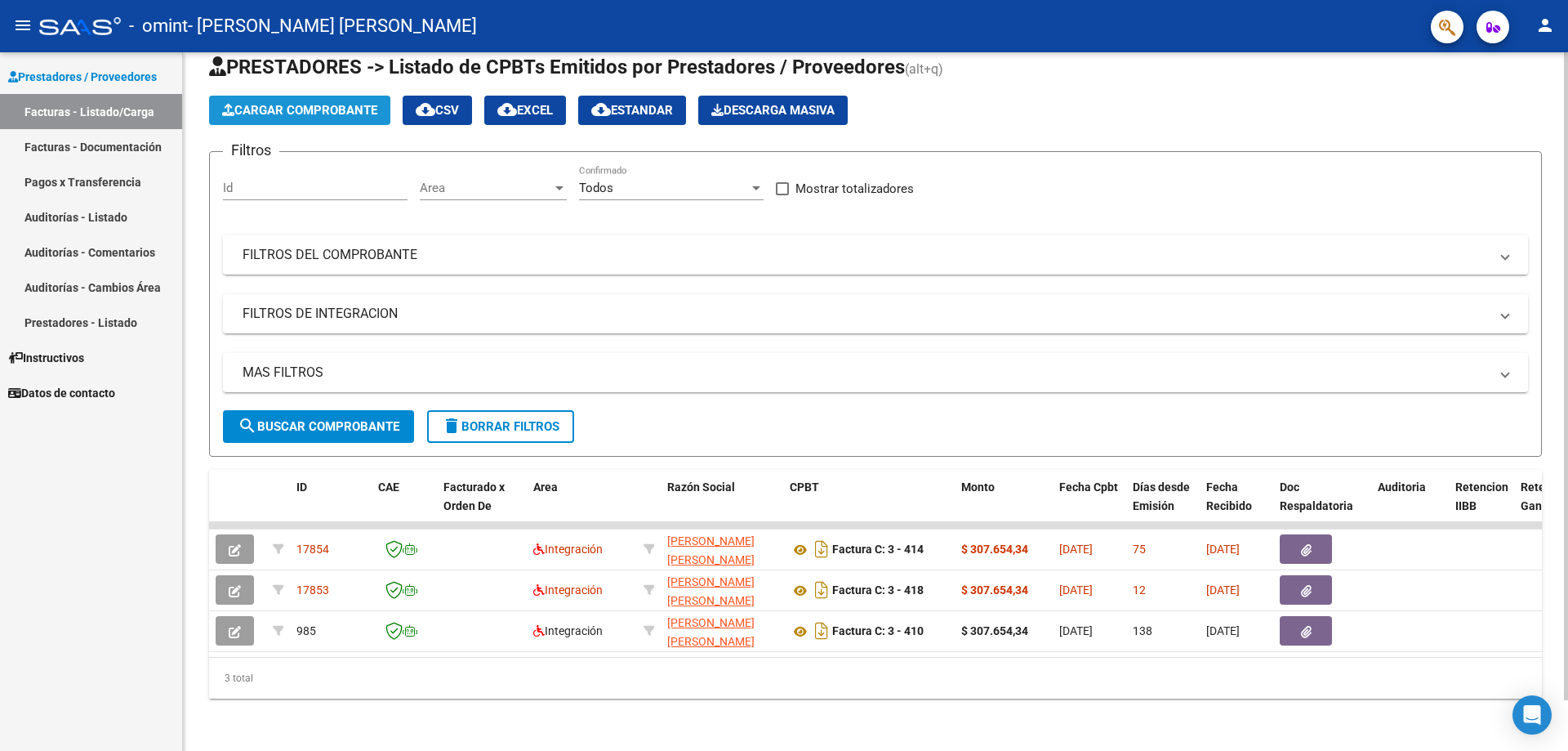
click at [287, 103] on span "Cargar Comprobante" at bounding box center [300, 110] width 155 height 15
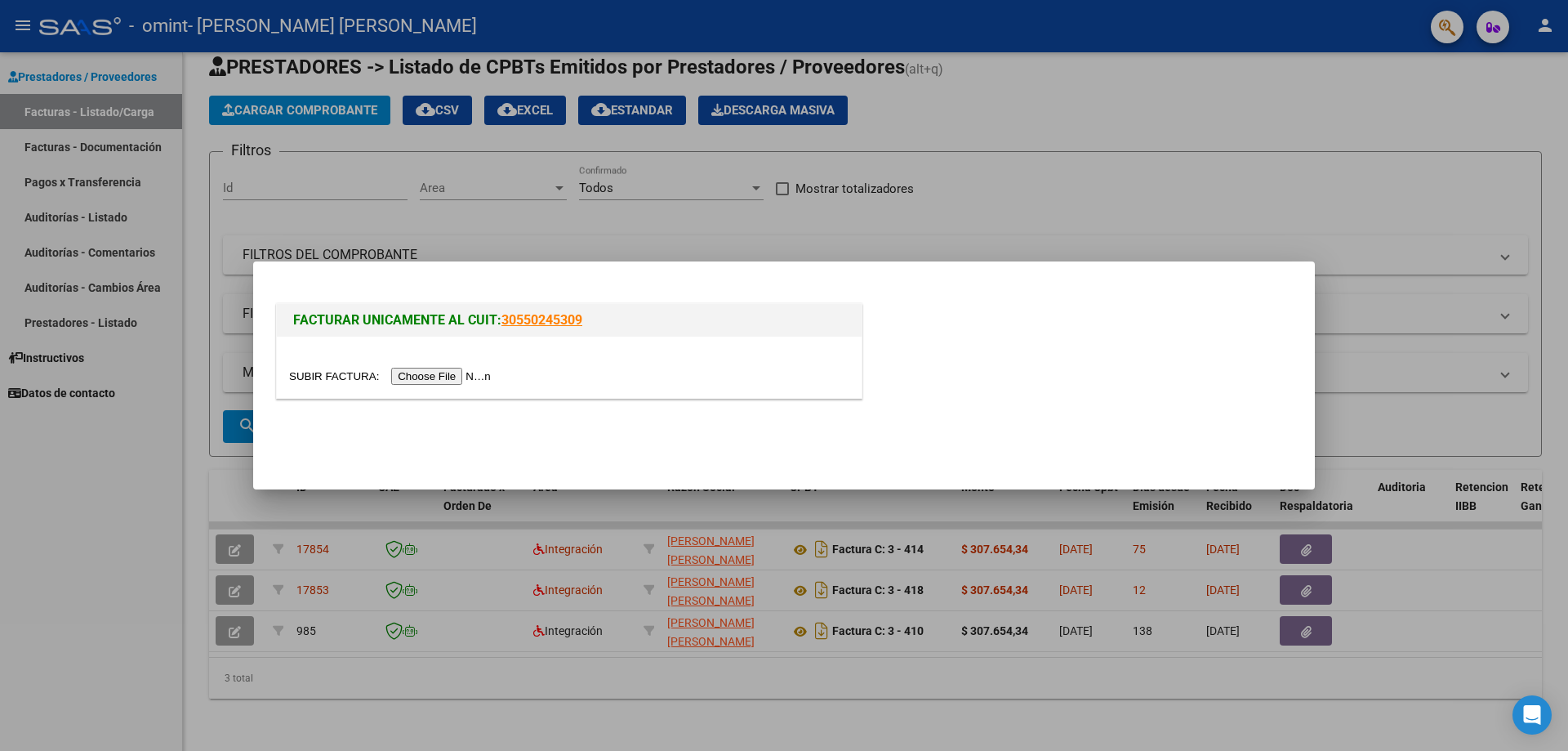
click at [405, 372] on input "file" at bounding box center [392, 376] width 207 height 18
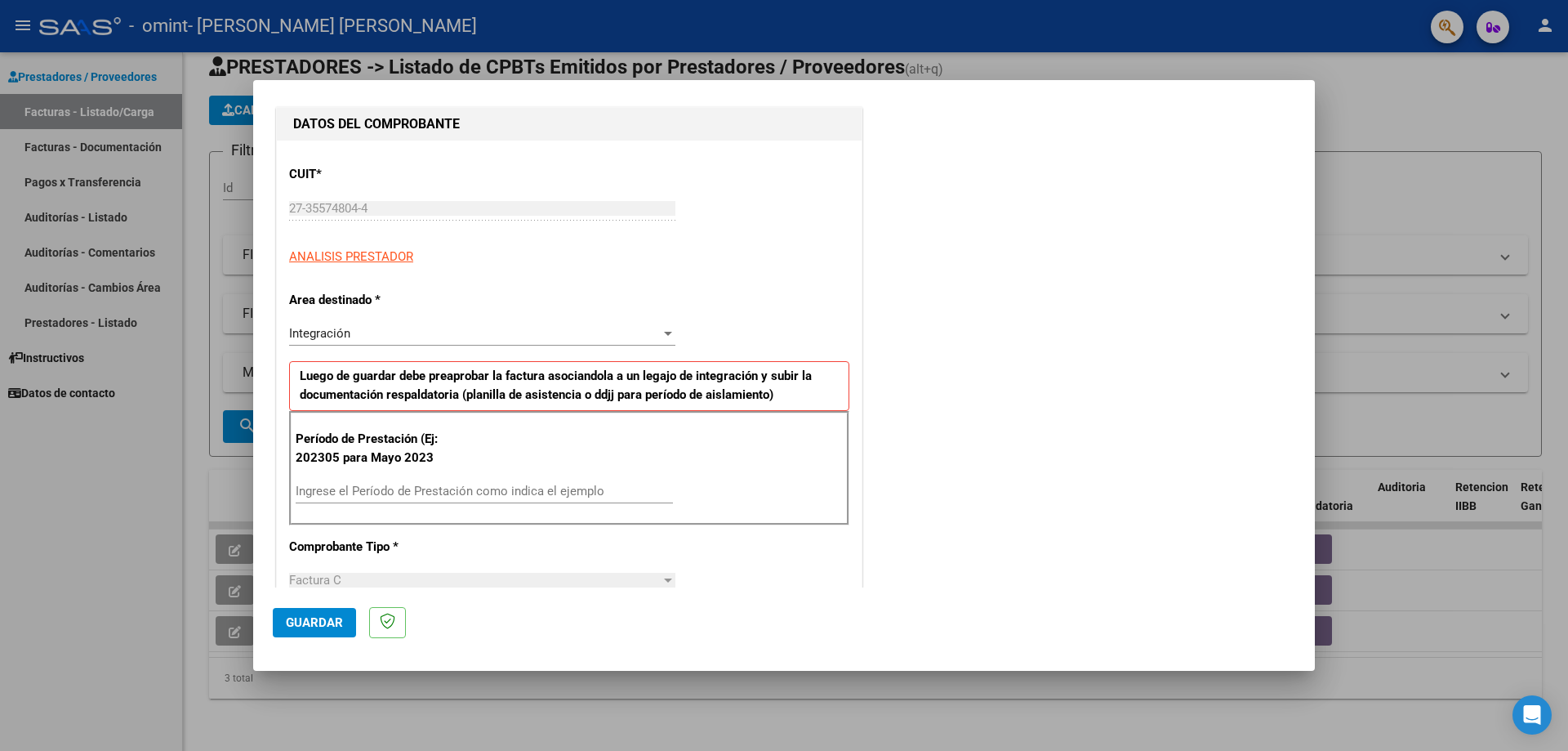
scroll to position [327, 0]
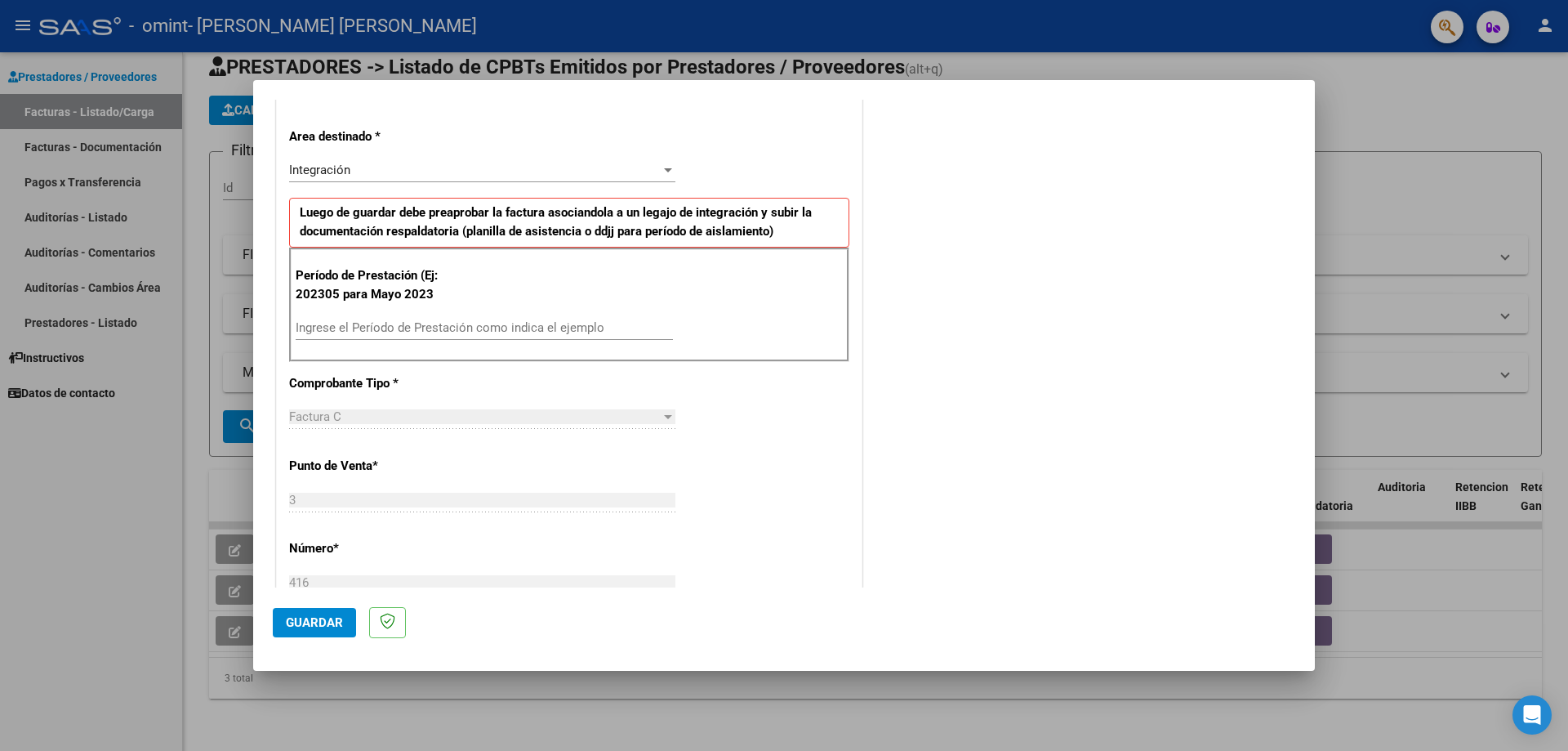
click at [554, 330] on input "Ingrese el Período de Prestación como indica el ejemplo" at bounding box center [484, 327] width 377 height 15
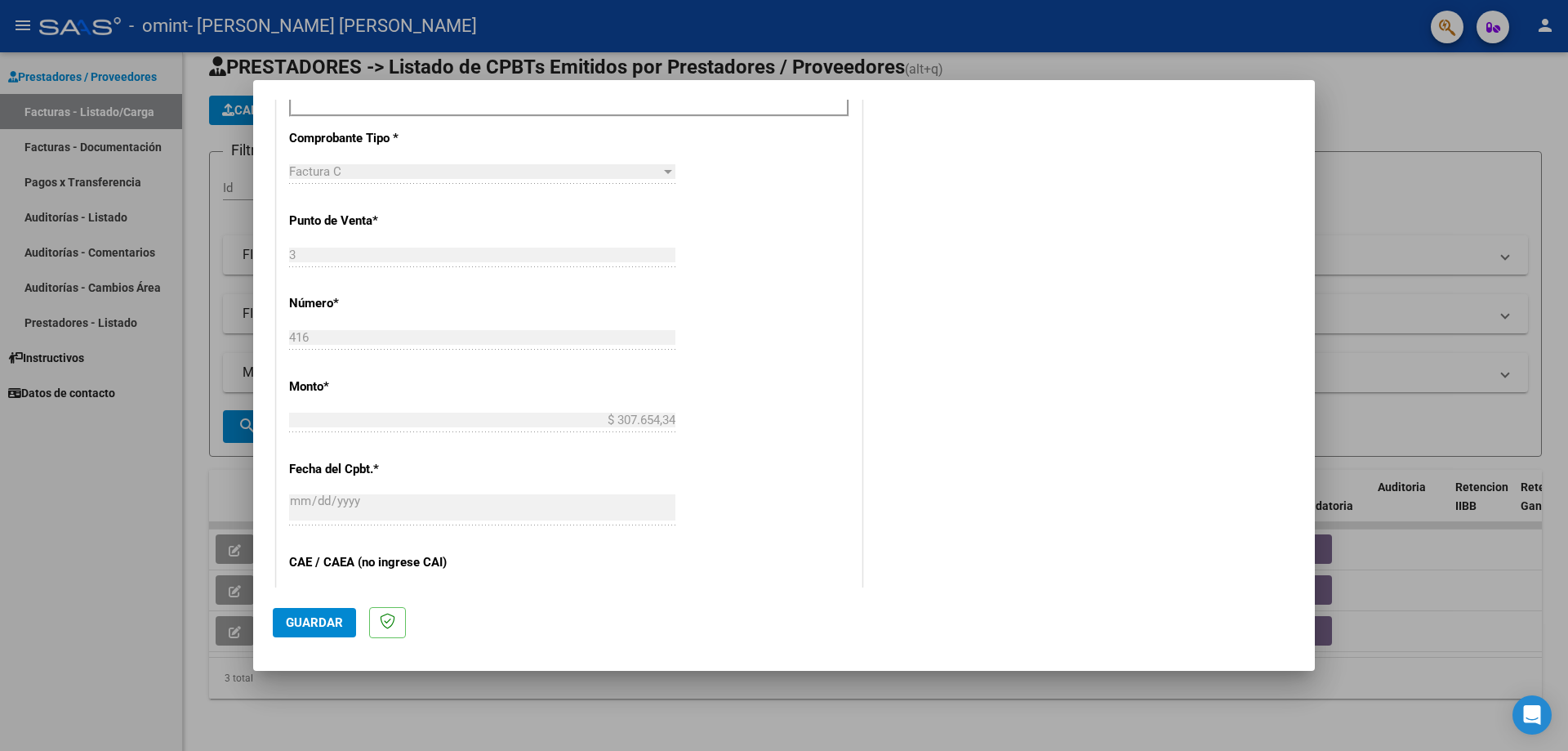
scroll to position [898, 0]
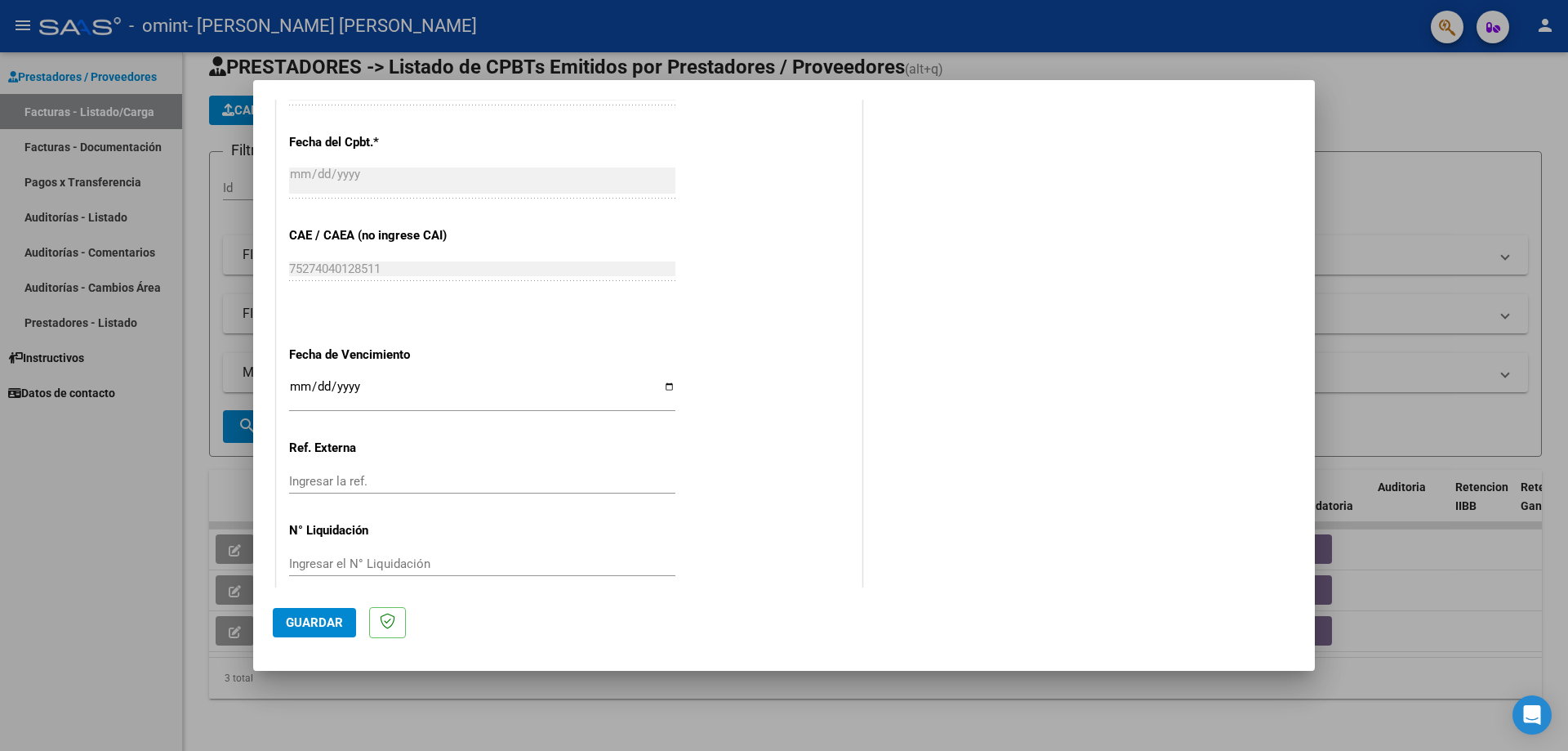
type input "202506"
click at [308, 612] on button "Guardar" at bounding box center [314, 623] width 83 height 29
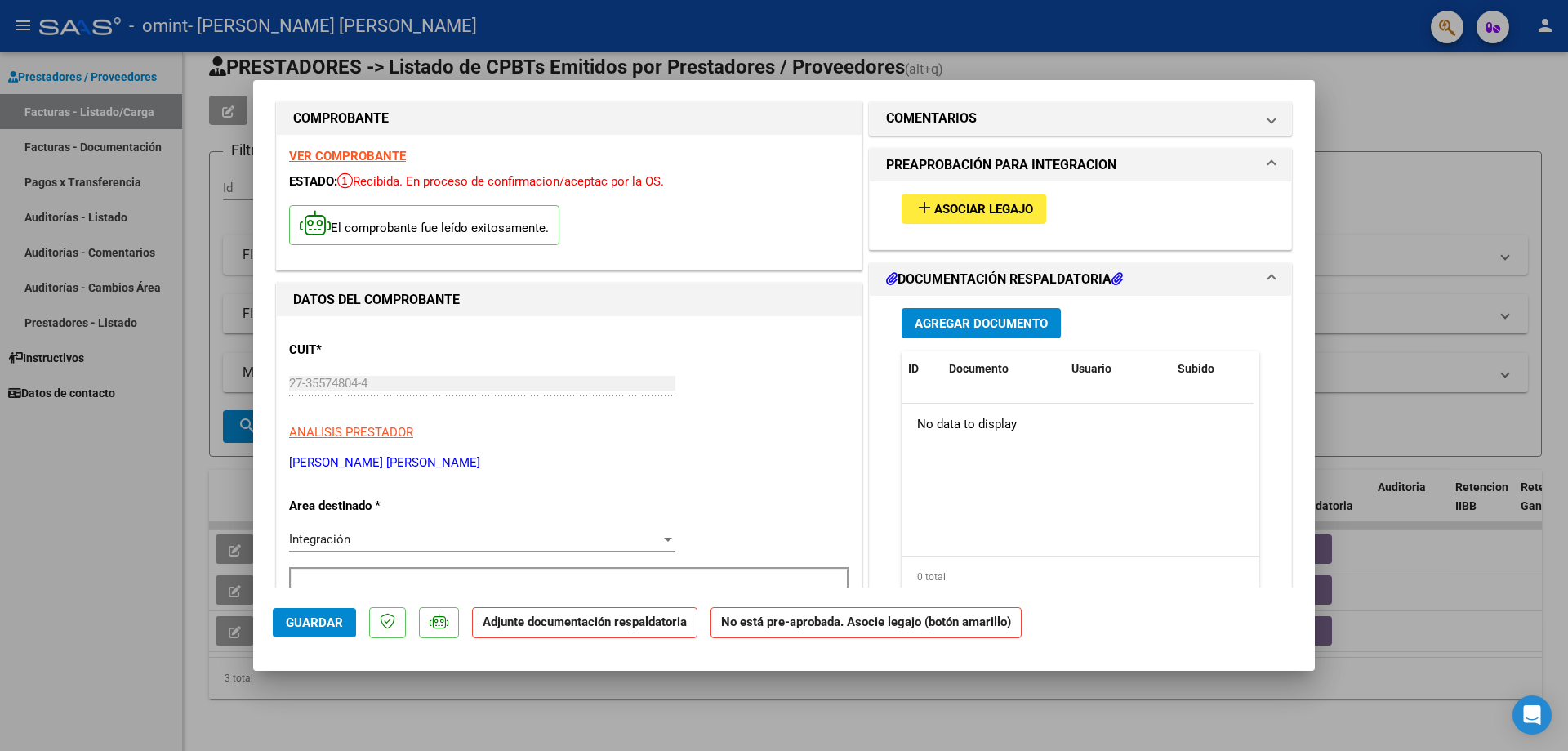
scroll to position [164, 0]
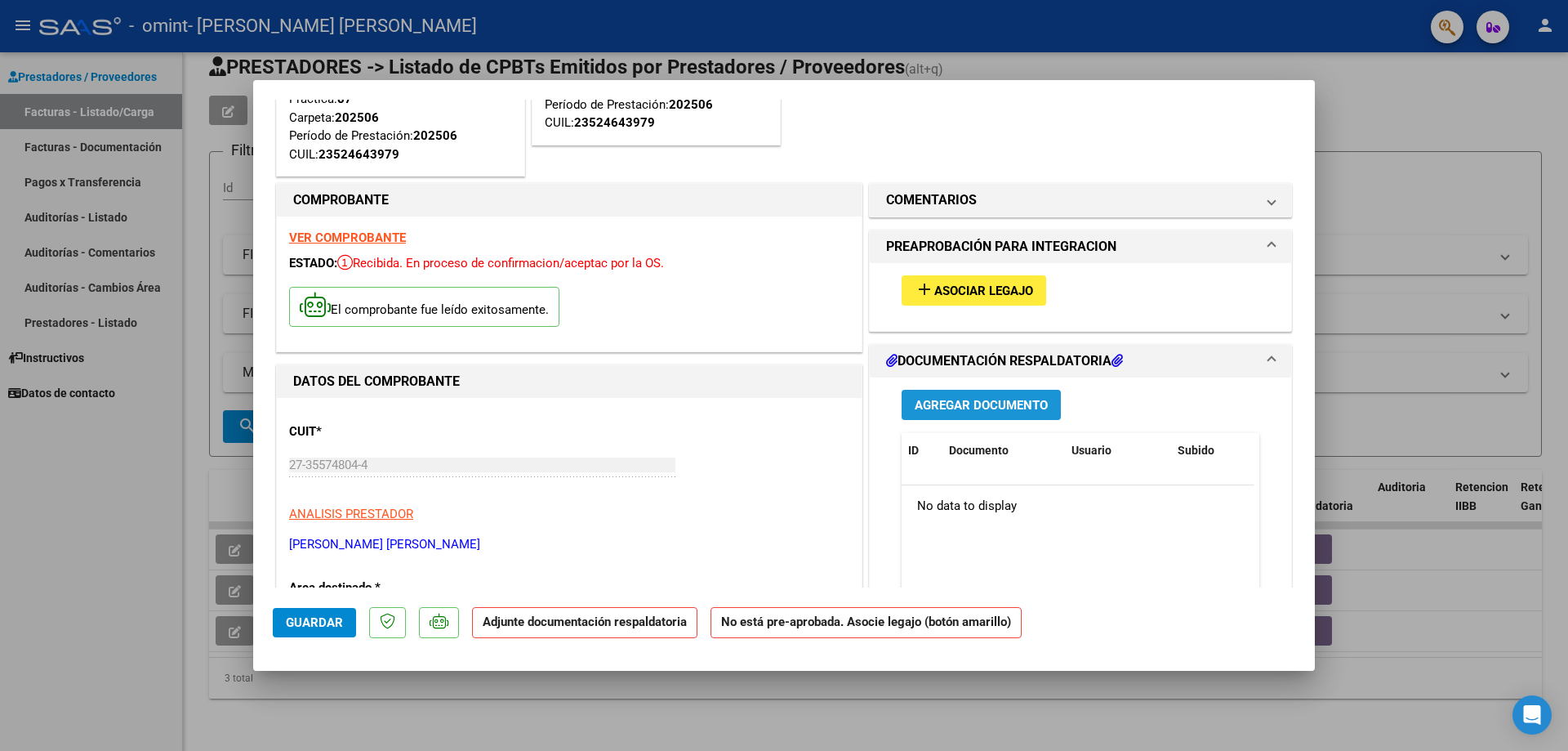
click at [1022, 394] on button "Agregar Documento" at bounding box center [981, 404] width 160 height 30
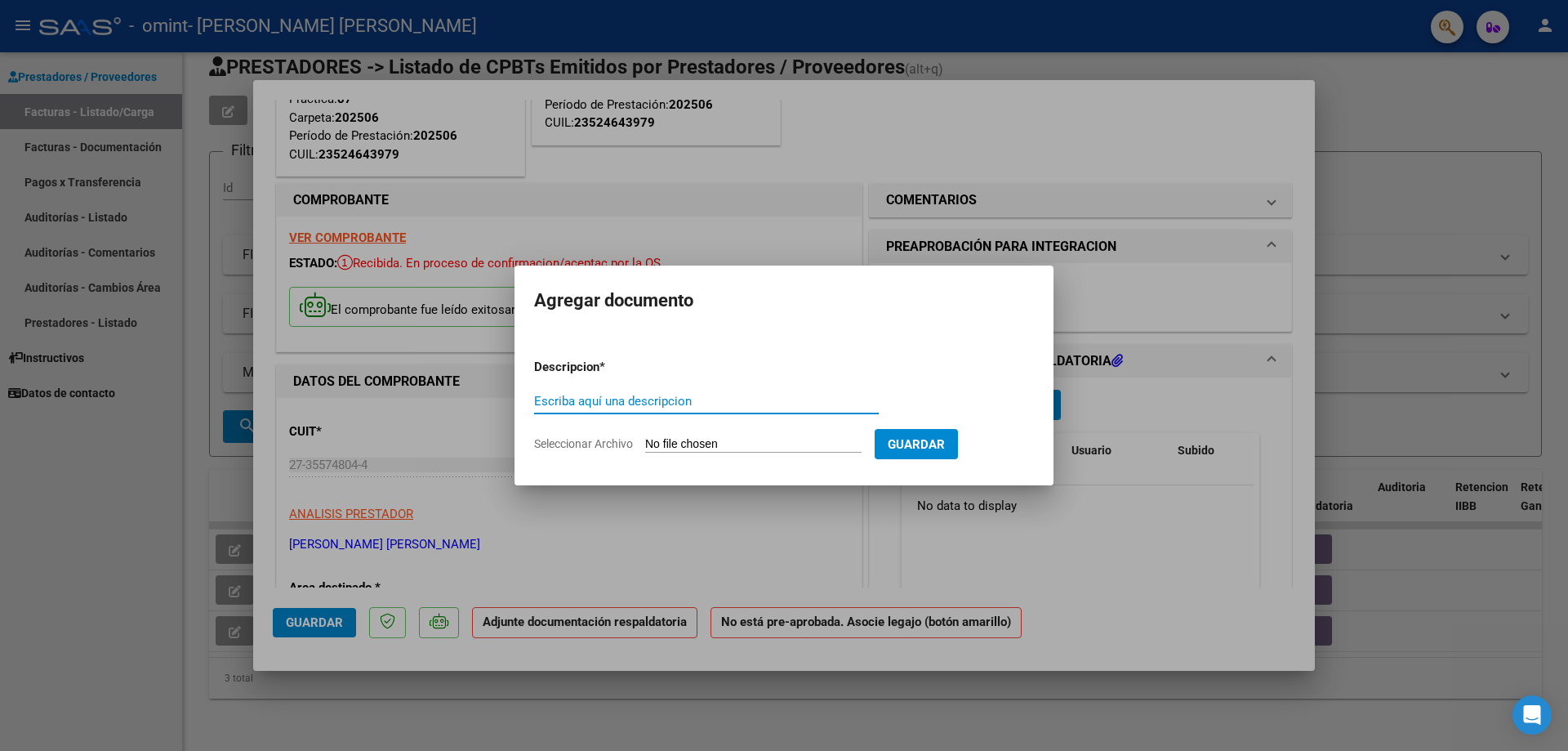
click at [830, 396] on input "Escriba aquí una descripcion" at bounding box center [706, 400] width 345 height 15
type input "planilla de asistencia junio"
click at [660, 439] on input "Seleccionar Archivo" at bounding box center [753, 445] width 216 height 16
type input "C:\fakepath\planilla de asistencia - [DATE] - [PERSON_NAME].pdf"
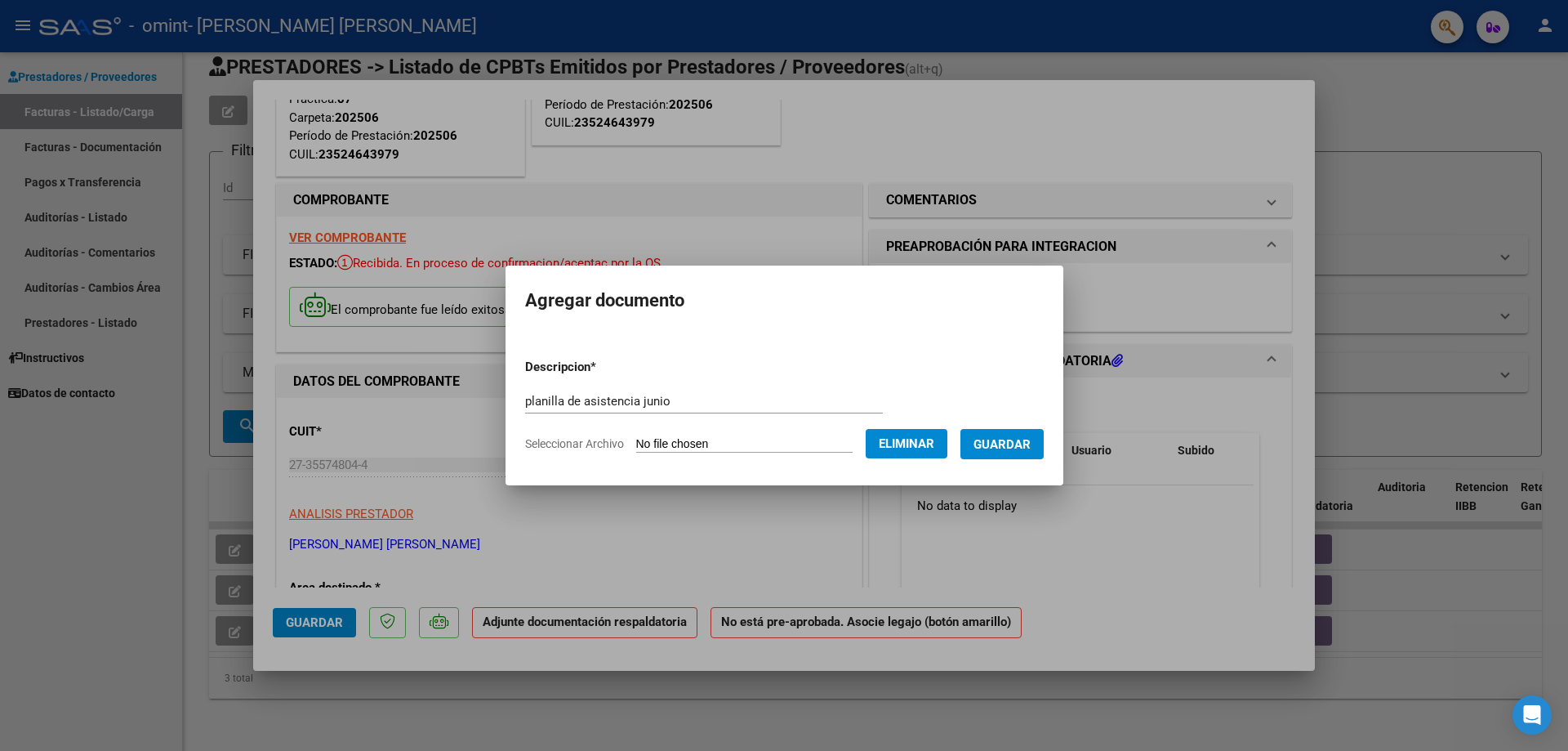
click at [1019, 446] on span "Guardar" at bounding box center [1002, 444] width 57 height 15
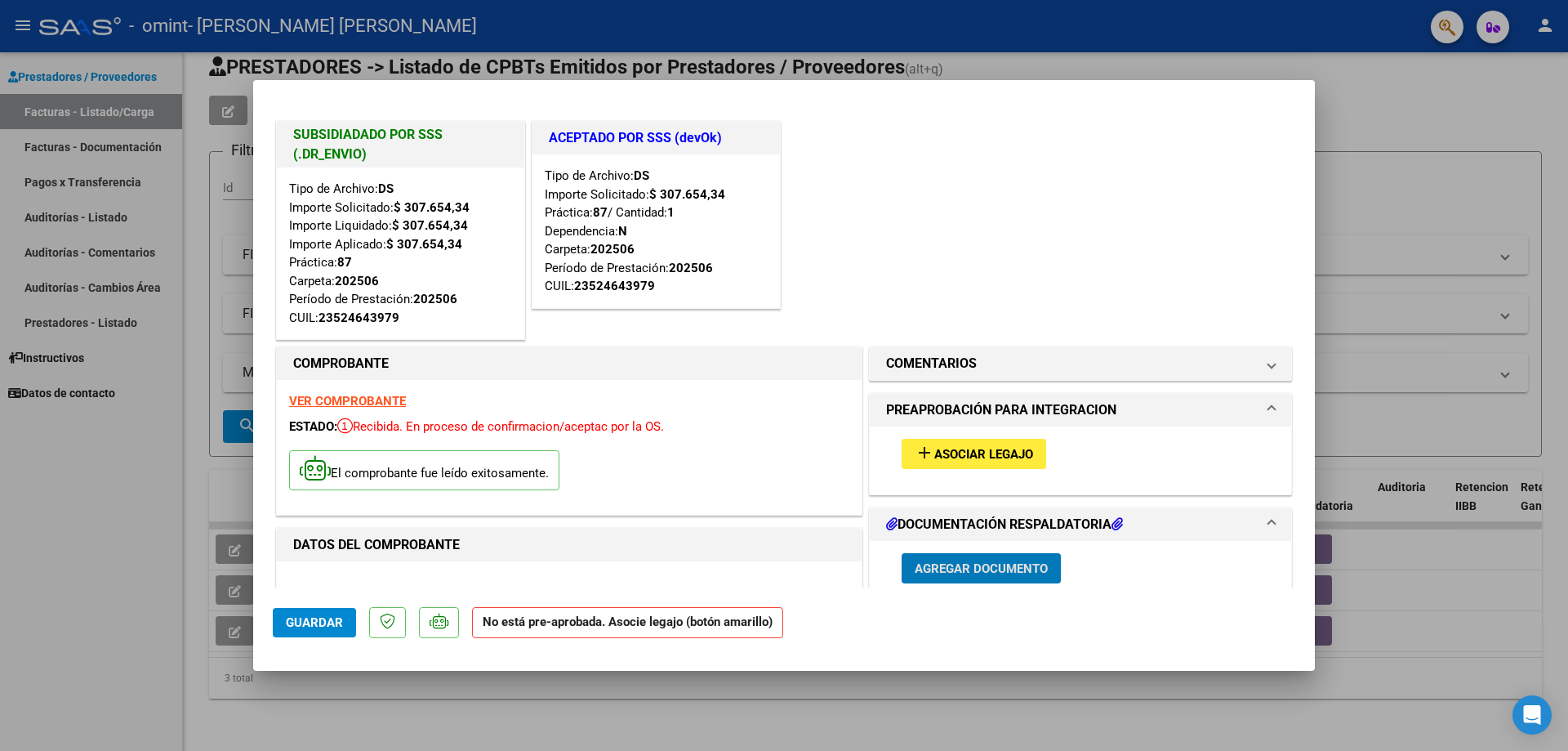
scroll to position [81, 0]
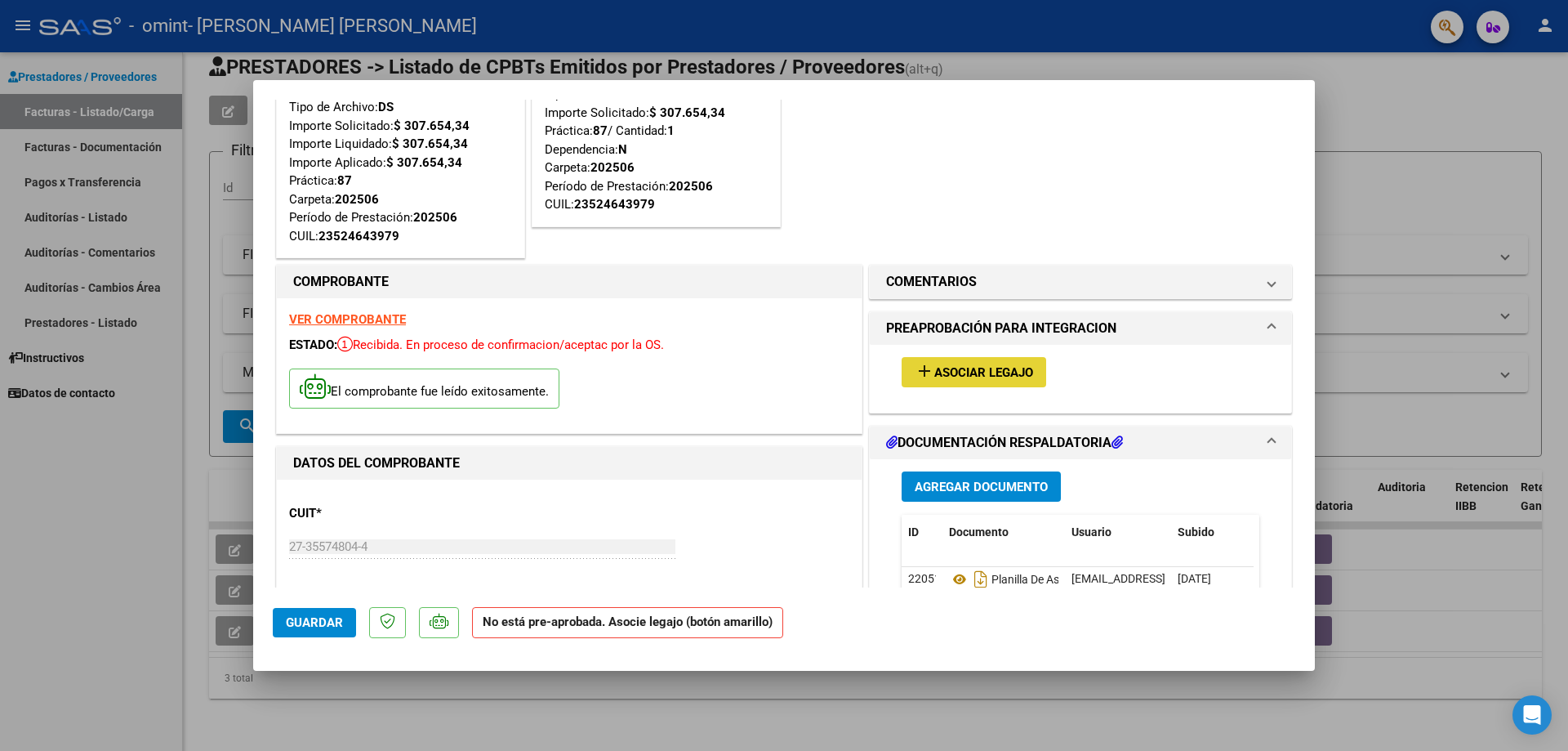
click at [938, 363] on button "add Asociar Legajo" at bounding box center [974, 371] width 145 height 30
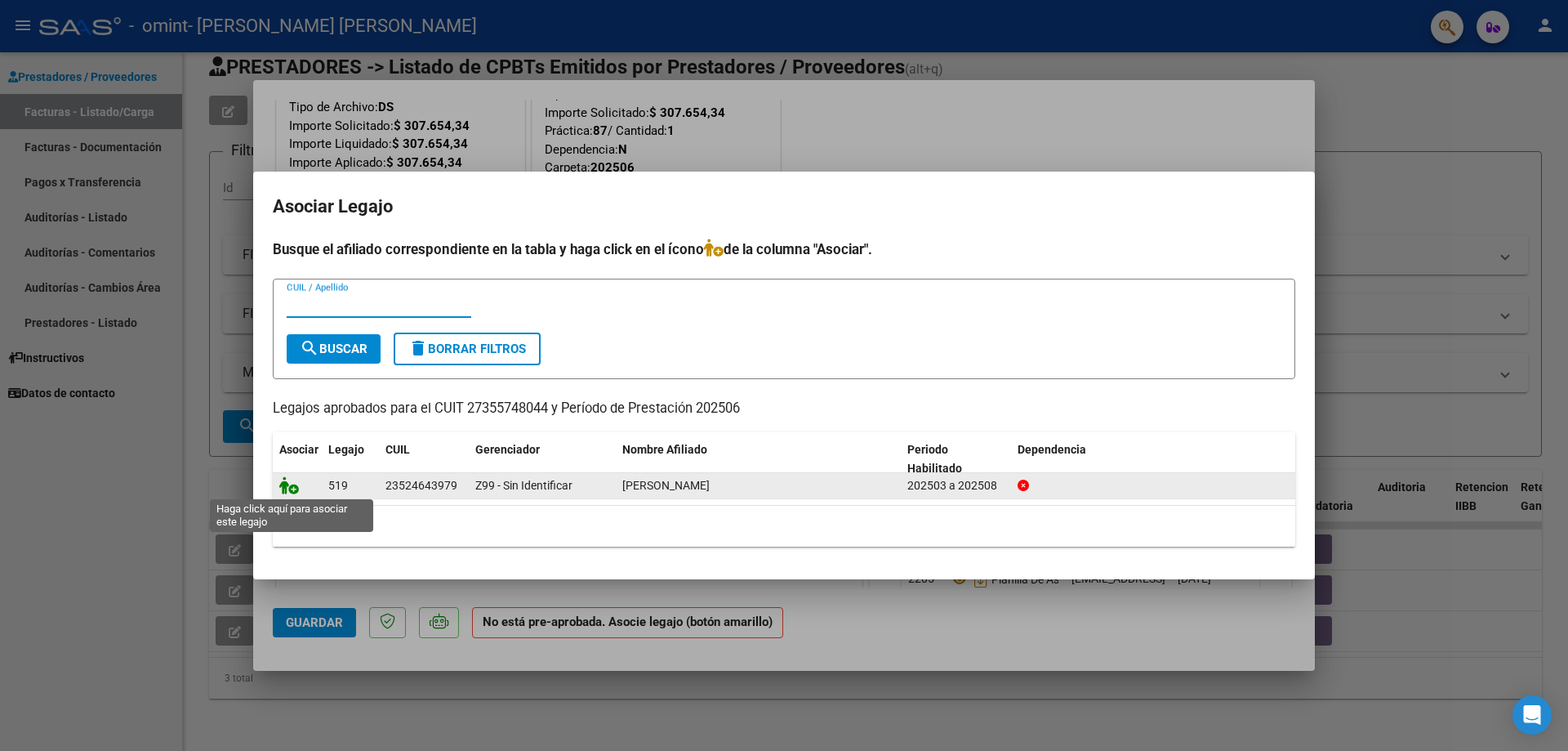
click at [285, 483] on icon at bounding box center [289, 485] width 20 height 18
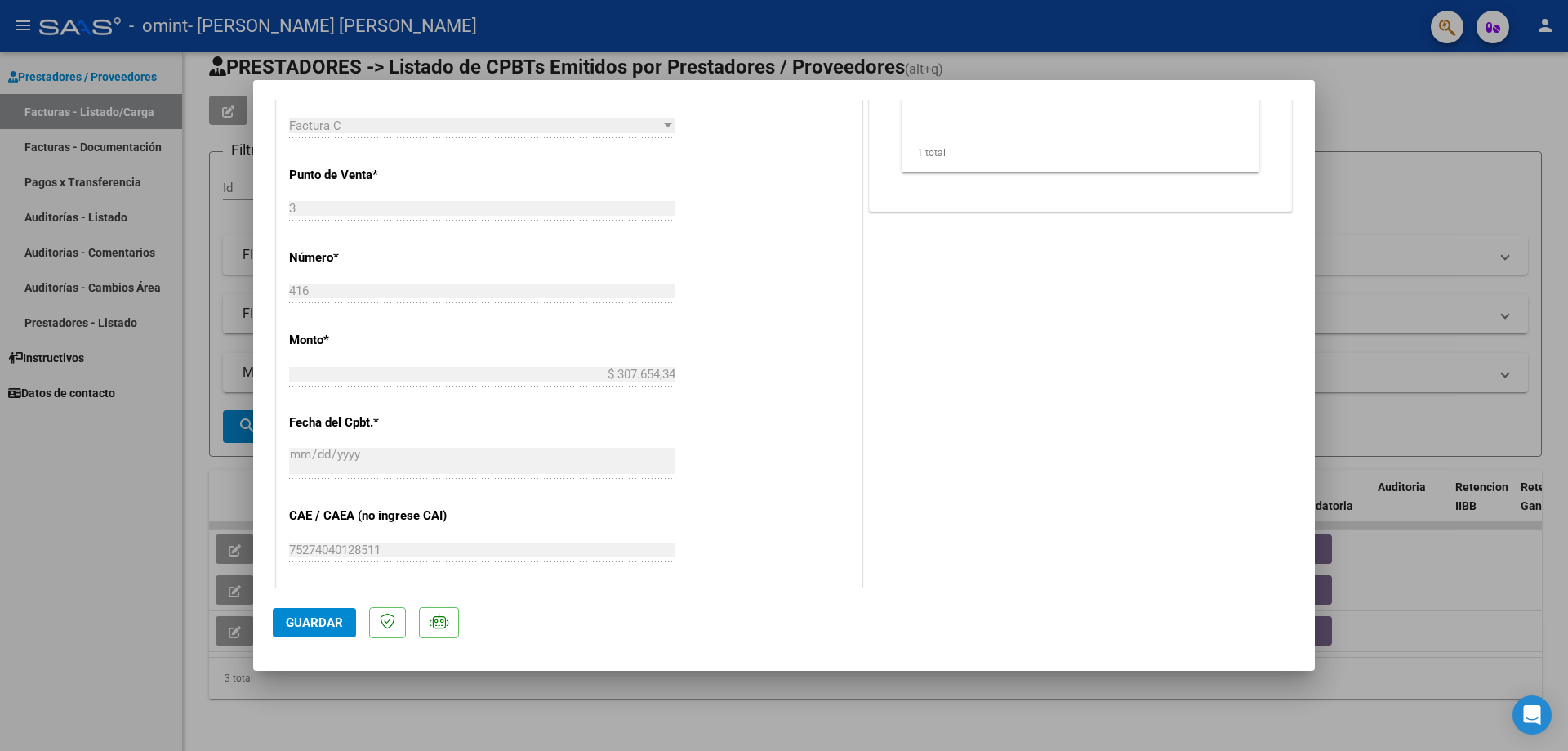
scroll to position [735, 0]
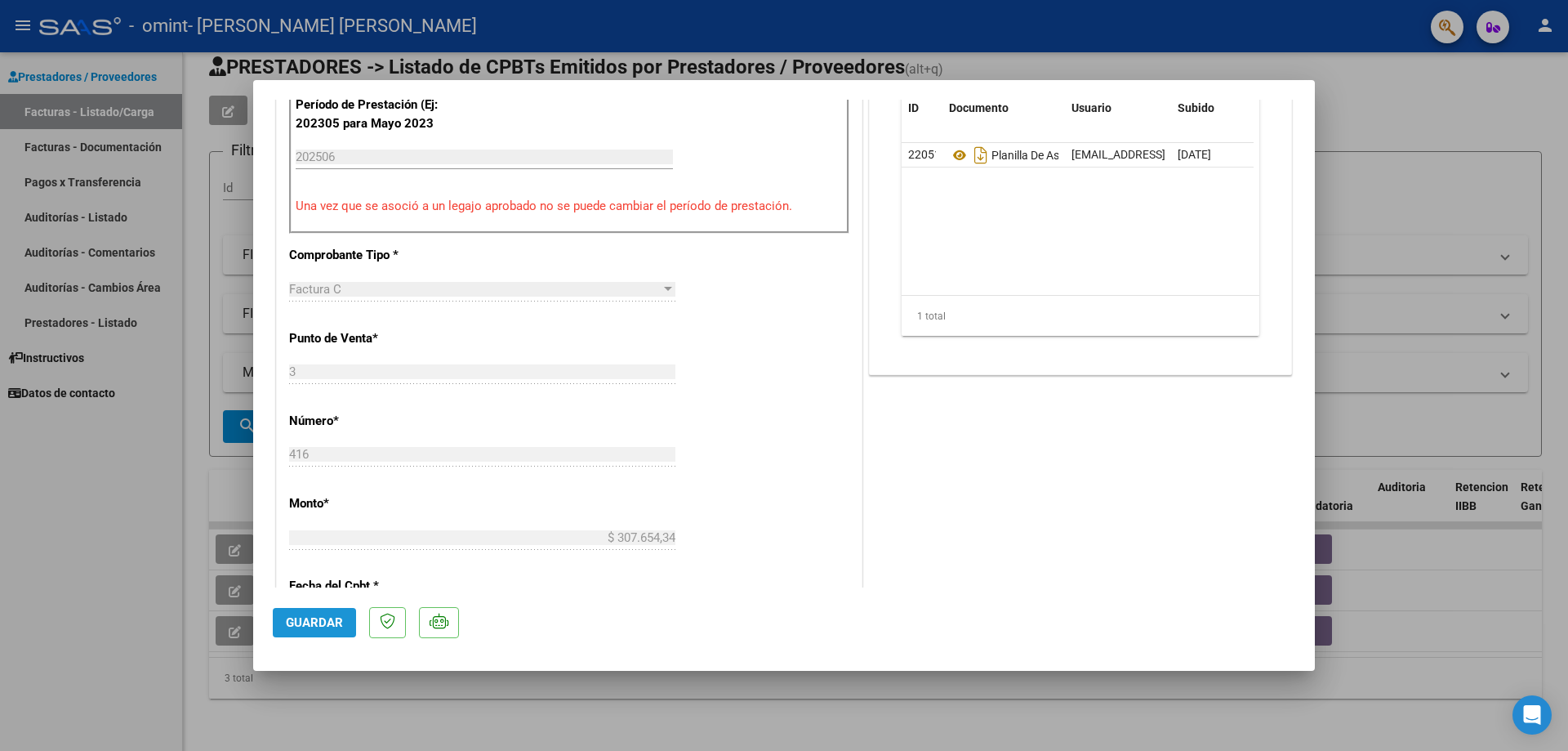
click at [333, 623] on span "Guardar" at bounding box center [314, 622] width 57 height 15
click at [1474, 196] on div at bounding box center [784, 375] width 1568 height 751
type input "$ 0,00"
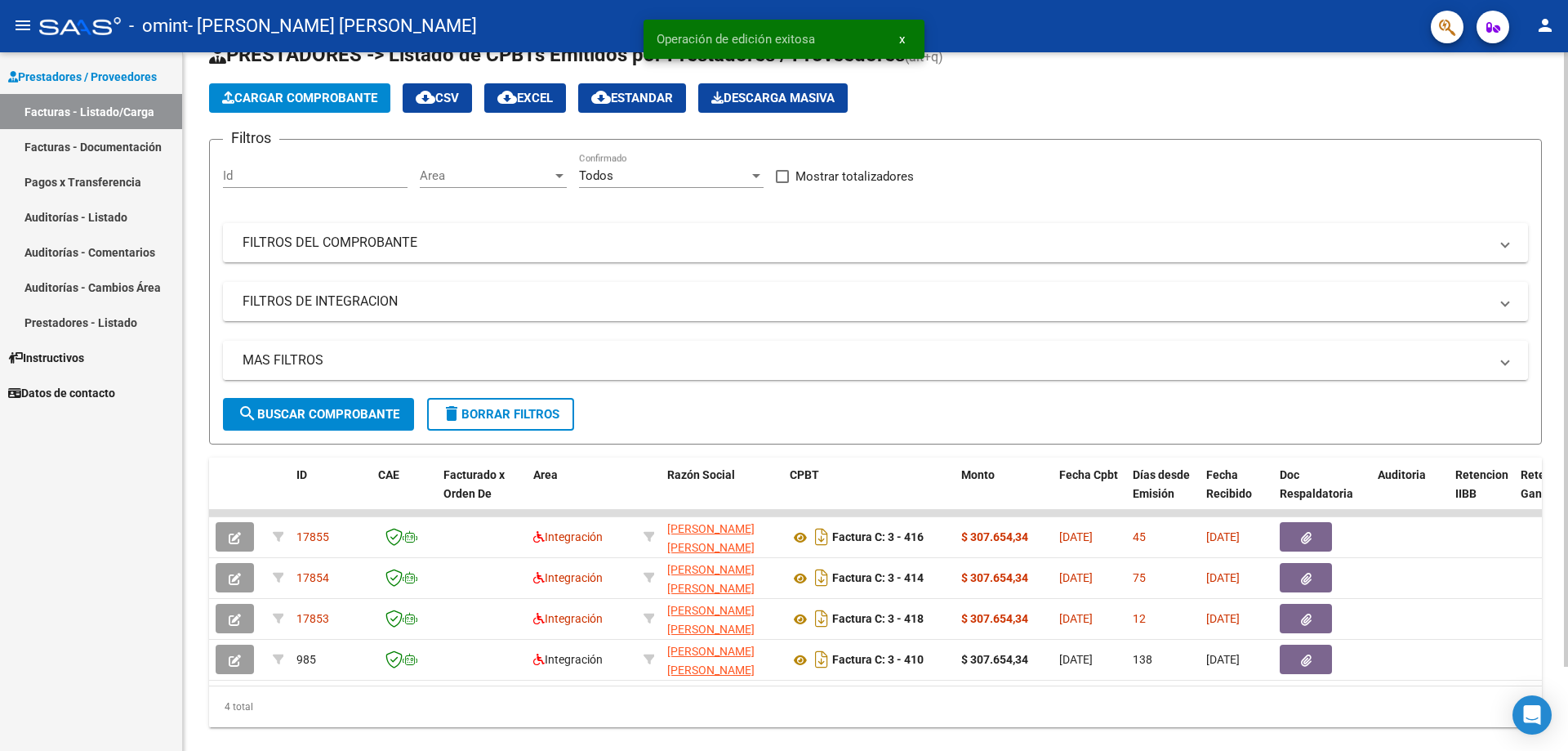
scroll to position [96, 0]
